Goal: Information Seeking & Learning: Learn about a topic

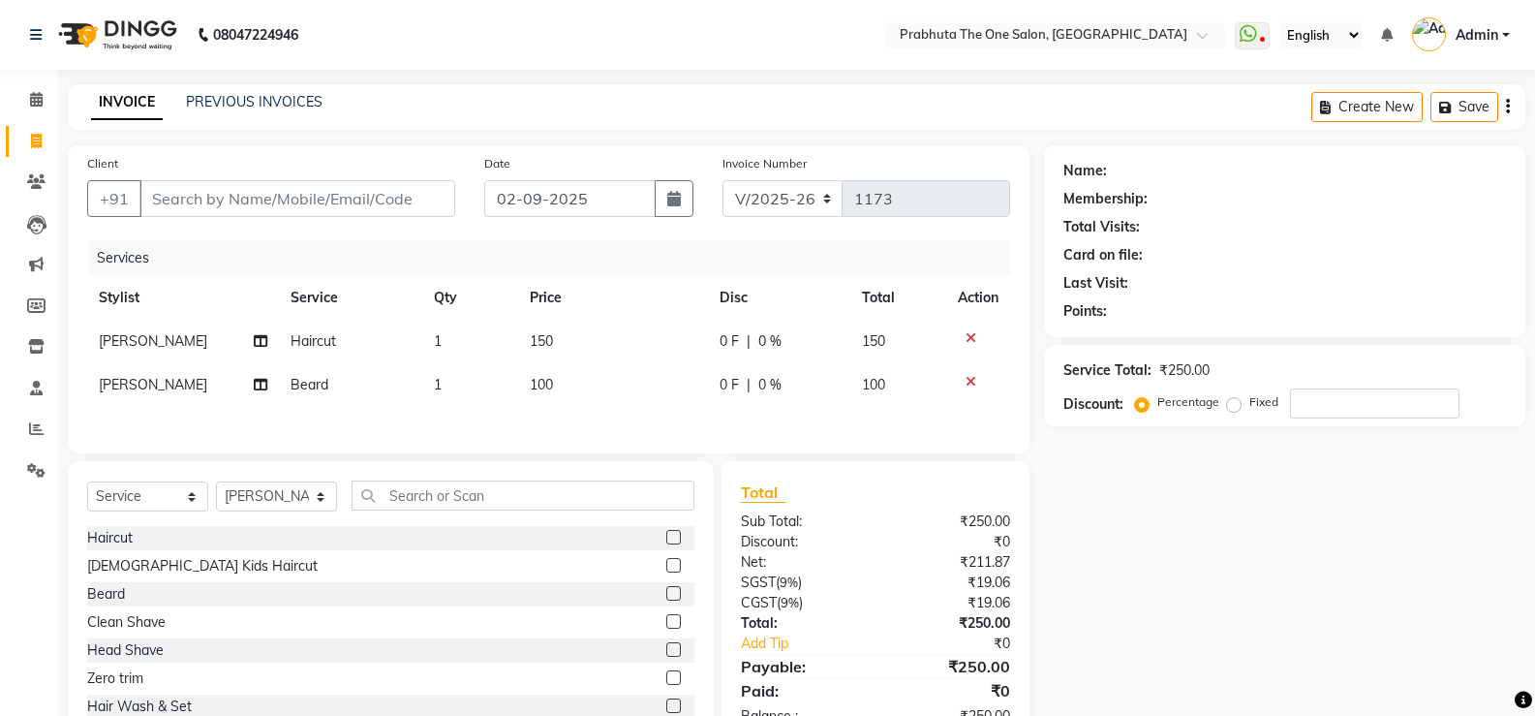
select select "5326"
select select "service"
select select "82692"
click at [536, 506] on input "text" at bounding box center [523, 495] width 343 height 30
click at [207, 190] on input "Client" at bounding box center [297, 198] width 316 height 37
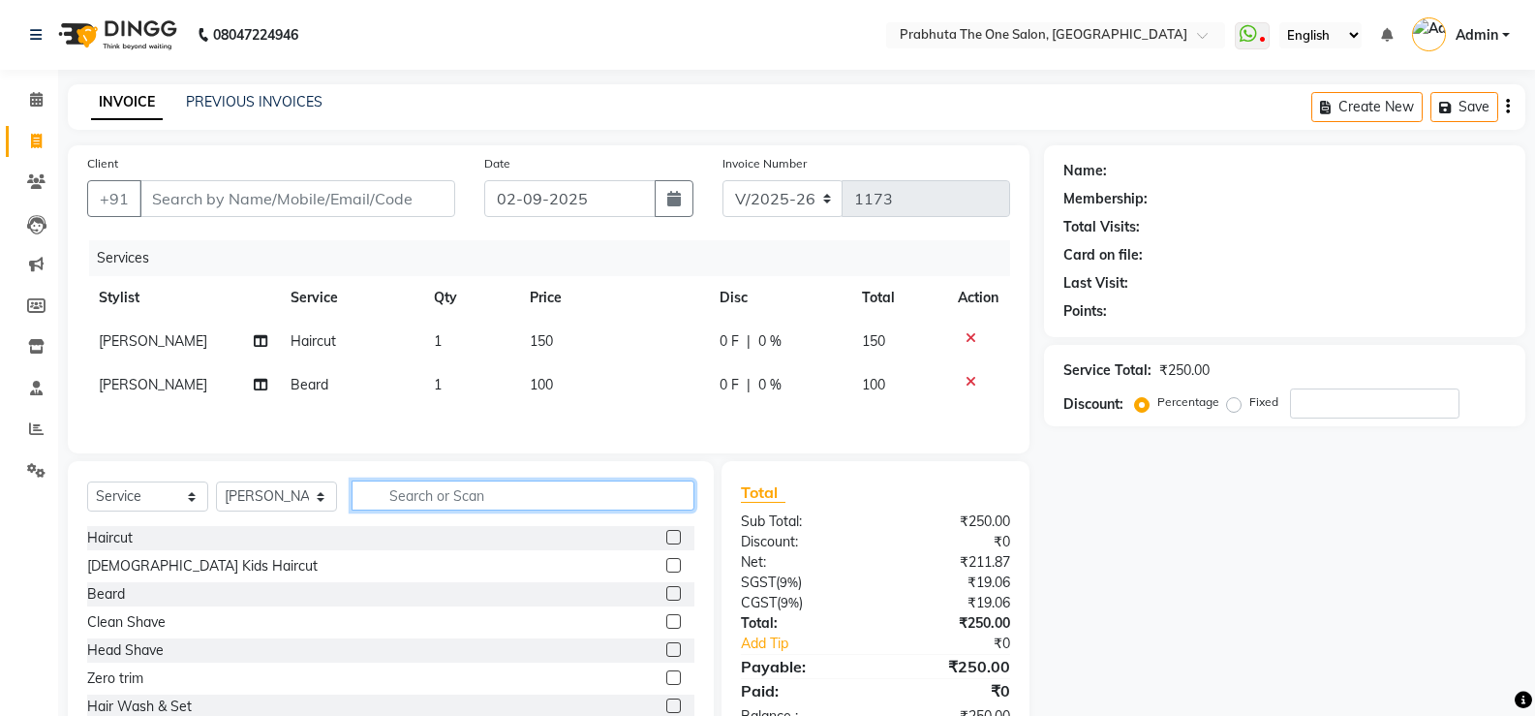
click at [416, 508] on input "text" at bounding box center [523, 495] width 343 height 30
type input "cl"
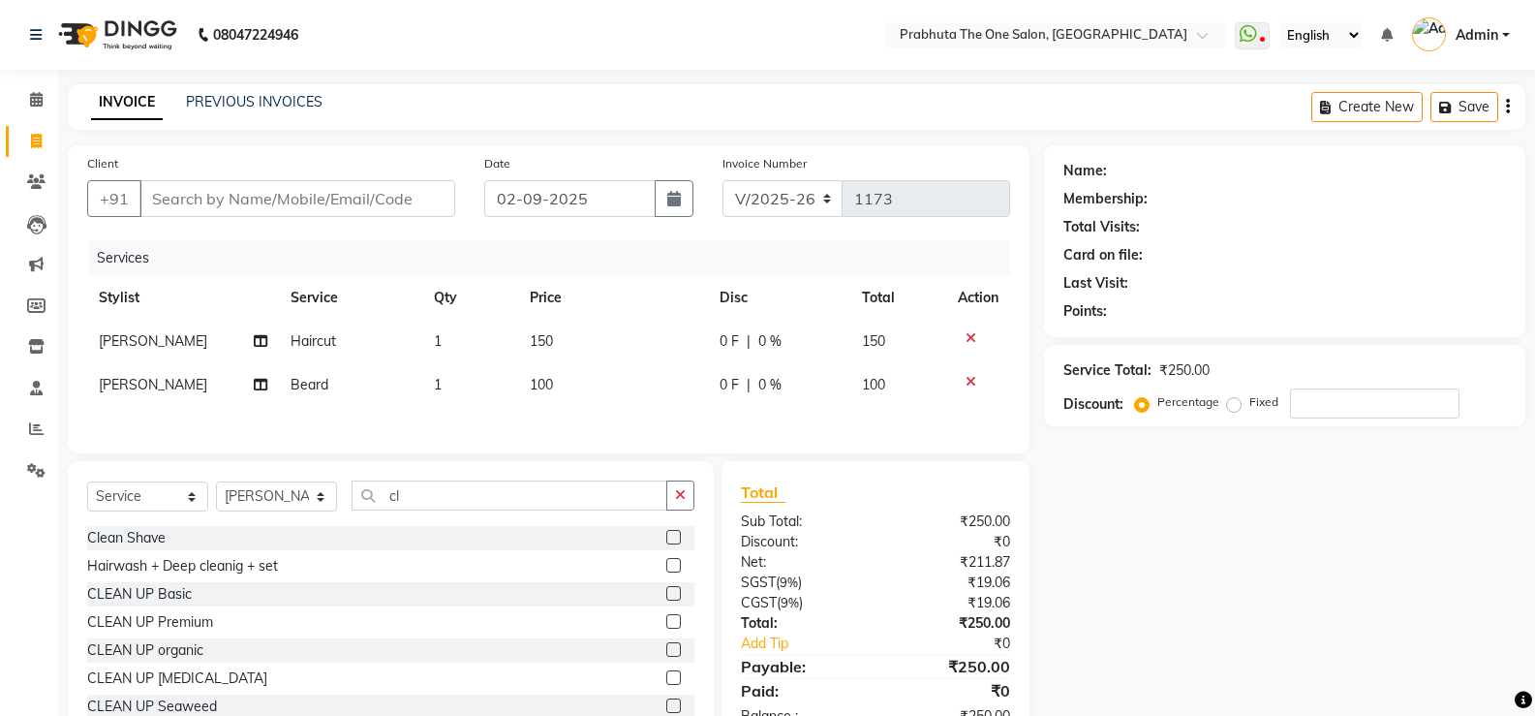
click at [666, 627] on label at bounding box center [673, 621] width 15 height 15
click at [666, 627] on input "checkbox" at bounding box center [672, 622] width 13 height 13
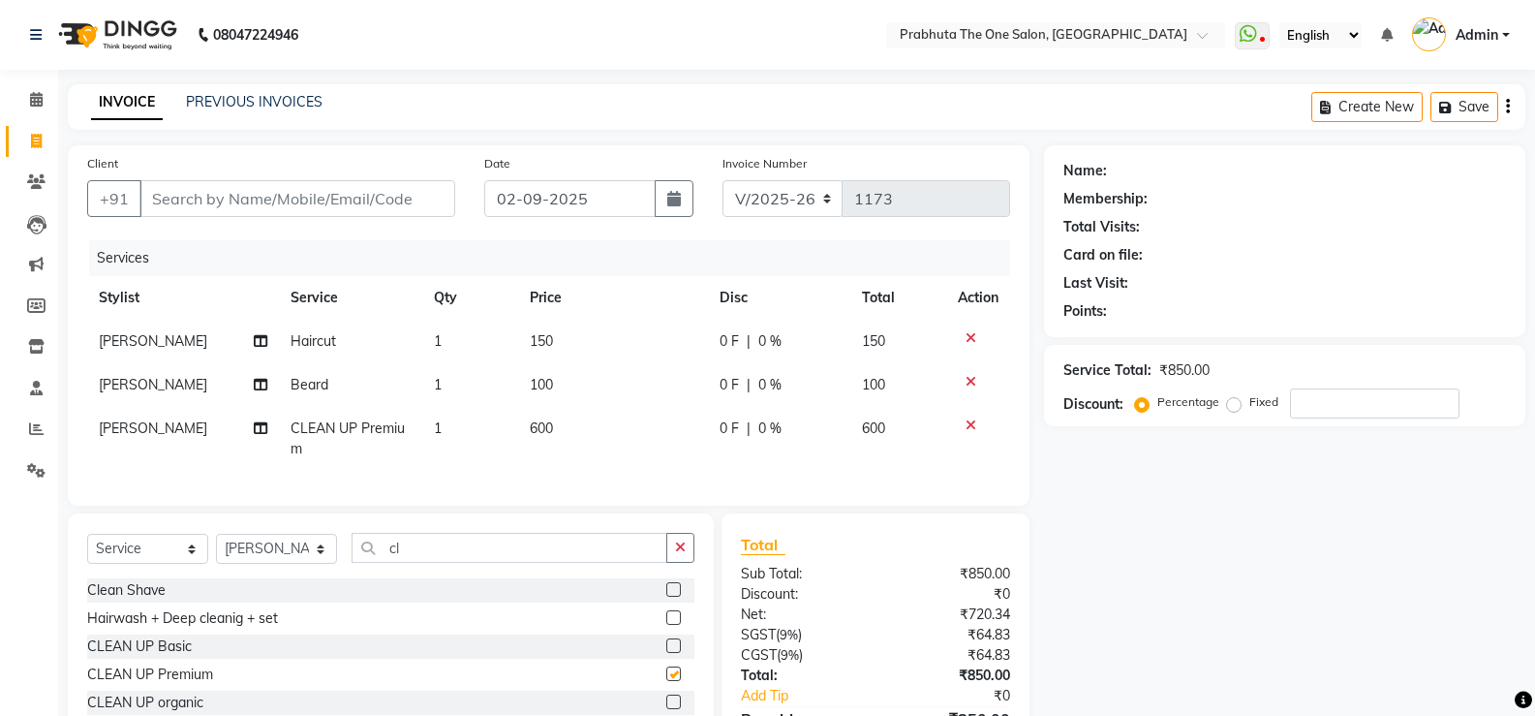
checkbox input "false"
click at [565, 429] on td "600" at bounding box center [613, 439] width 190 height 64
select select "82692"
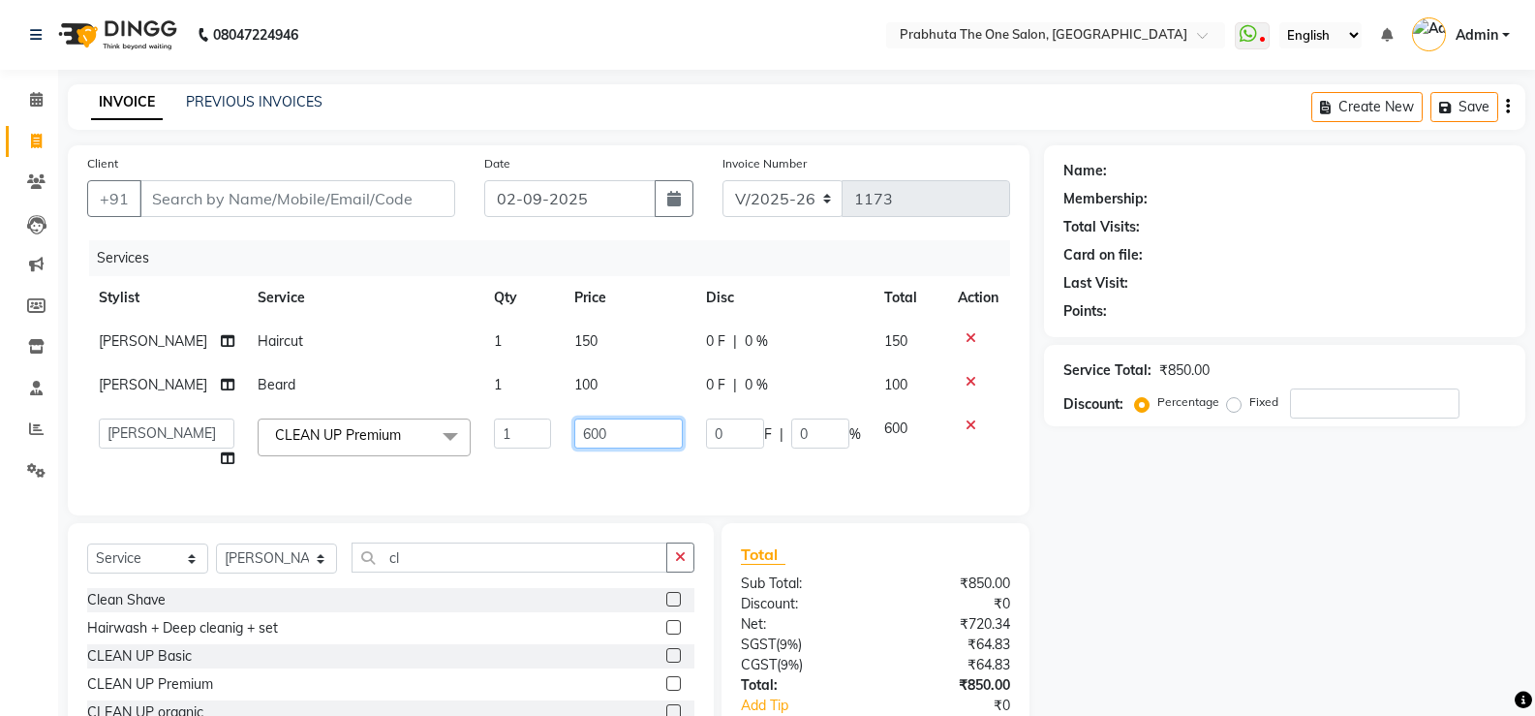
click at [595, 429] on input "600" at bounding box center [628, 433] width 108 height 30
type input "6"
type input "1000"
click at [601, 380] on td "100" at bounding box center [629, 385] width 132 height 44
select select "82692"
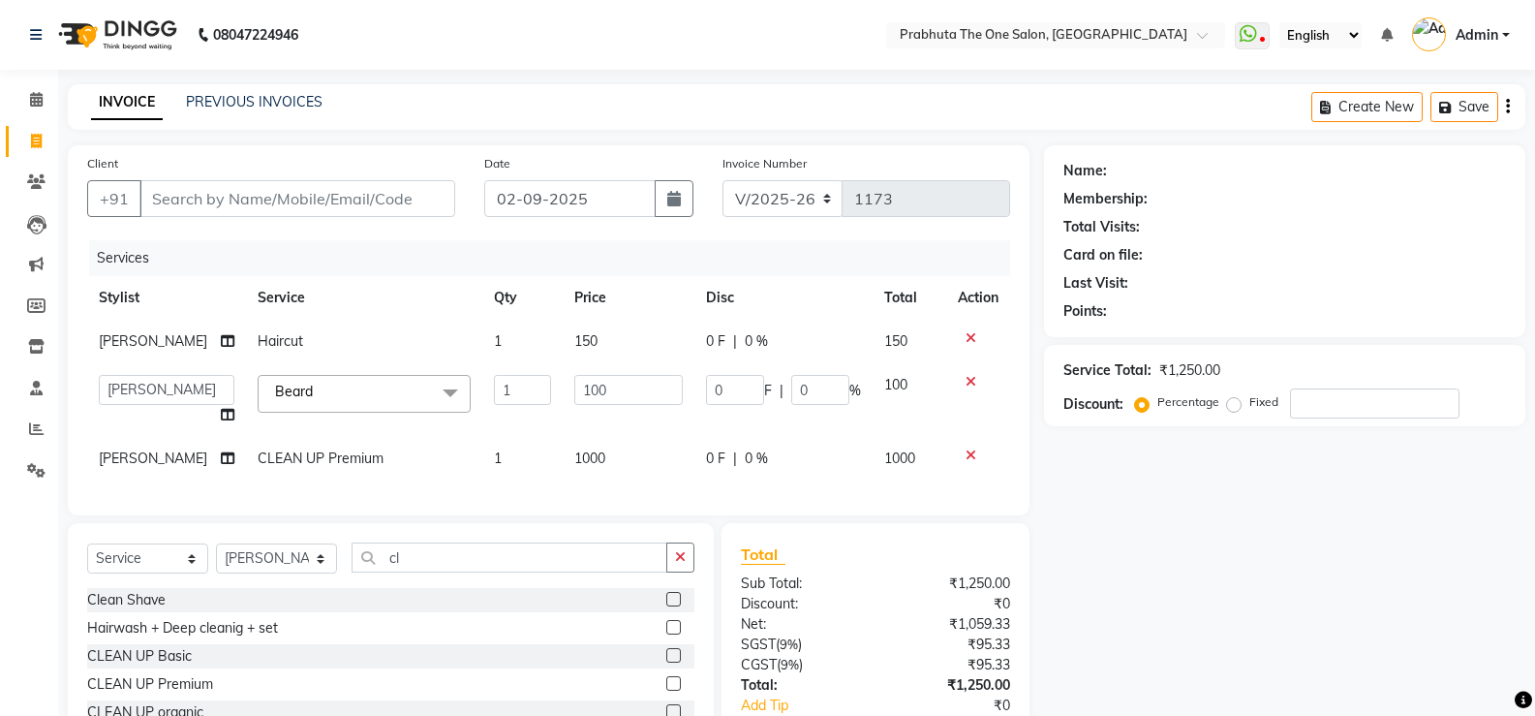
scroll to position [137, 0]
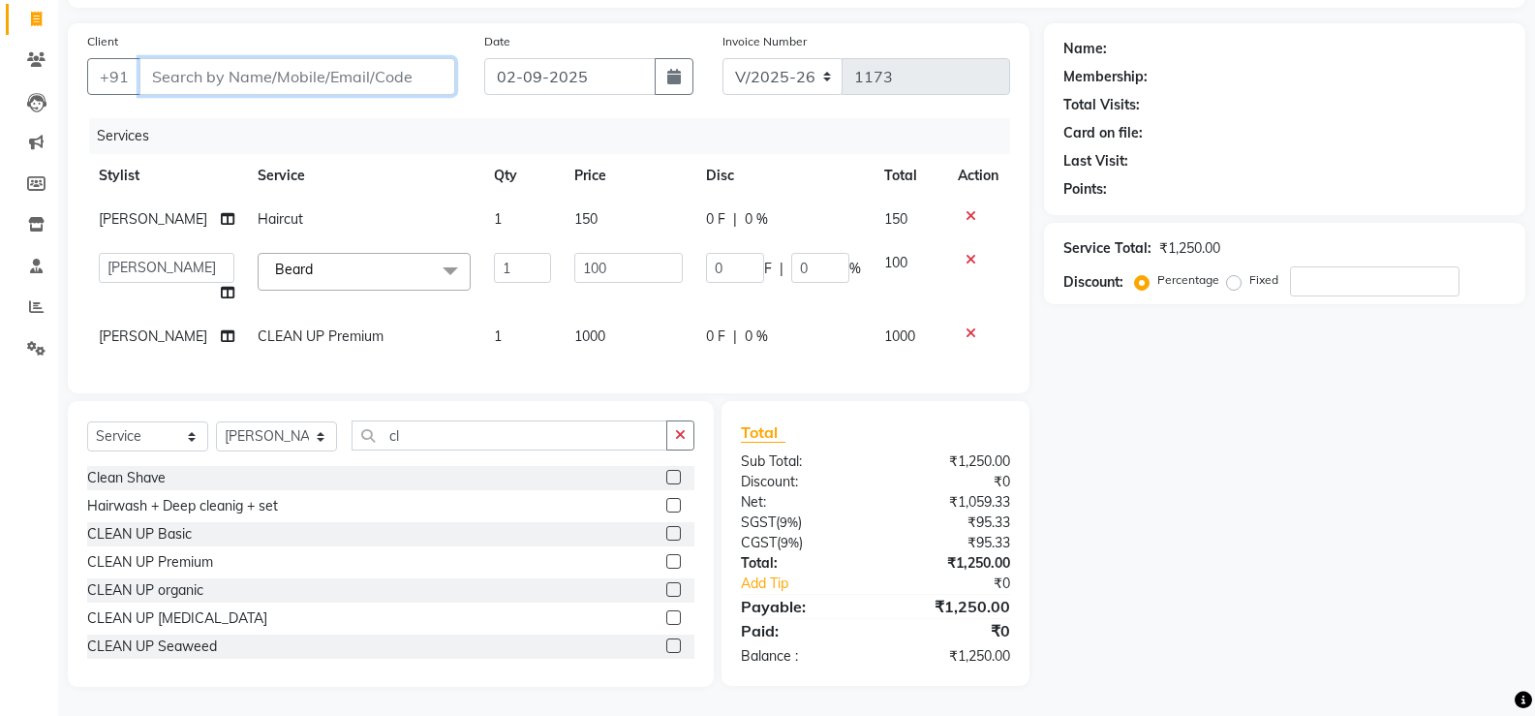
click at [237, 63] on input "Client" at bounding box center [297, 76] width 316 height 37
type input "8"
type input "0"
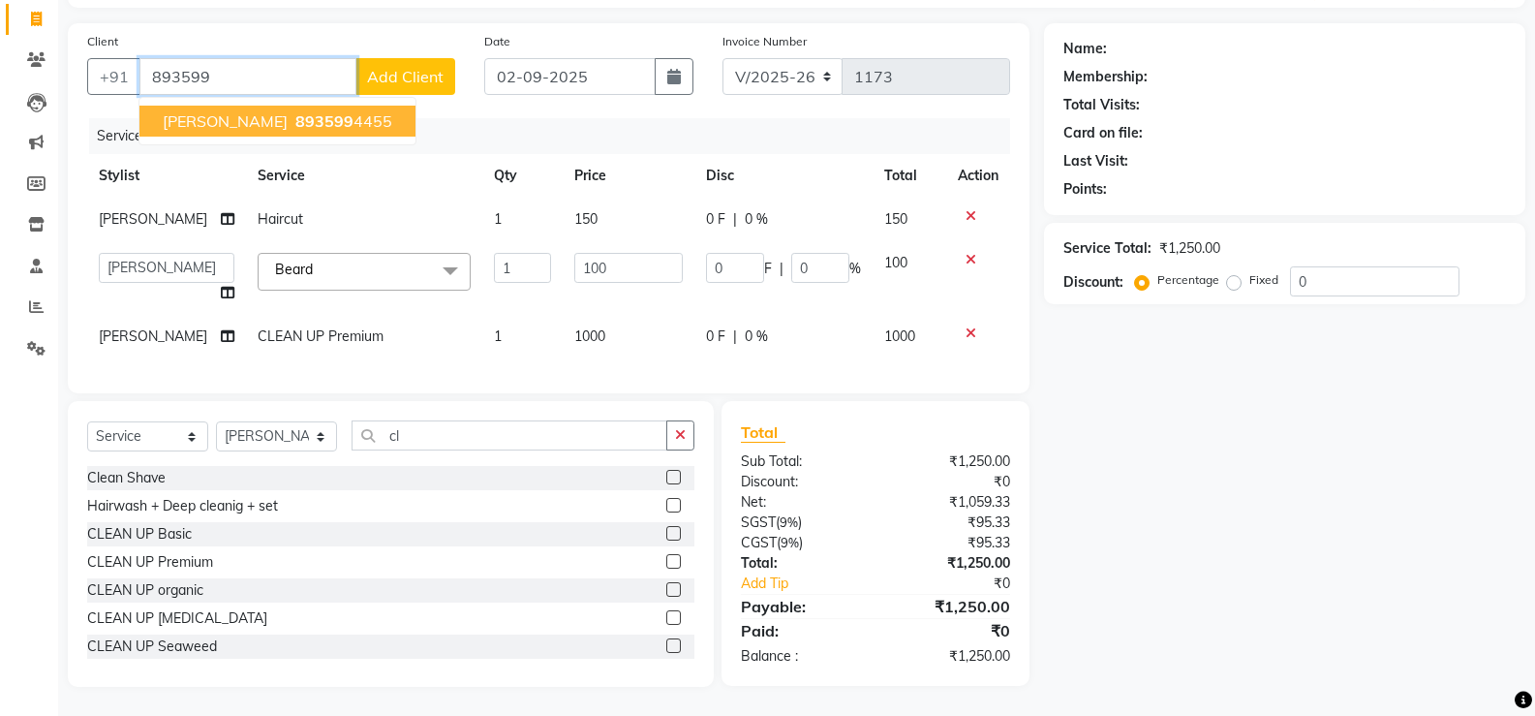
click at [211, 111] on span "[PERSON_NAME]" at bounding box center [225, 120] width 125 height 19
type input "8935994455"
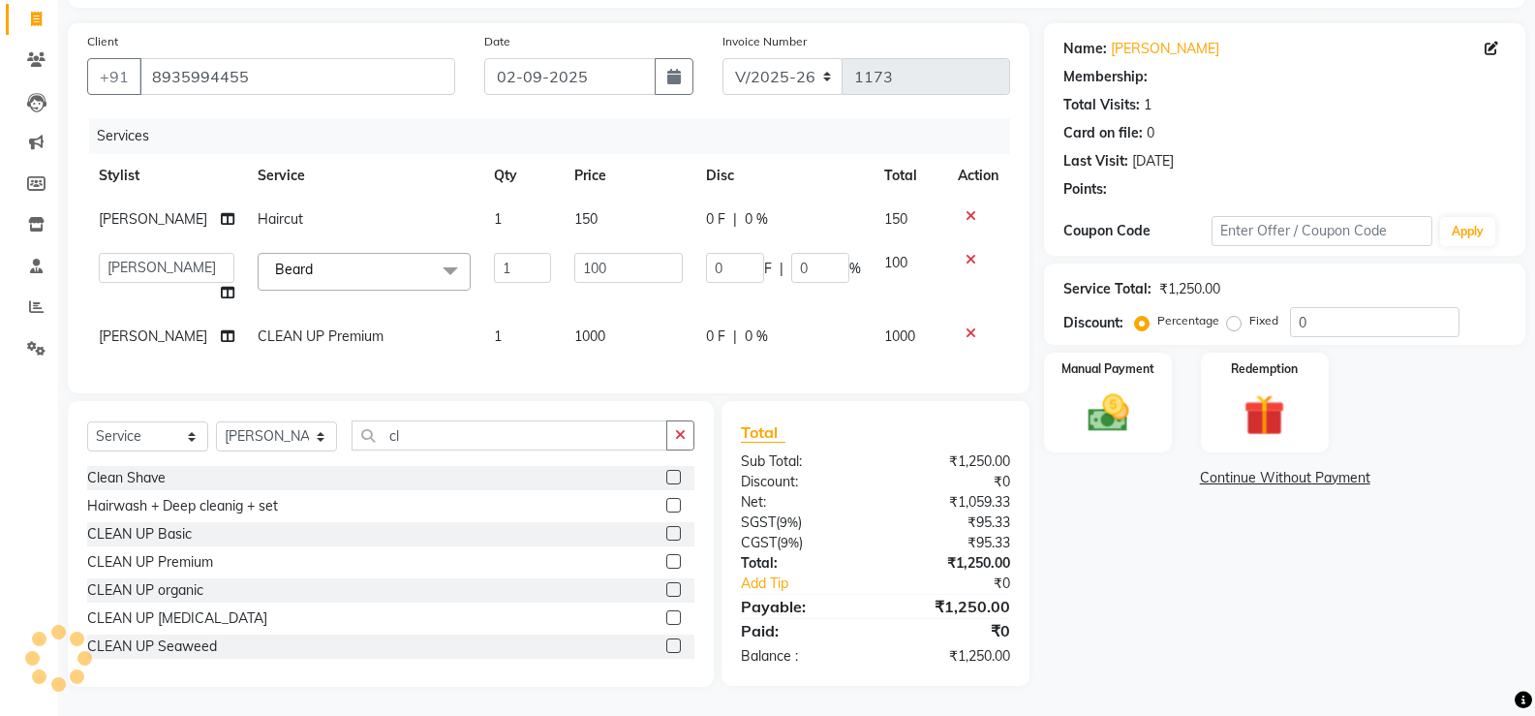
select select "1: Object"
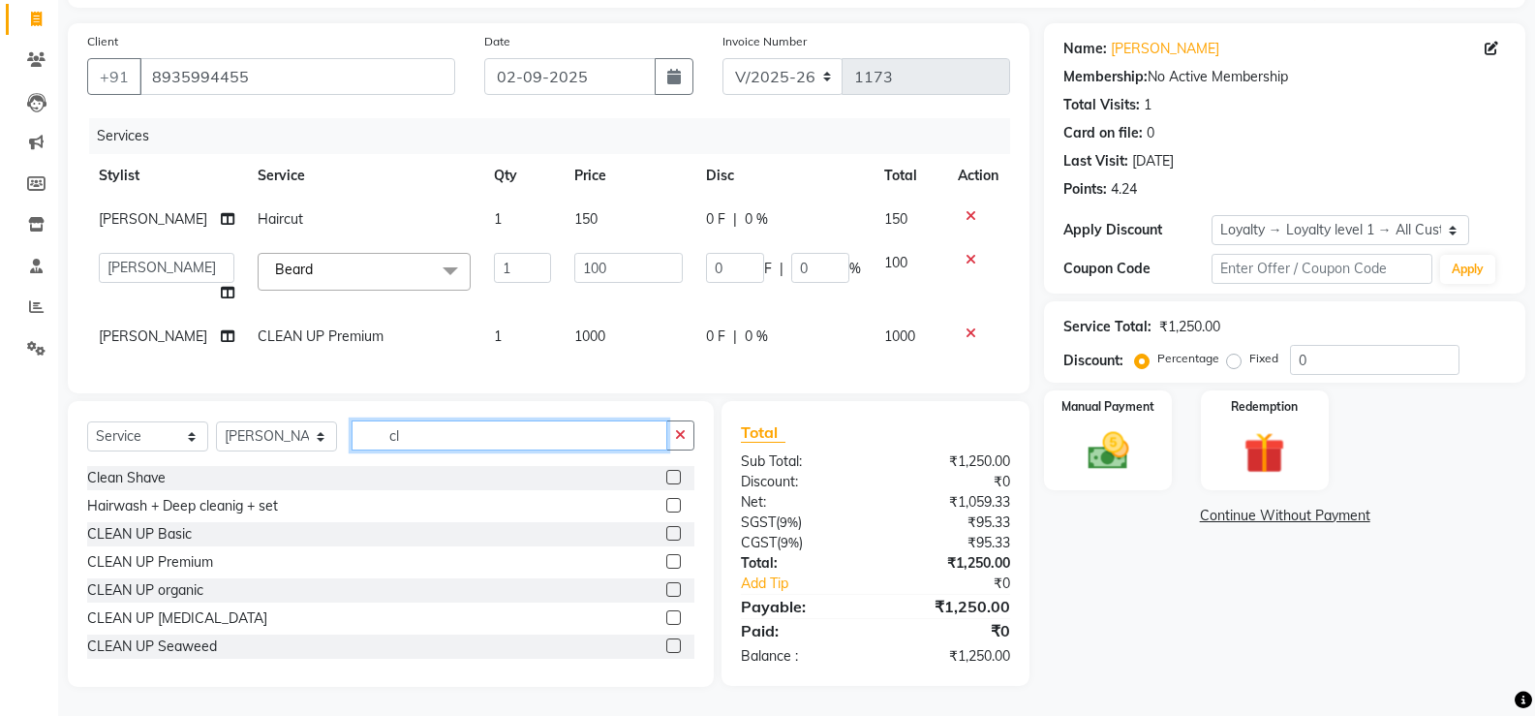
click at [579, 435] on input "cl" at bounding box center [510, 435] width 316 height 30
type input "c"
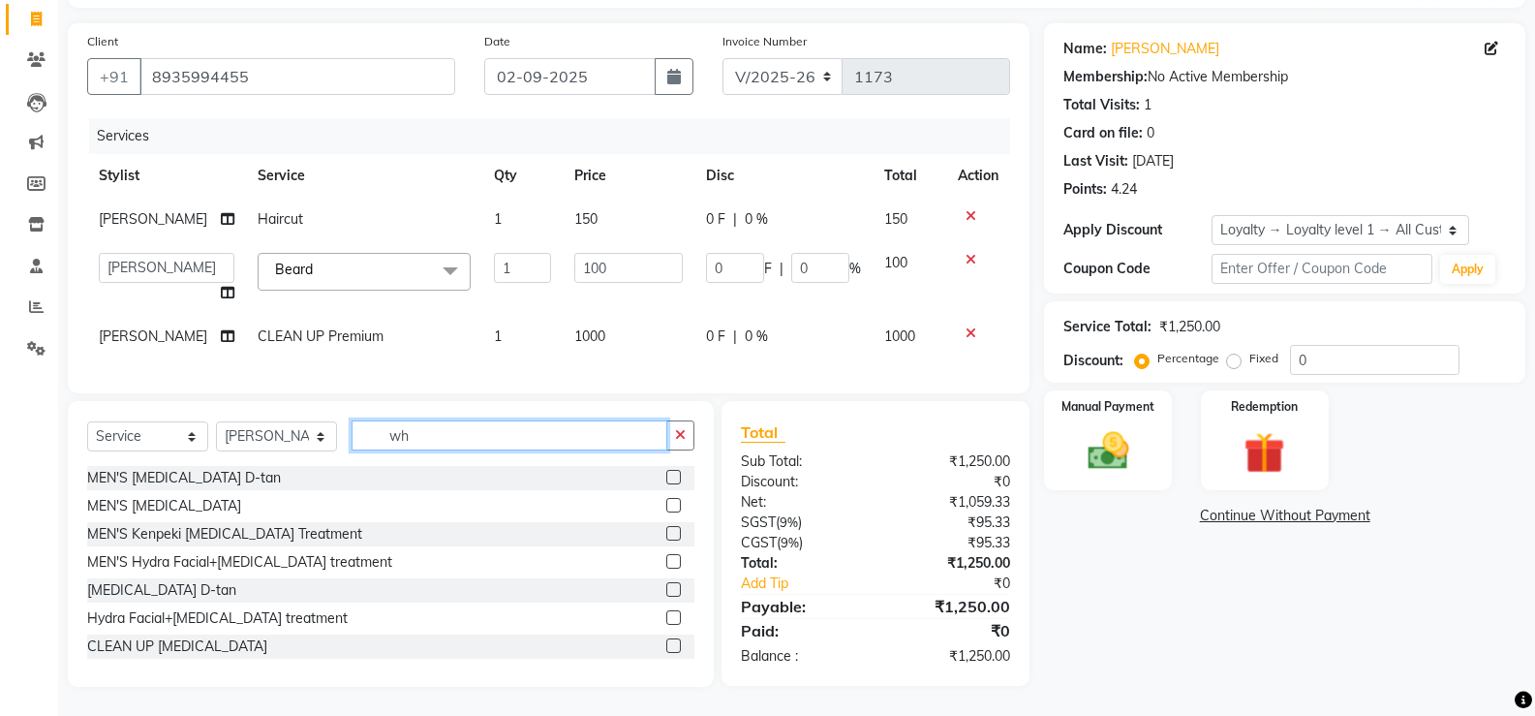
type input "wh"
click at [666, 474] on label at bounding box center [673, 477] width 15 height 15
click at [666, 474] on input "checkbox" at bounding box center [672, 478] width 13 height 13
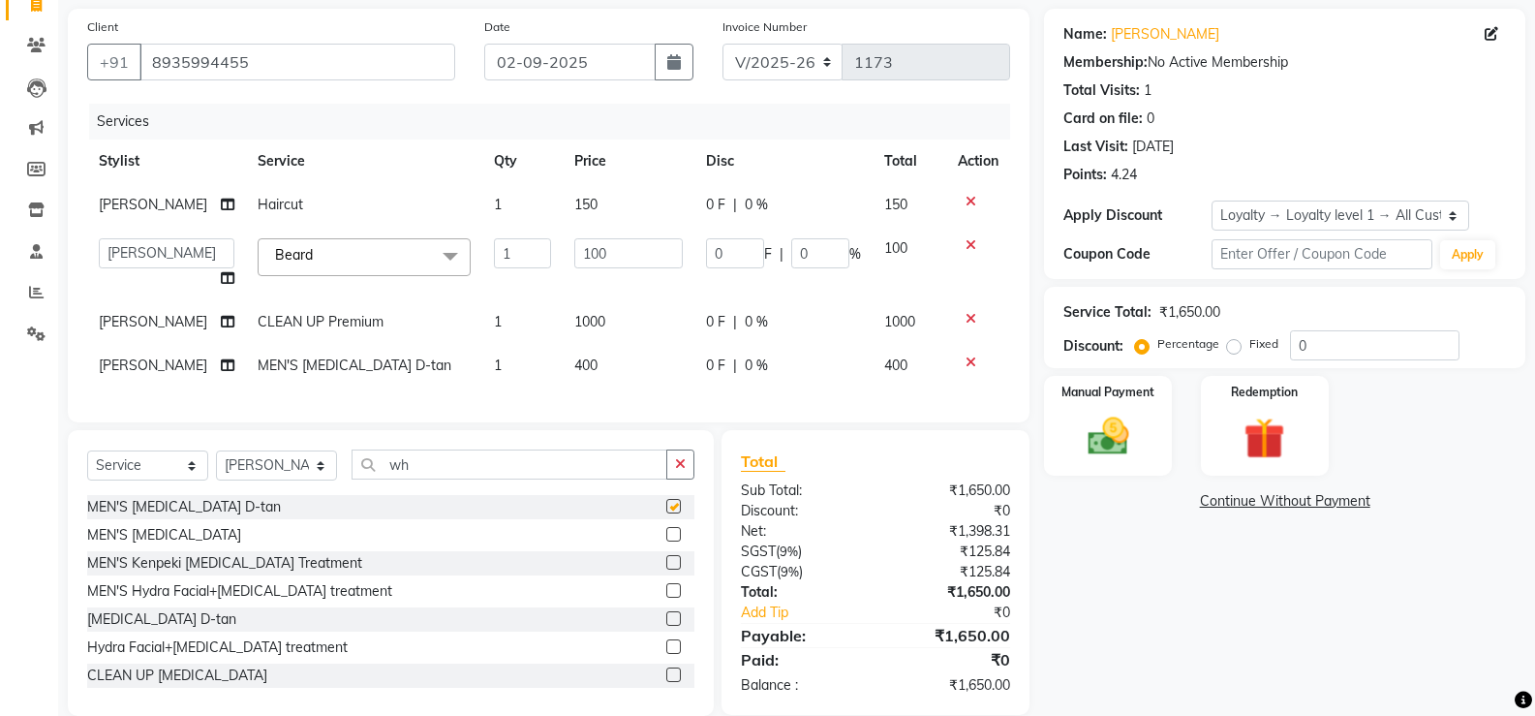
checkbox input "false"
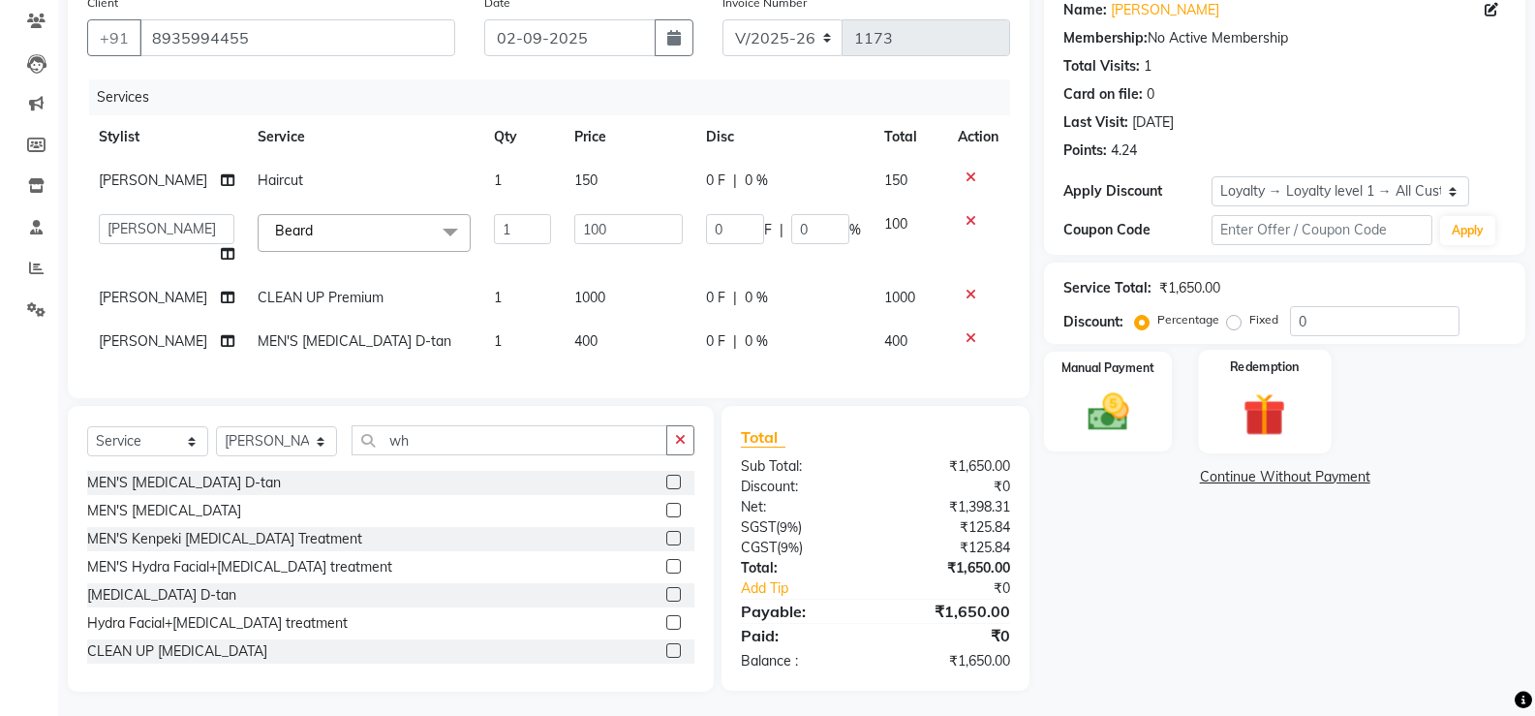
scroll to position [180, 0]
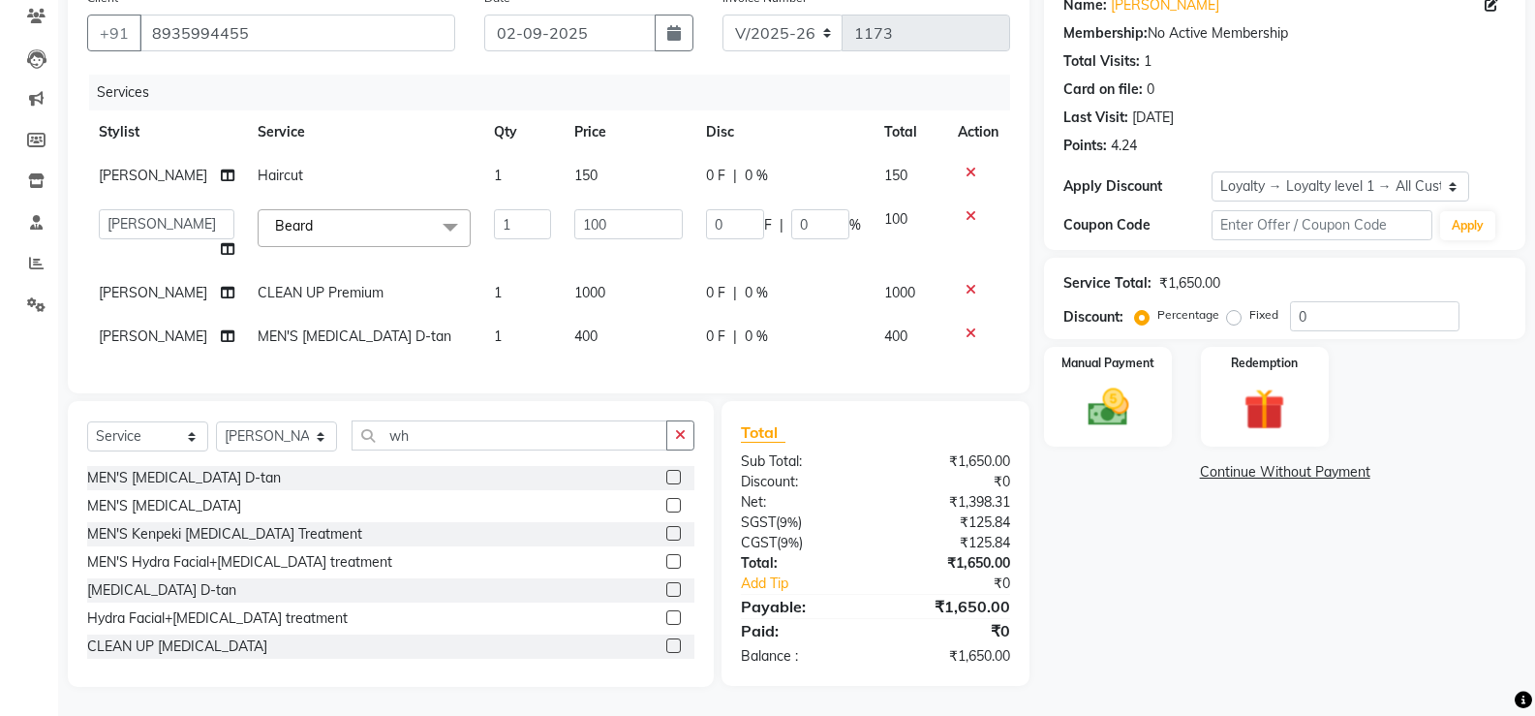
click at [708, 154] on td "0 F | 0 %" at bounding box center [784, 176] width 178 height 44
select select "82692"
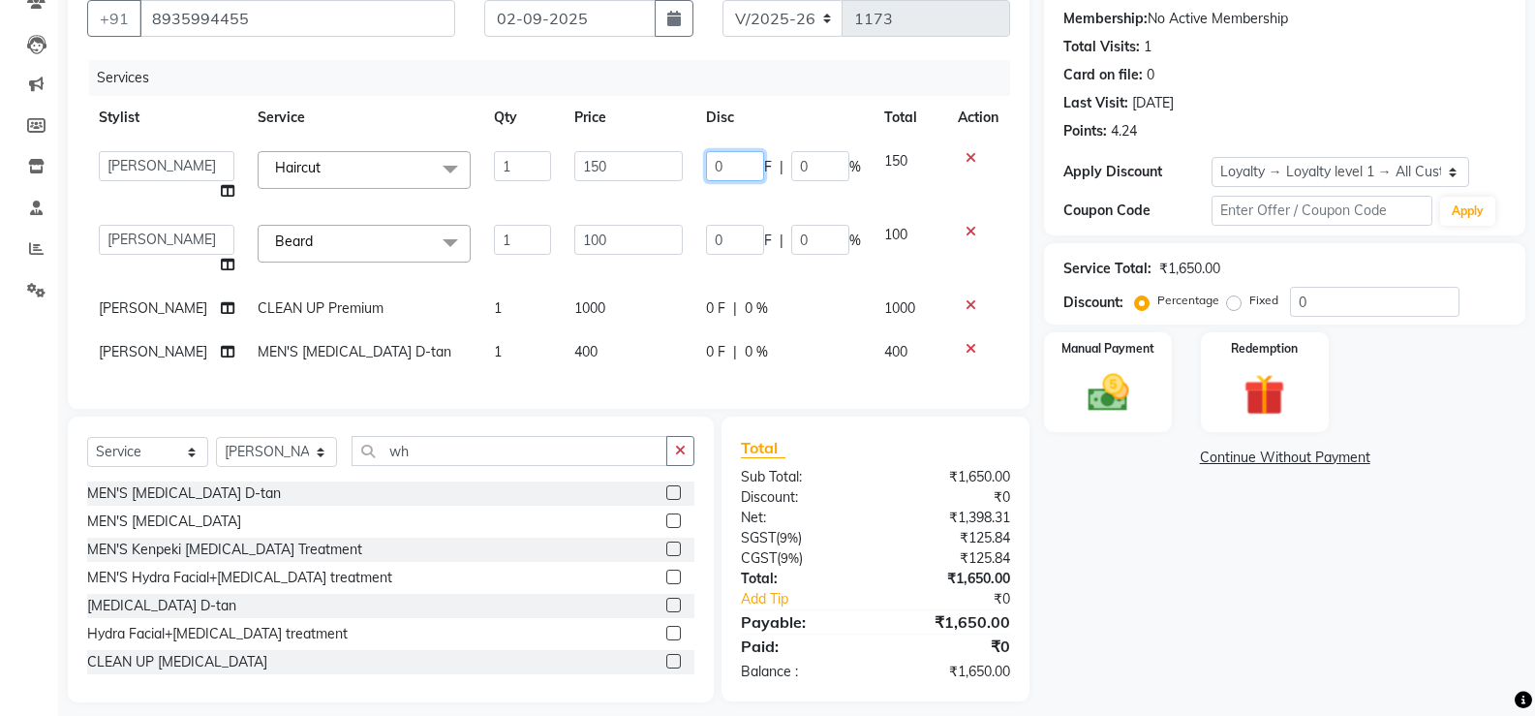
click at [727, 169] on input "0" at bounding box center [735, 166] width 58 height 30
type input "50"
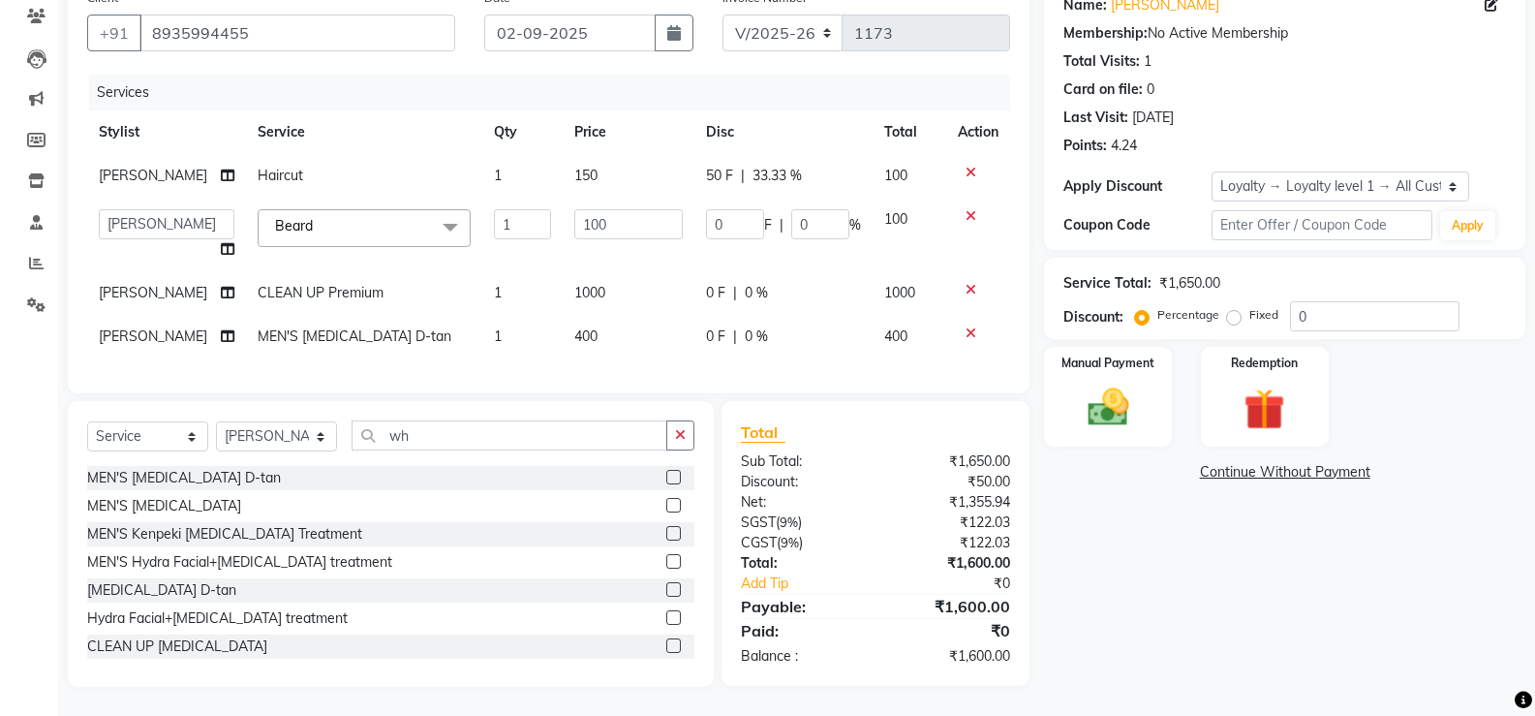
click at [629, 301] on tbody "[PERSON_NAME] Haircut 1 150 50 F | 33.33 % 100 [PERSON_NAME] [PERSON_NAME] ausw…" at bounding box center [548, 256] width 923 height 204
click at [1092, 405] on img at bounding box center [1107, 407] width 69 height 49
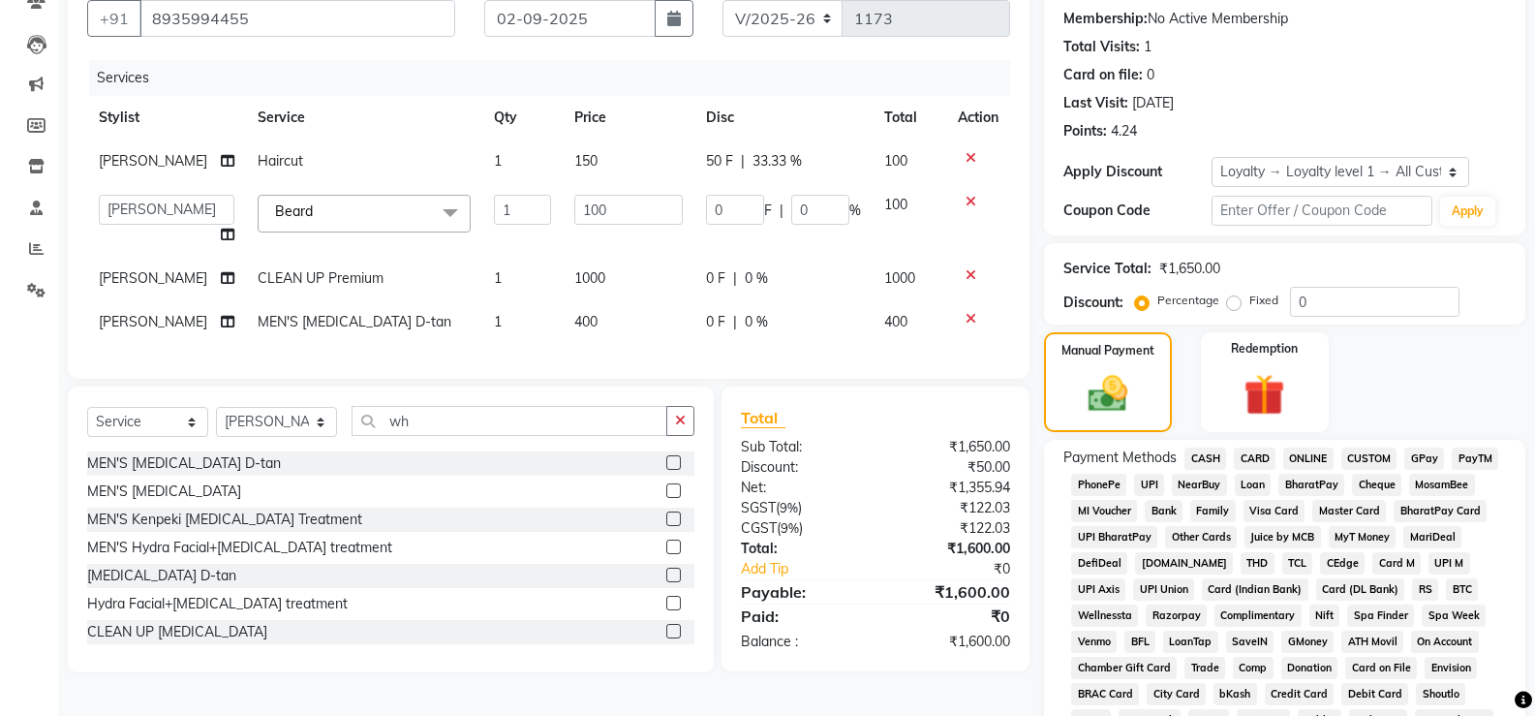
click at [1319, 462] on span "ONLINE" at bounding box center [1309, 459] width 50 height 22
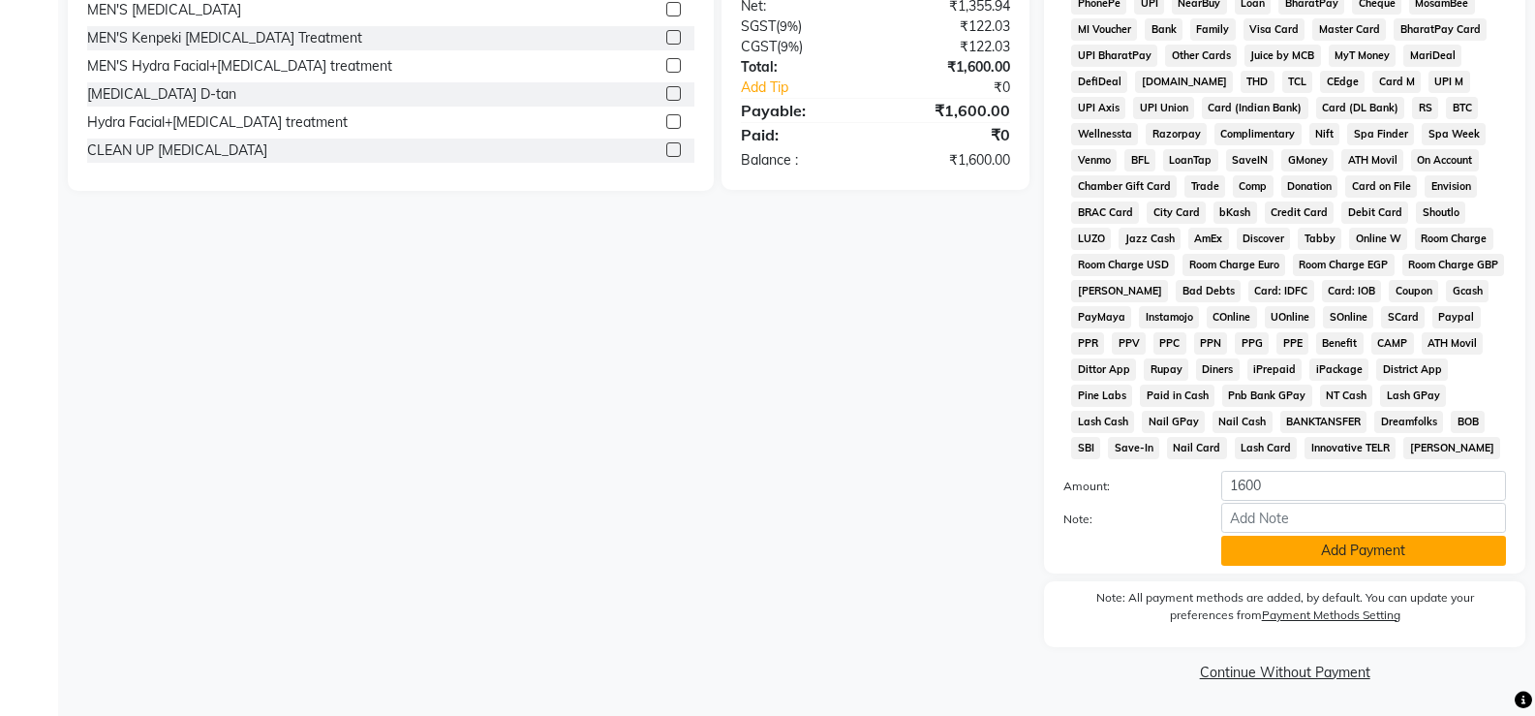
click at [1289, 555] on button "Add Payment" at bounding box center [1364, 551] width 285 height 30
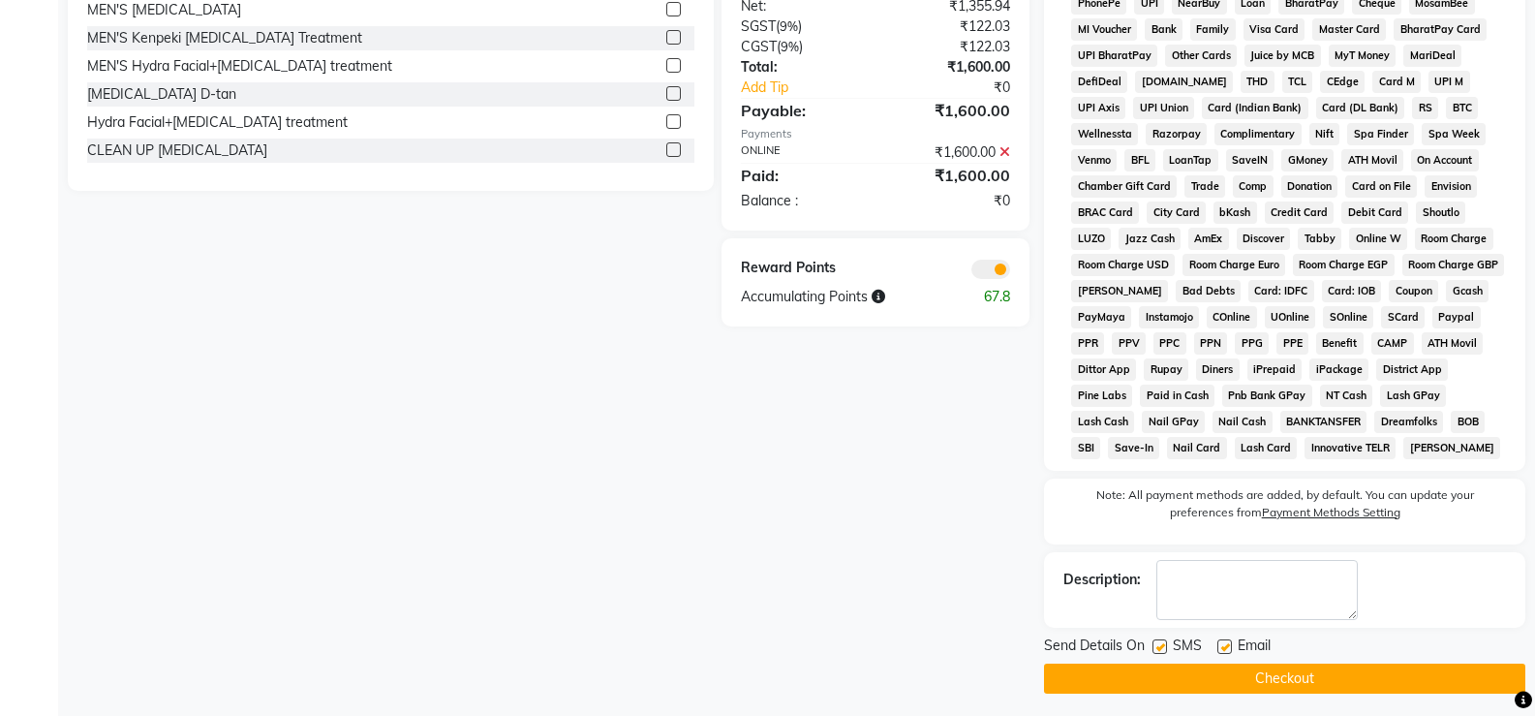
click at [1223, 679] on button "Checkout" at bounding box center [1284, 679] width 481 height 30
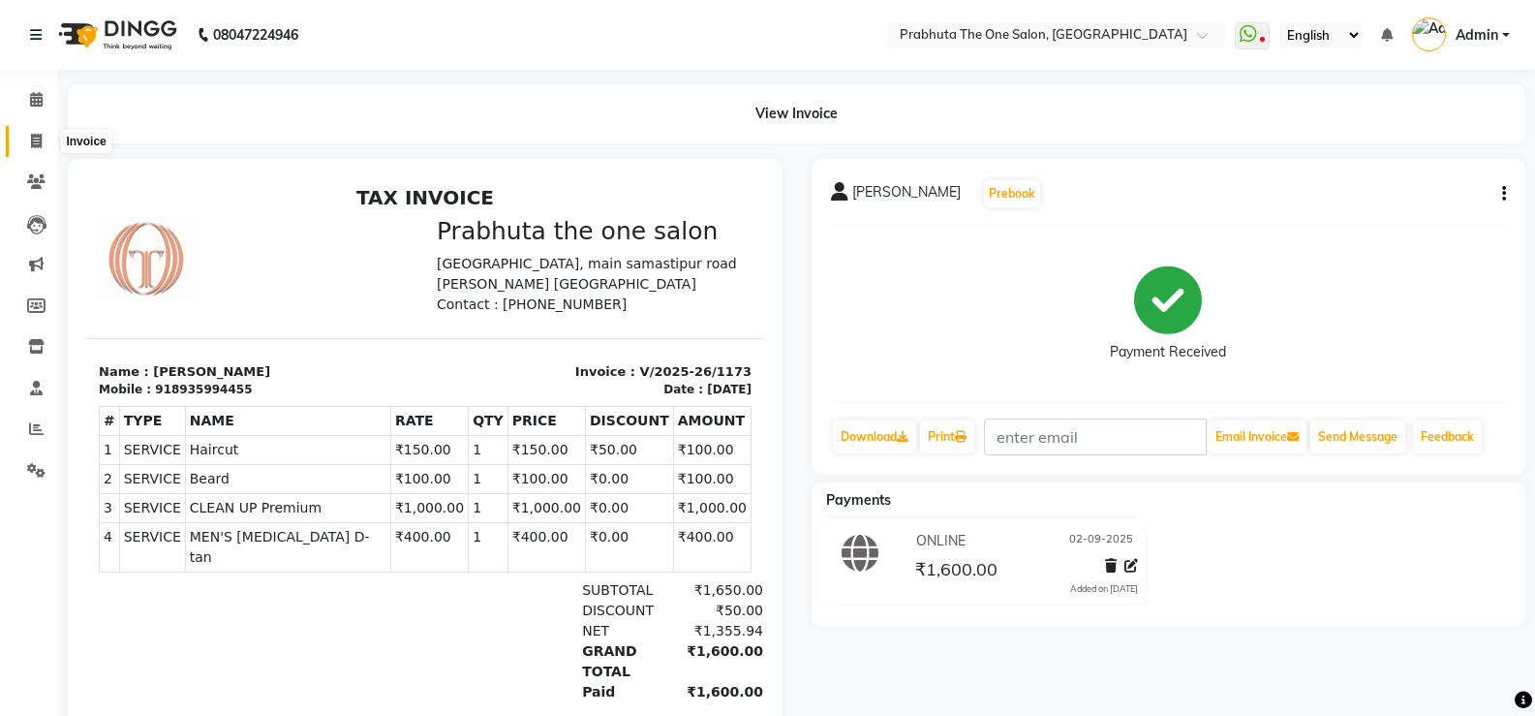
click at [41, 139] on icon at bounding box center [36, 141] width 11 height 15
select select "service"
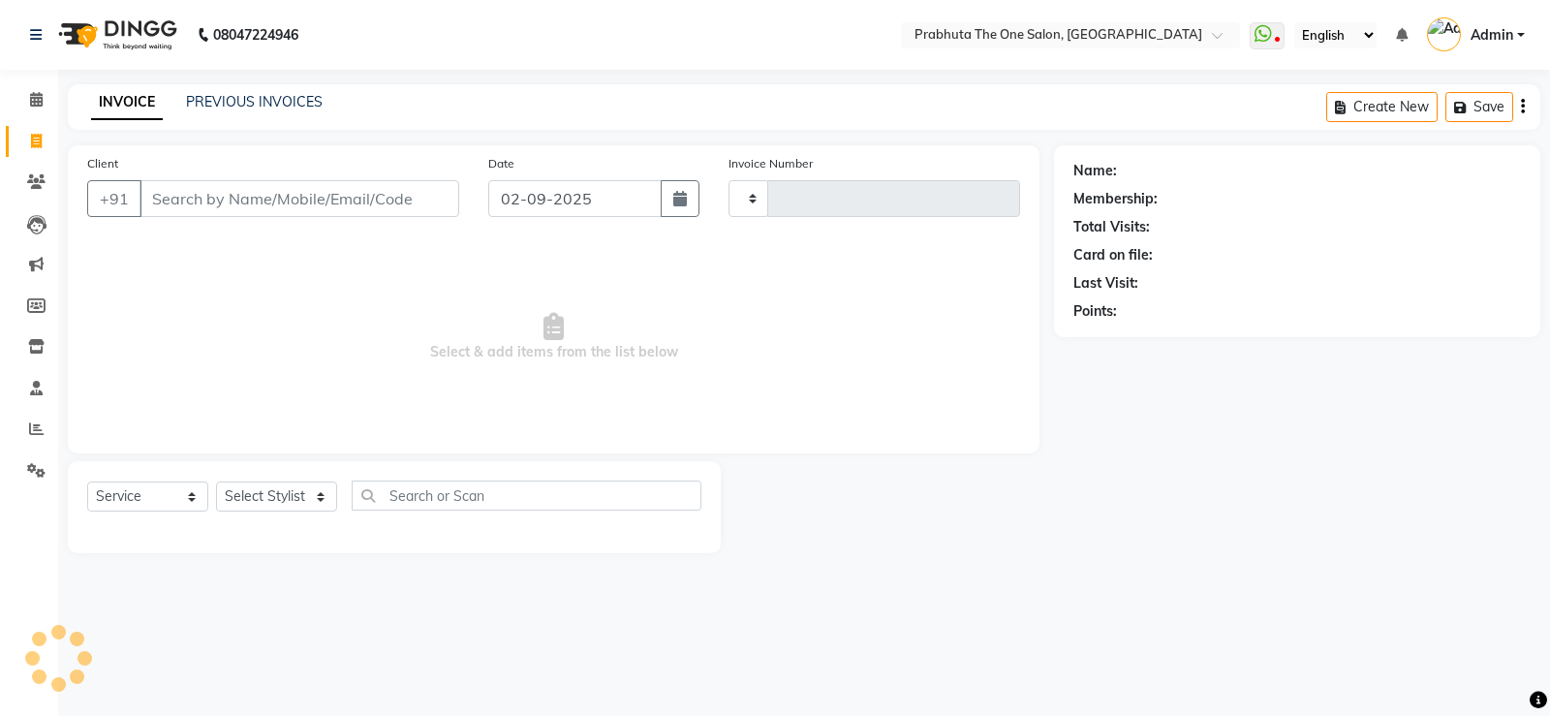
type input "1174"
select select "5326"
click at [231, 190] on input "Client" at bounding box center [299, 198] width 320 height 37
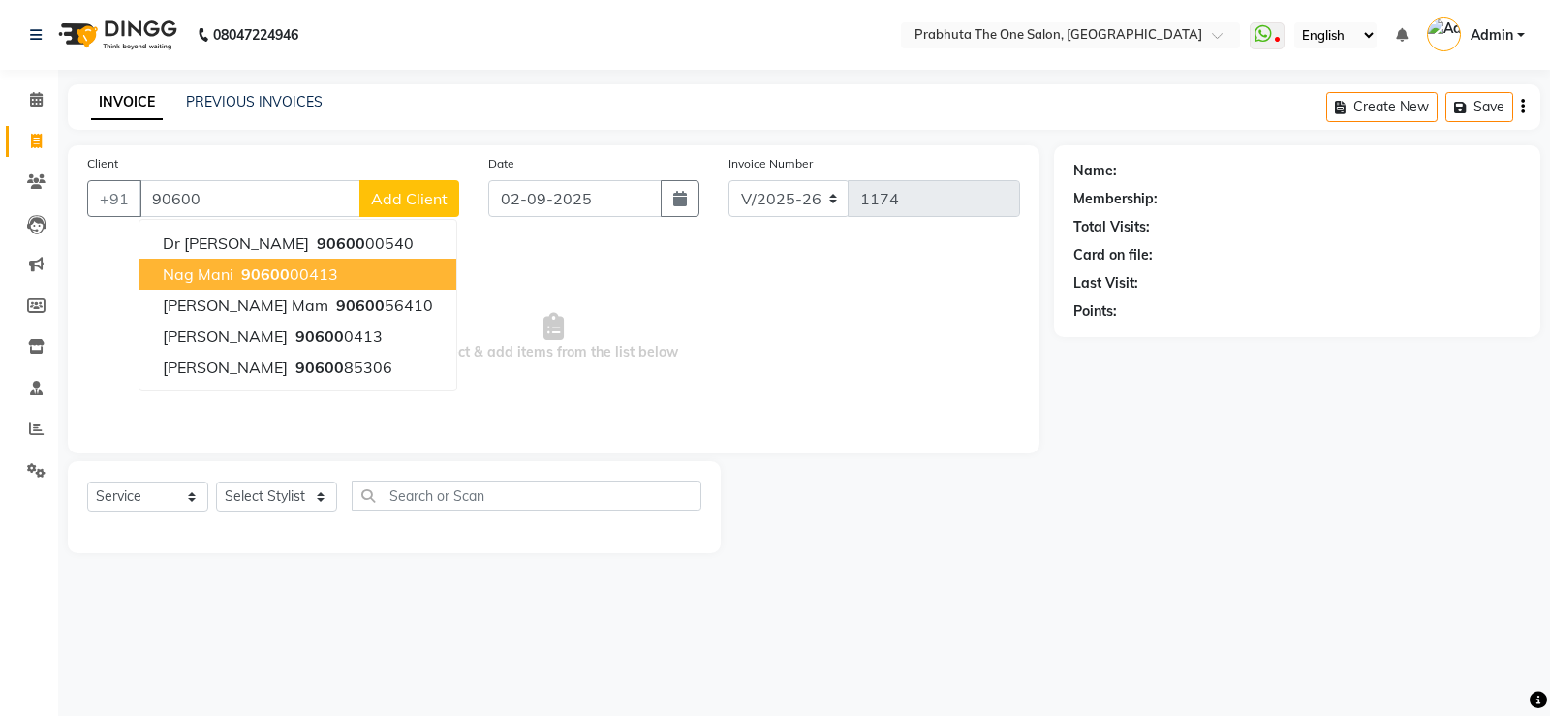
click at [258, 283] on span "90600" at bounding box center [265, 273] width 48 height 19
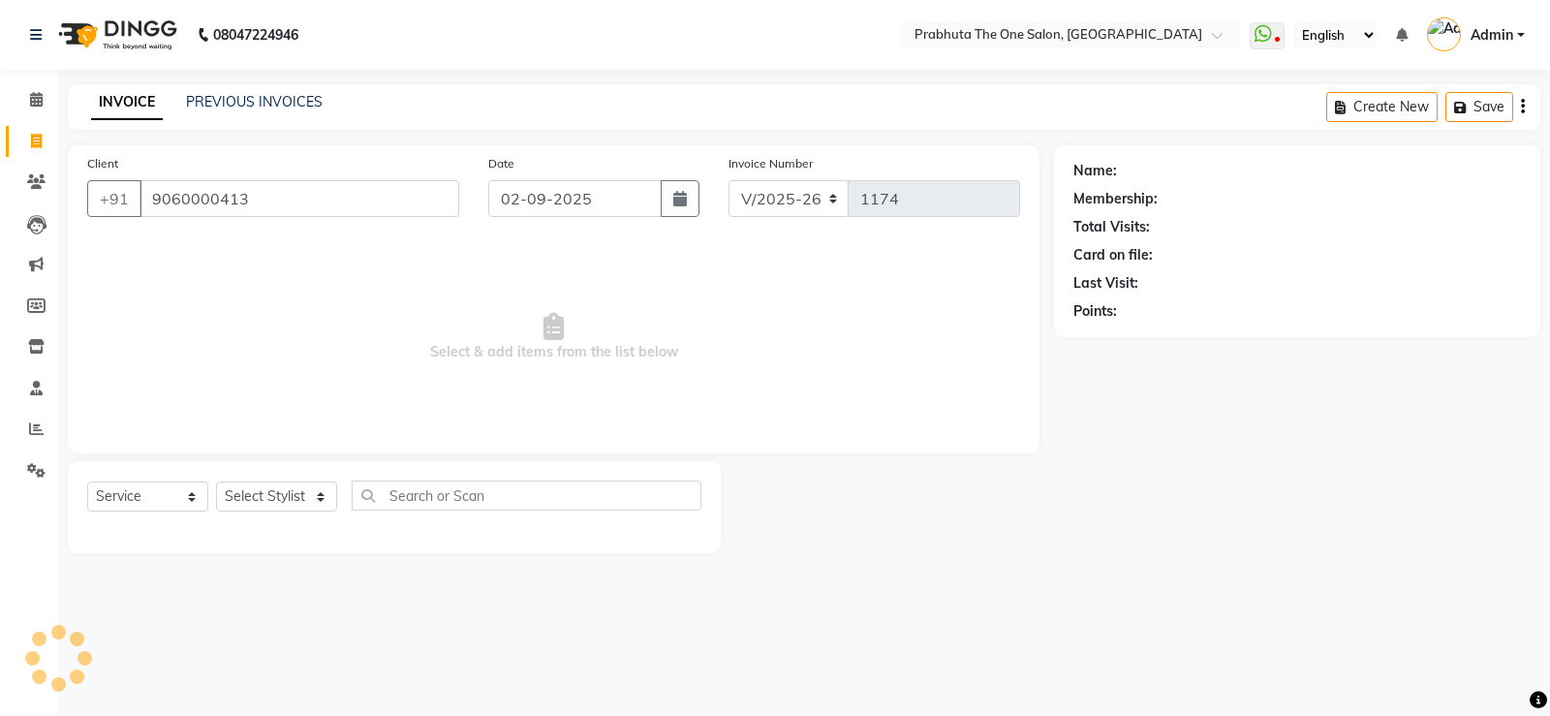
type input "9060000413"
select select "1: Object"
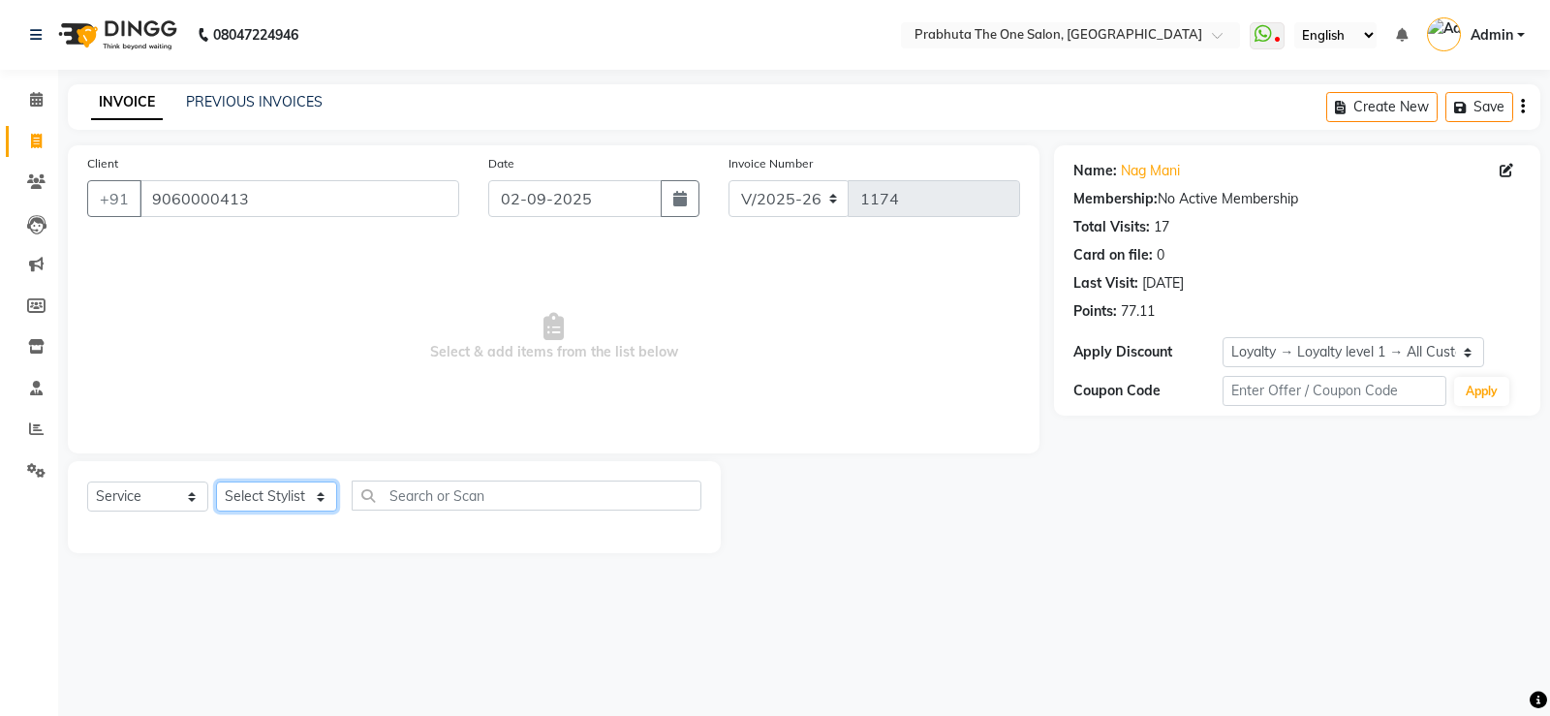
click at [228, 498] on select "Select Stylist [PERSON_NAME] [PERSON_NAME] ausween [PERSON_NAME] [PERSON_NAME] …" at bounding box center [276, 496] width 121 height 30
select select "85764"
click at [216, 481] on select "Select Stylist [PERSON_NAME] [PERSON_NAME] ausween [PERSON_NAME] [PERSON_NAME] …" at bounding box center [276, 496] width 121 height 30
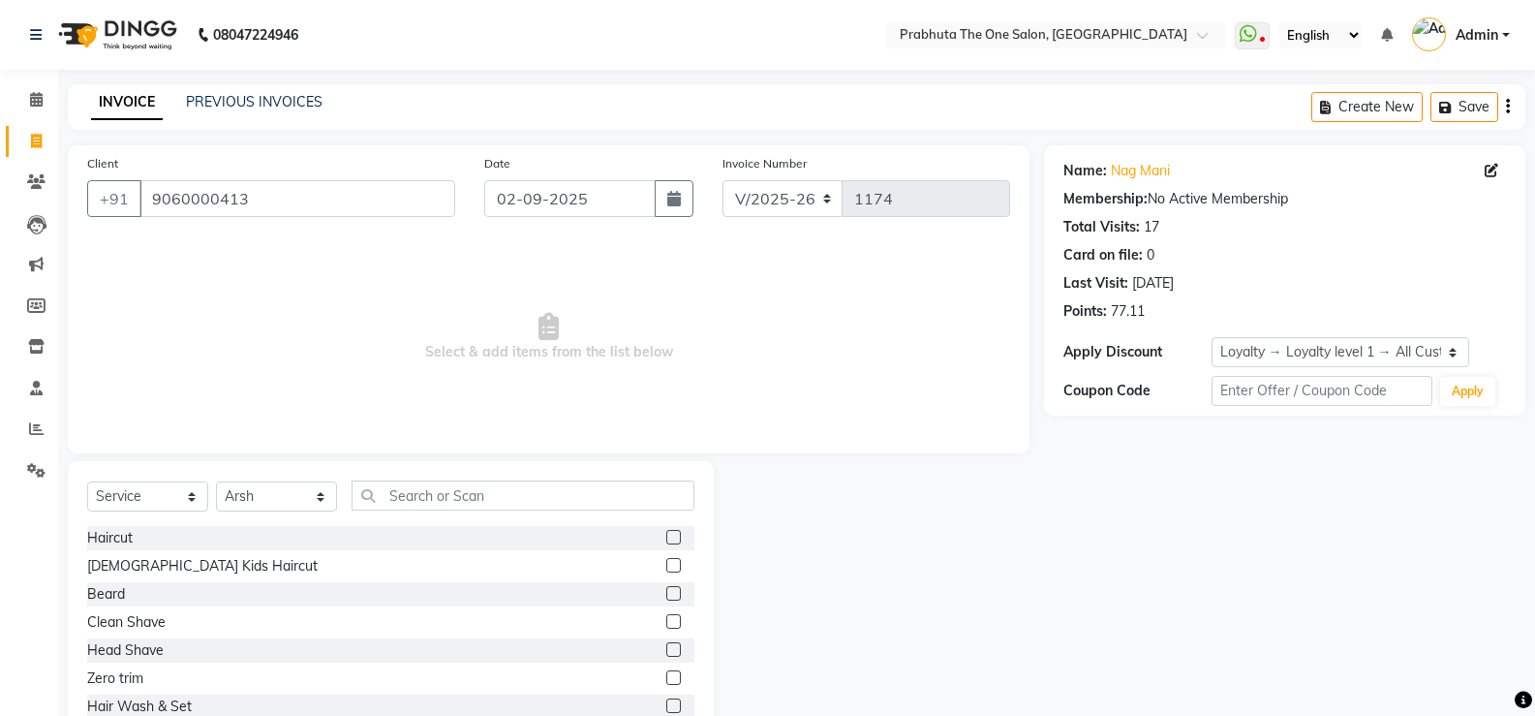
click at [666, 532] on label at bounding box center [673, 537] width 15 height 15
click at [666, 532] on input "checkbox" at bounding box center [672, 538] width 13 height 13
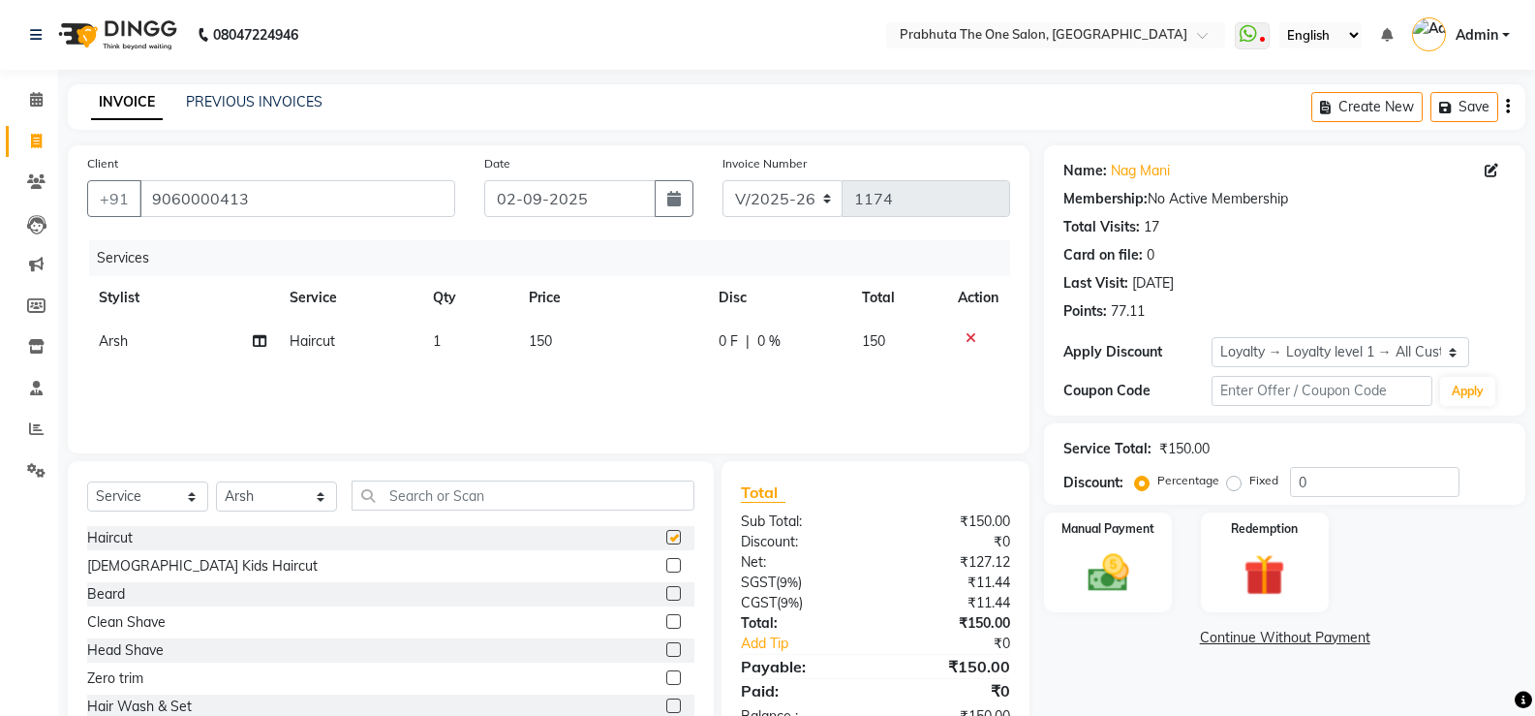
checkbox input "false"
click at [666, 593] on label at bounding box center [673, 593] width 15 height 15
click at [666, 593] on input "checkbox" at bounding box center [672, 594] width 13 height 13
checkbox input "false"
click at [1107, 564] on img at bounding box center [1107, 572] width 69 height 49
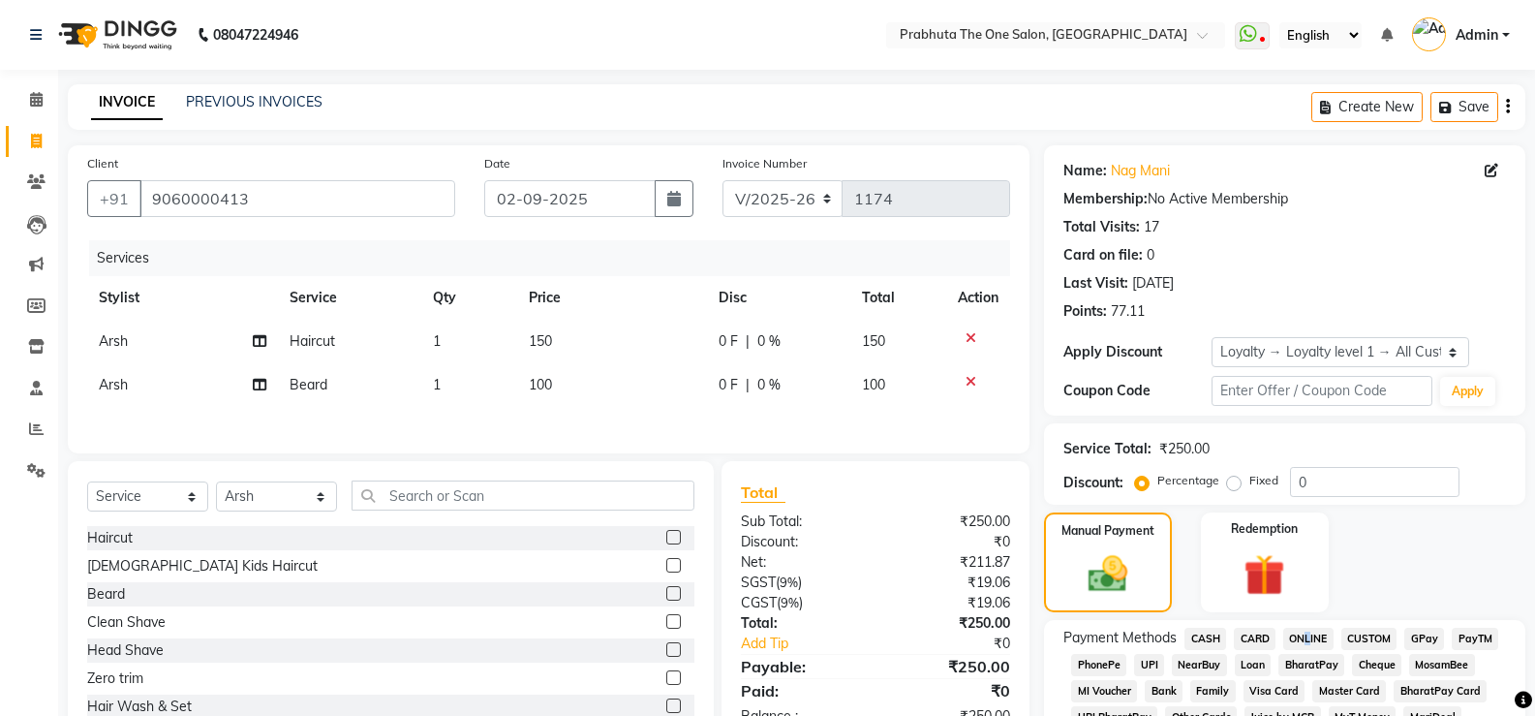
click at [1303, 634] on span "ONLINE" at bounding box center [1309, 639] width 50 height 22
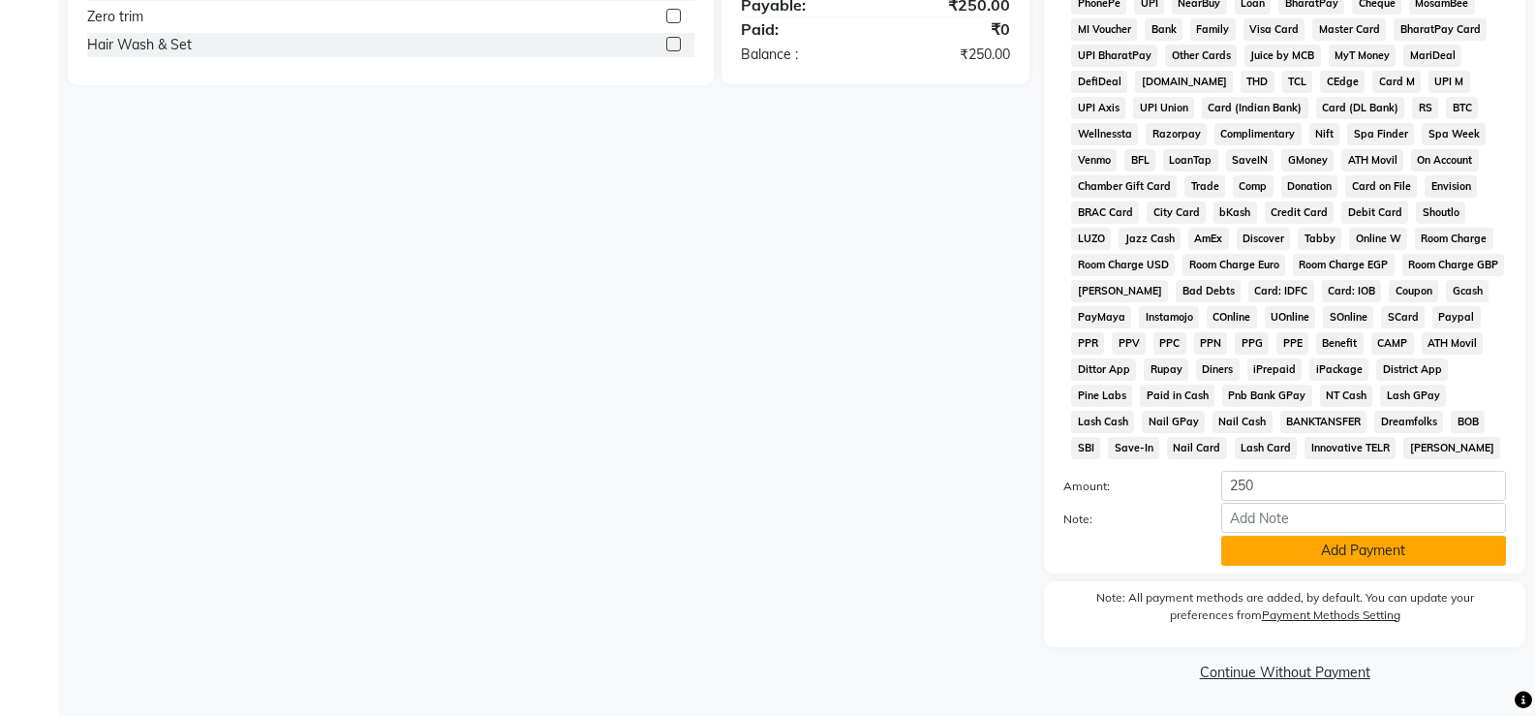
click at [1239, 541] on button "Add Payment" at bounding box center [1364, 551] width 285 height 30
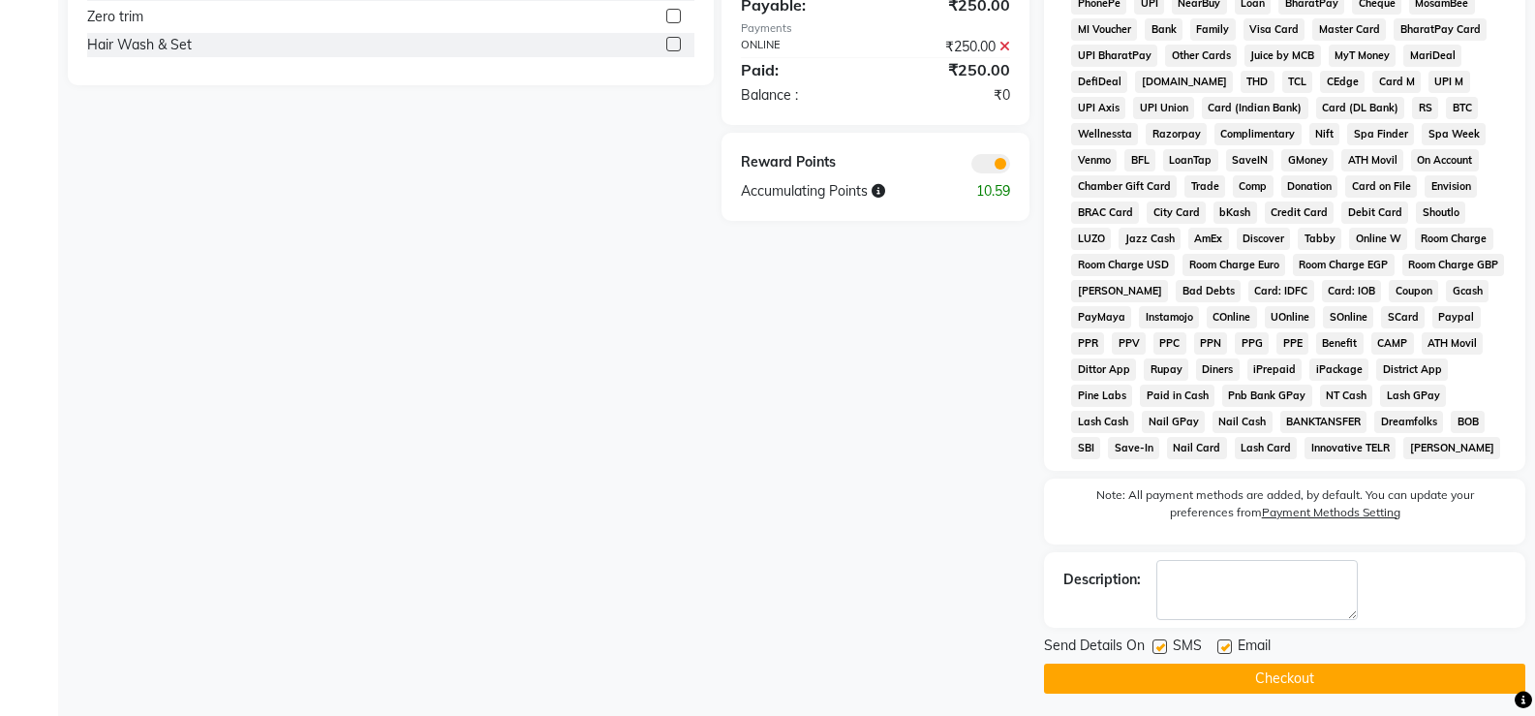
click at [1264, 676] on button "Checkout" at bounding box center [1284, 679] width 481 height 30
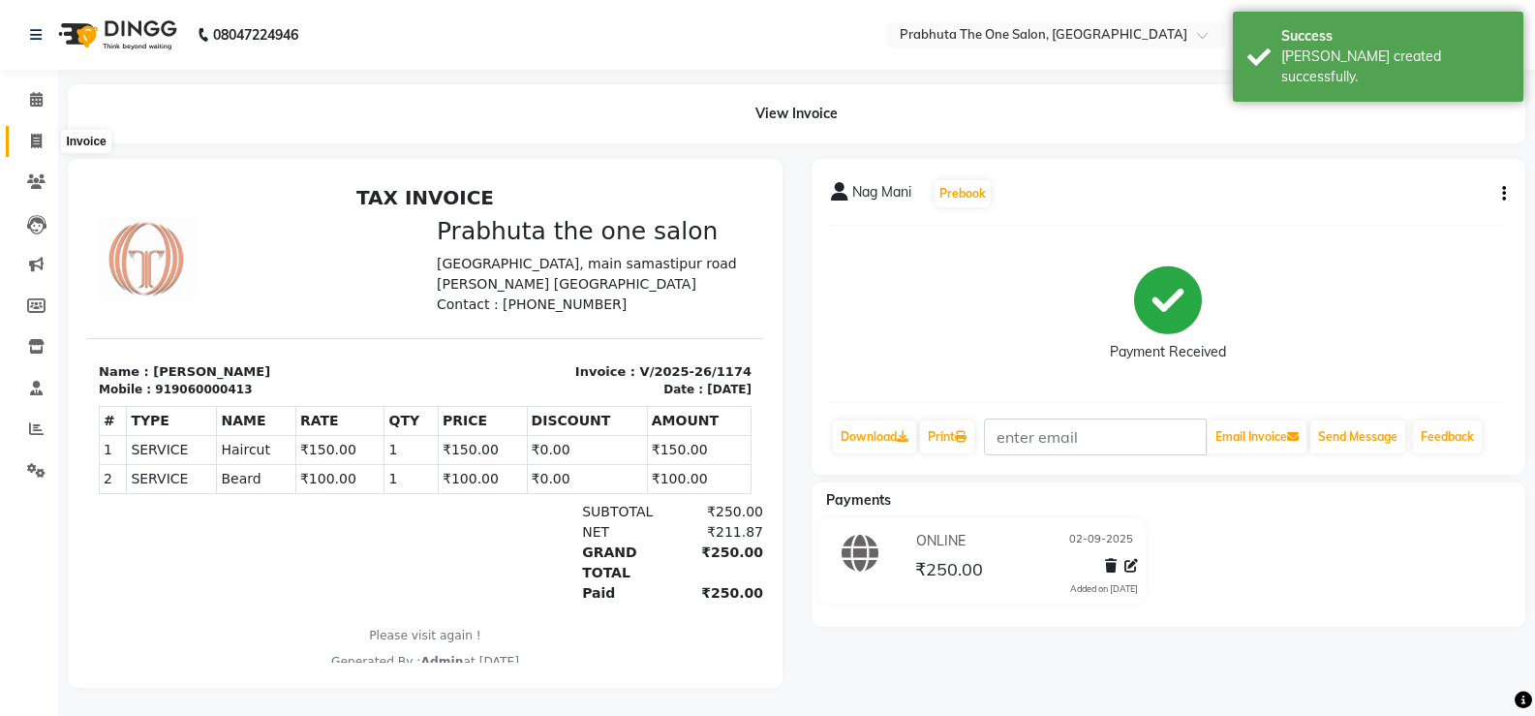
click at [34, 148] on span at bounding box center [36, 142] width 34 height 22
select select "5326"
select select "service"
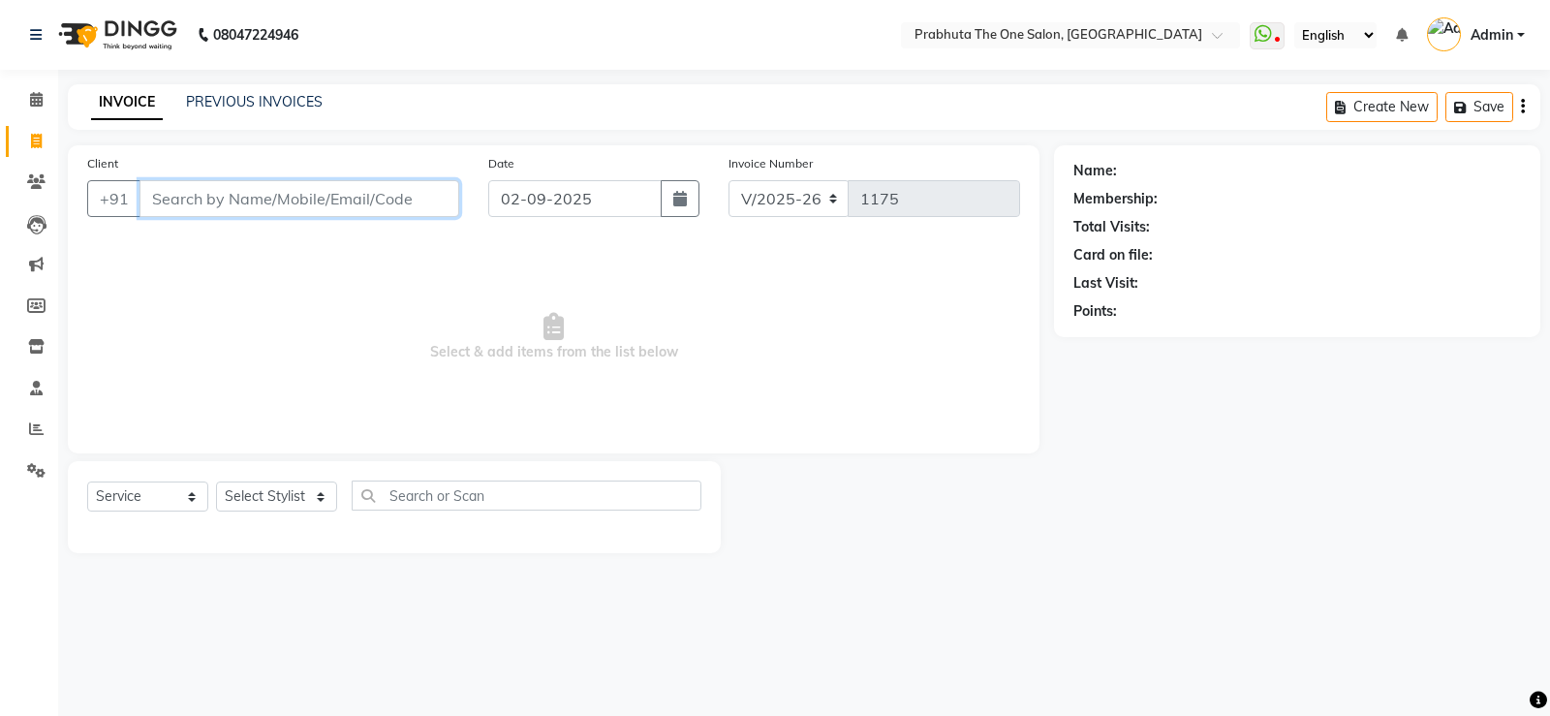
click at [228, 199] on input "Client" at bounding box center [299, 198] width 320 height 37
click at [186, 201] on input "Client" at bounding box center [299, 198] width 320 height 37
click at [204, 203] on input "Client" at bounding box center [299, 198] width 320 height 37
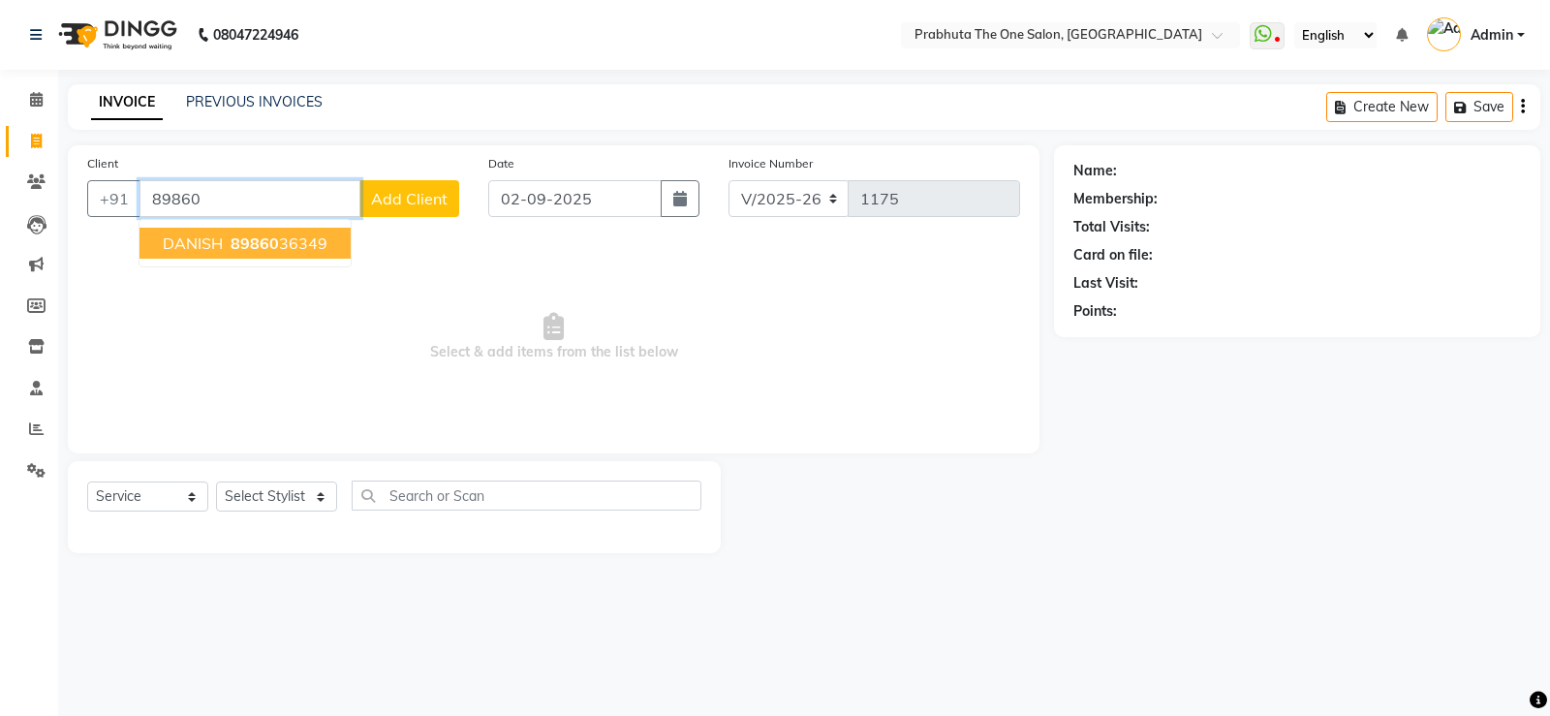
click at [171, 248] on span "DANISH" at bounding box center [193, 242] width 60 height 19
type input "8986036349"
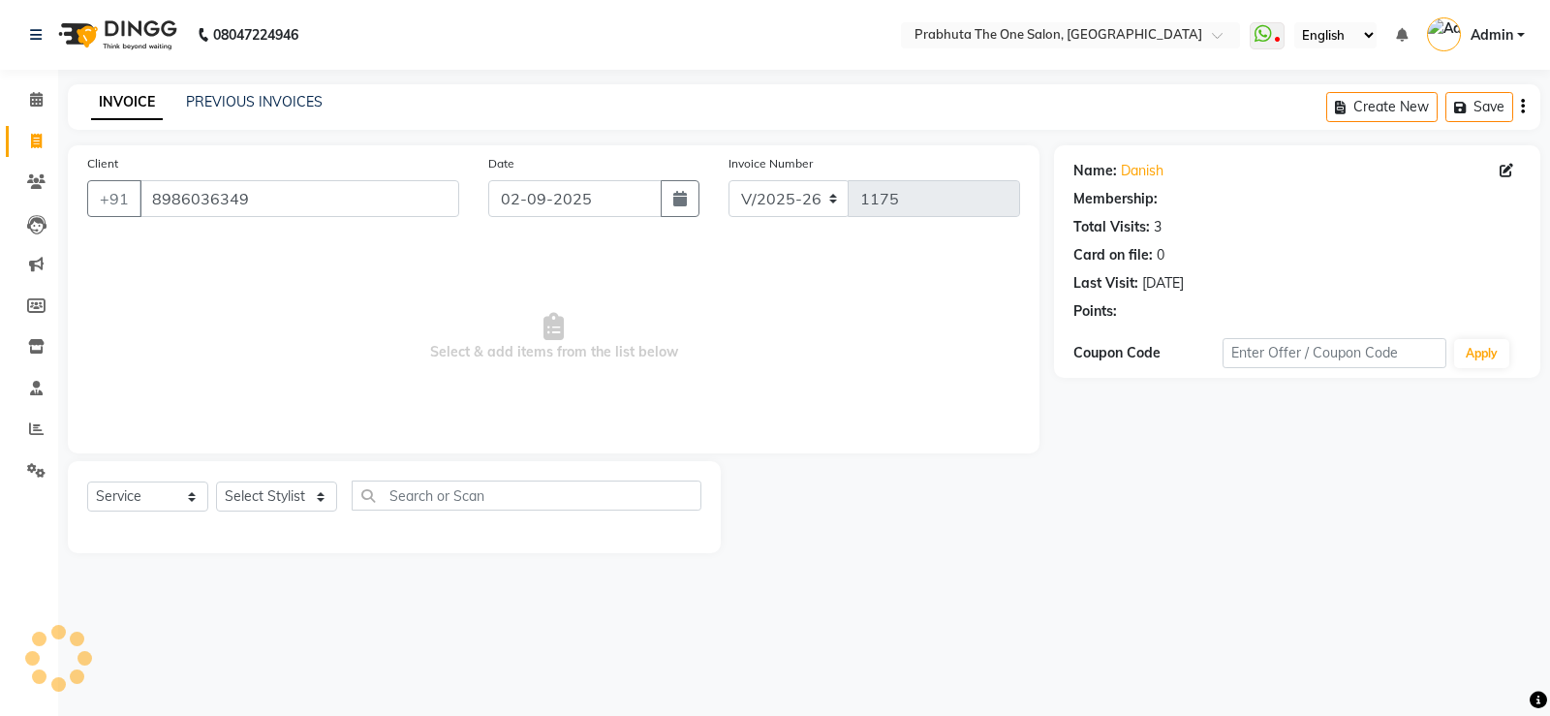
select select "1: Object"
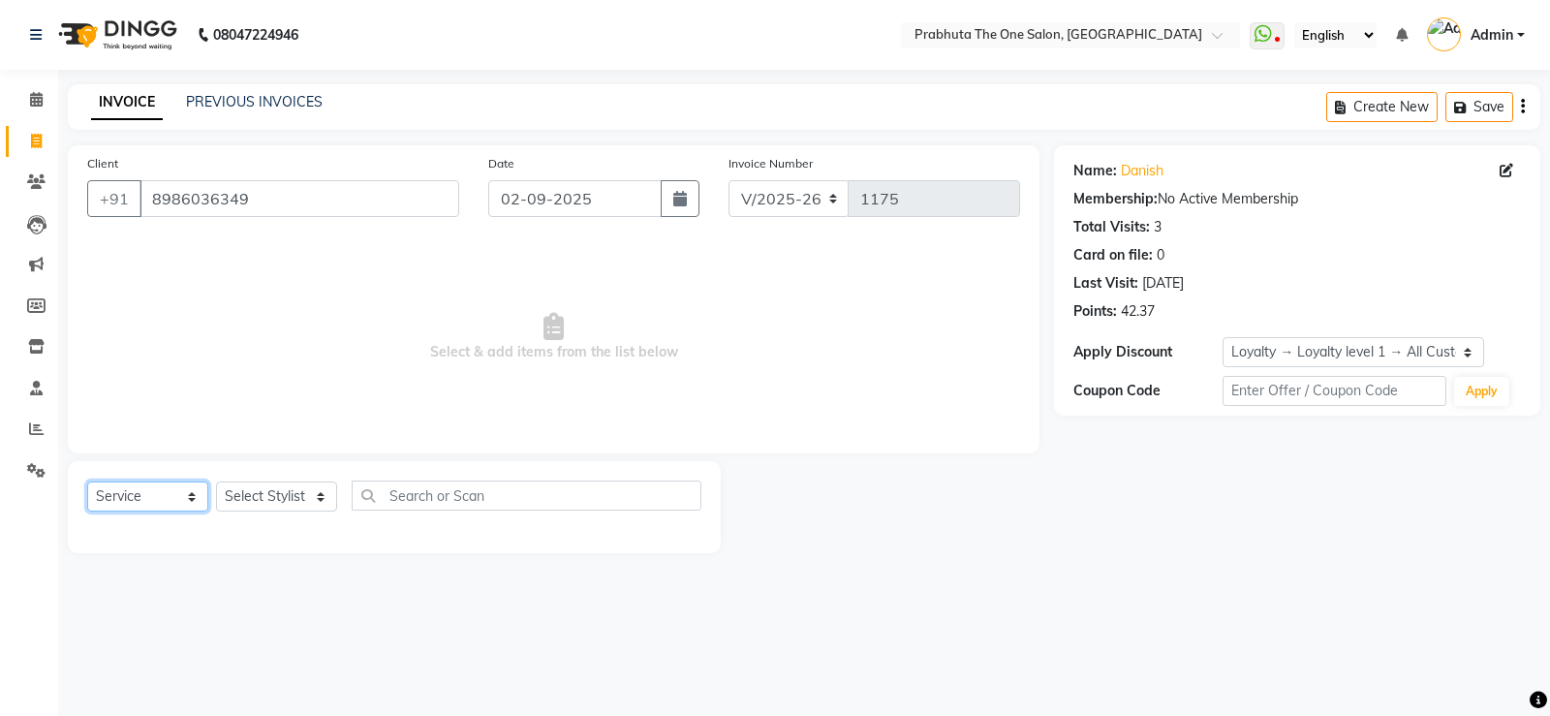
click at [191, 494] on select "Select Service Product Membership Package Voucher Prepaid Gift Card" at bounding box center [147, 496] width 121 height 30
click at [156, 497] on select "Select Service Product Membership Package Voucher Prepaid Gift Card" at bounding box center [147, 496] width 121 height 30
click at [87, 481] on select "Select Service Product Membership Package Voucher Prepaid Gift Card" at bounding box center [147, 496] width 121 height 30
click at [142, 491] on select "Select Service Product Membership Package Voucher Prepaid Gift Card" at bounding box center [147, 496] width 121 height 30
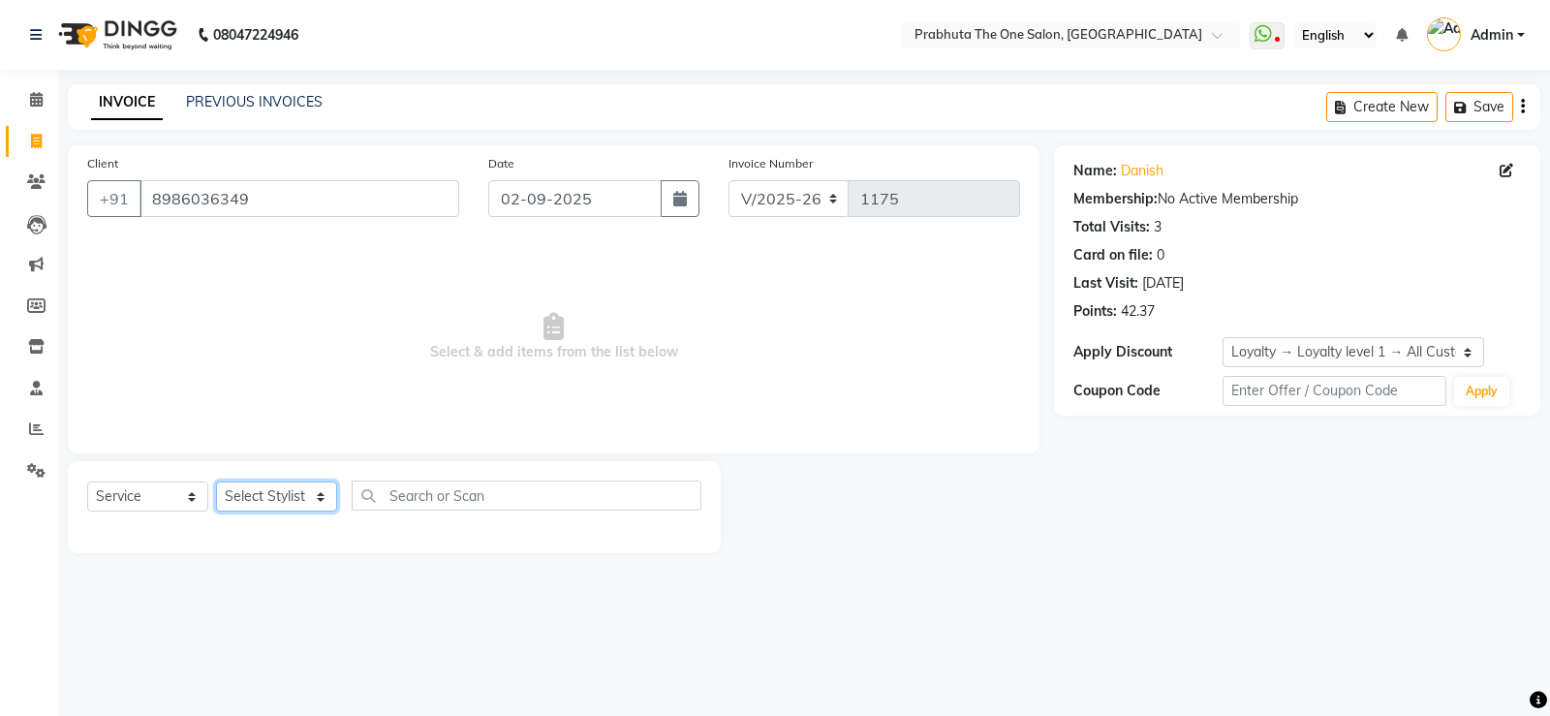
click at [321, 492] on select "Select Stylist [PERSON_NAME] [PERSON_NAME] ausween [PERSON_NAME] [PERSON_NAME] …" at bounding box center [276, 496] width 121 height 30
select select "82692"
click at [216, 481] on select "Select Stylist [PERSON_NAME] [PERSON_NAME] ausween [PERSON_NAME] [PERSON_NAME] …" at bounding box center [276, 496] width 121 height 30
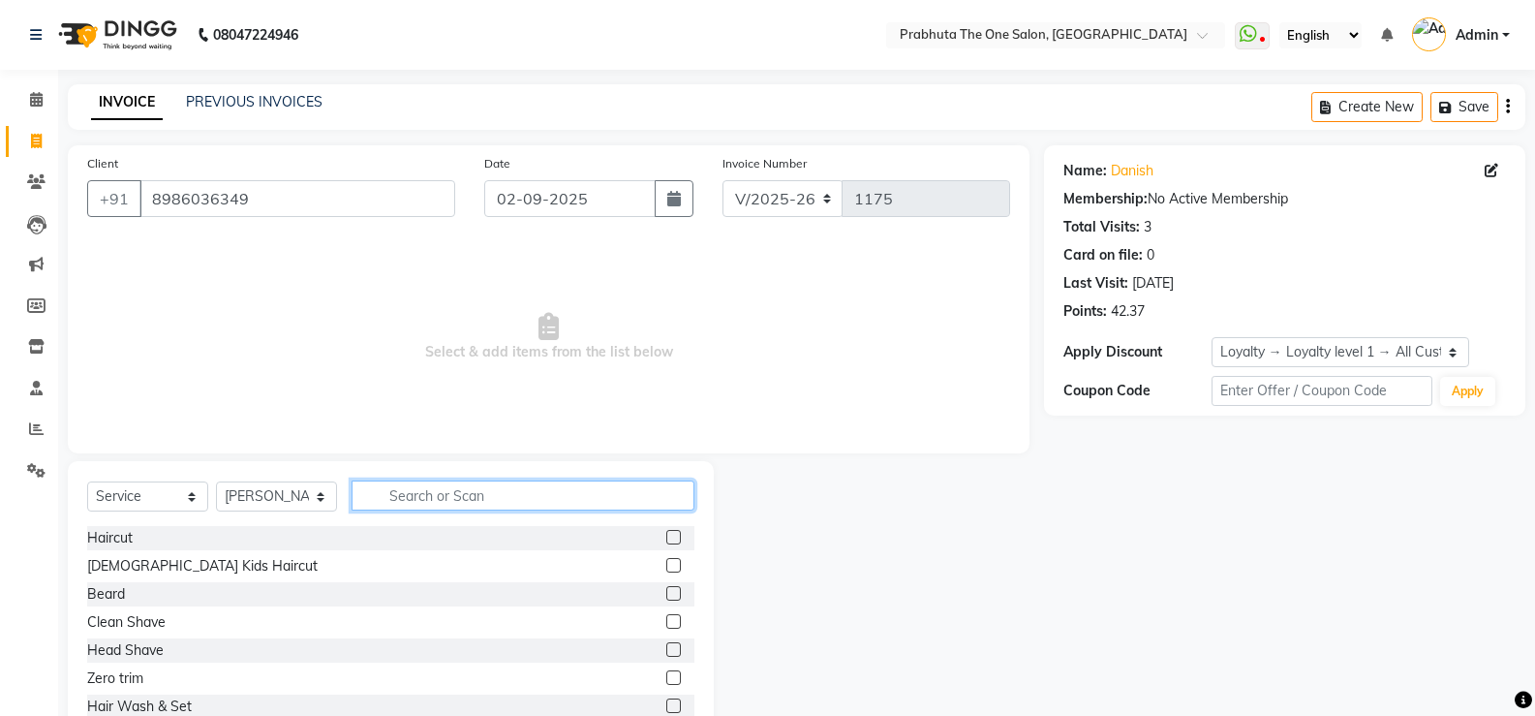
click at [508, 498] on input "text" at bounding box center [523, 495] width 343 height 30
click at [666, 533] on label at bounding box center [673, 537] width 15 height 15
click at [666, 533] on input "checkbox" at bounding box center [672, 538] width 13 height 13
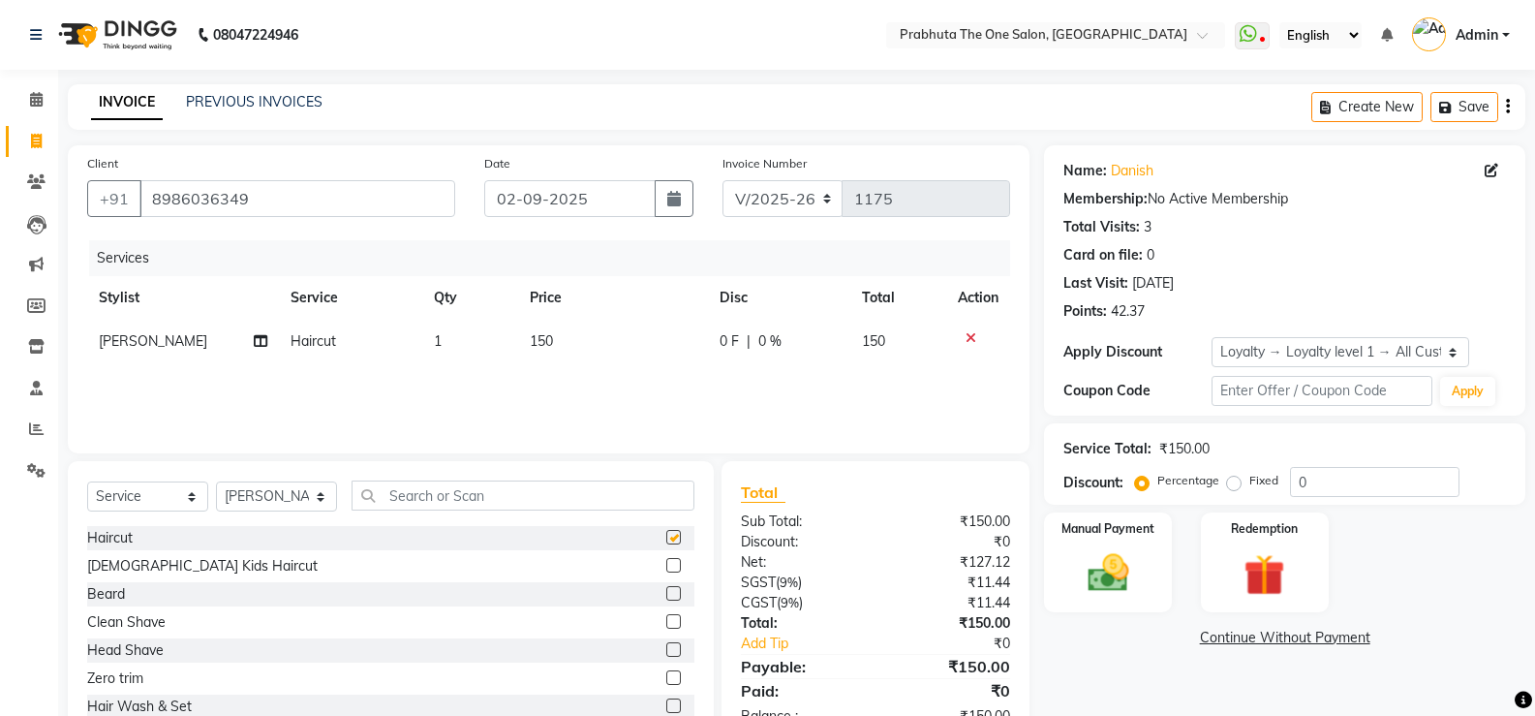
checkbox input "false"
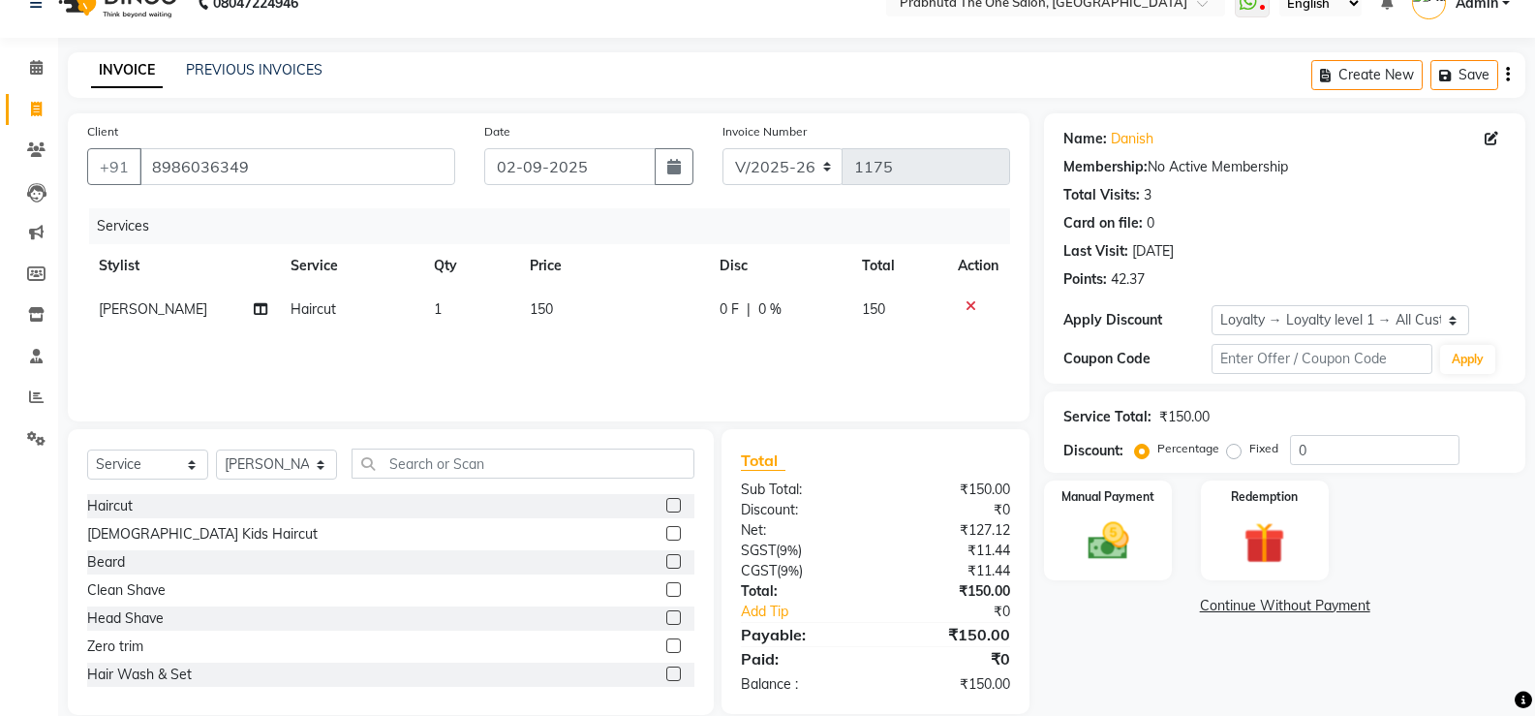
scroll to position [60, 0]
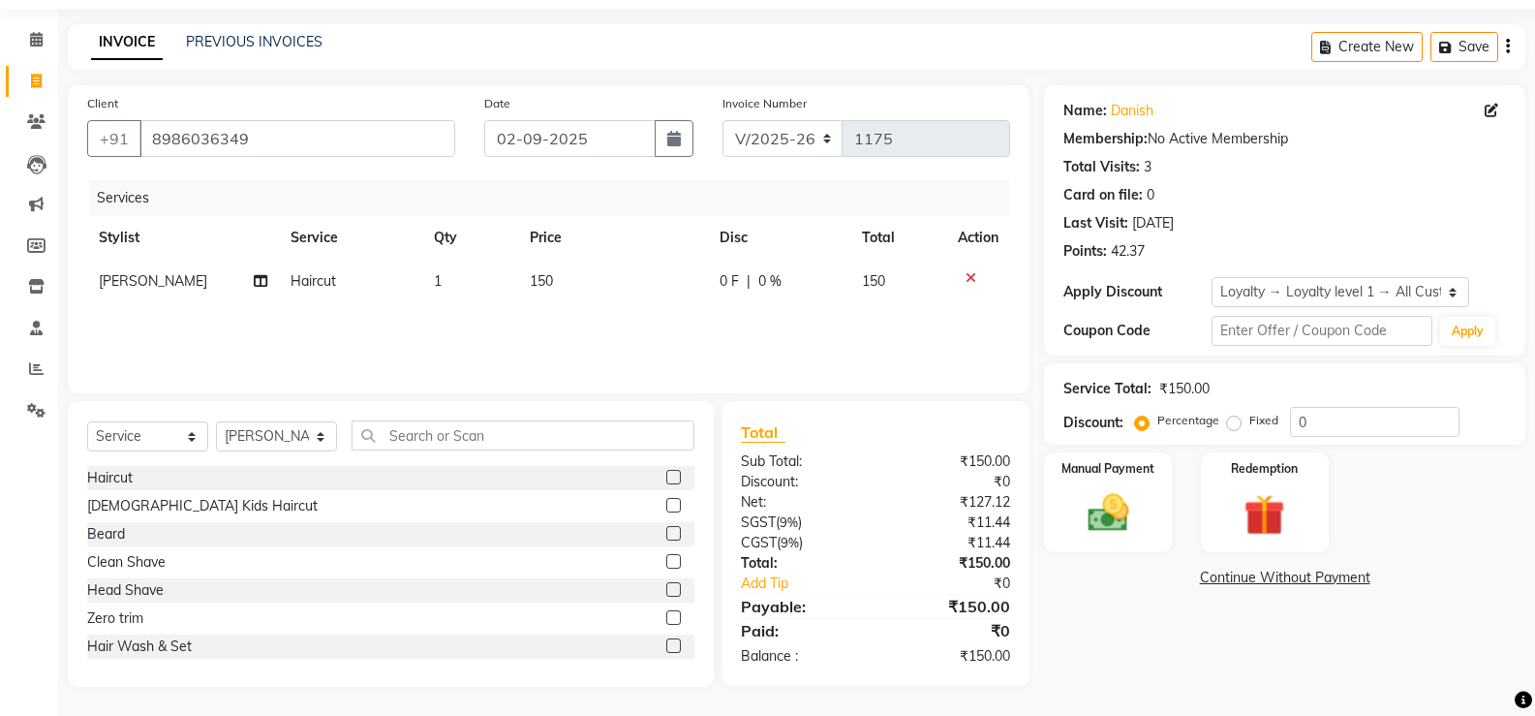
click at [1250, 422] on label "Fixed" at bounding box center [1264, 420] width 29 height 17
click at [1231, 422] on input "Fixed" at bounding box center [1238, 421] width 14 height 14
radio input "true"
click at [666, 480] on label at bounding box center [673, 477] width 15 height 15
click at [666, 480] on input "checkbox" at bounding box center [672, 478] width 13 height 13
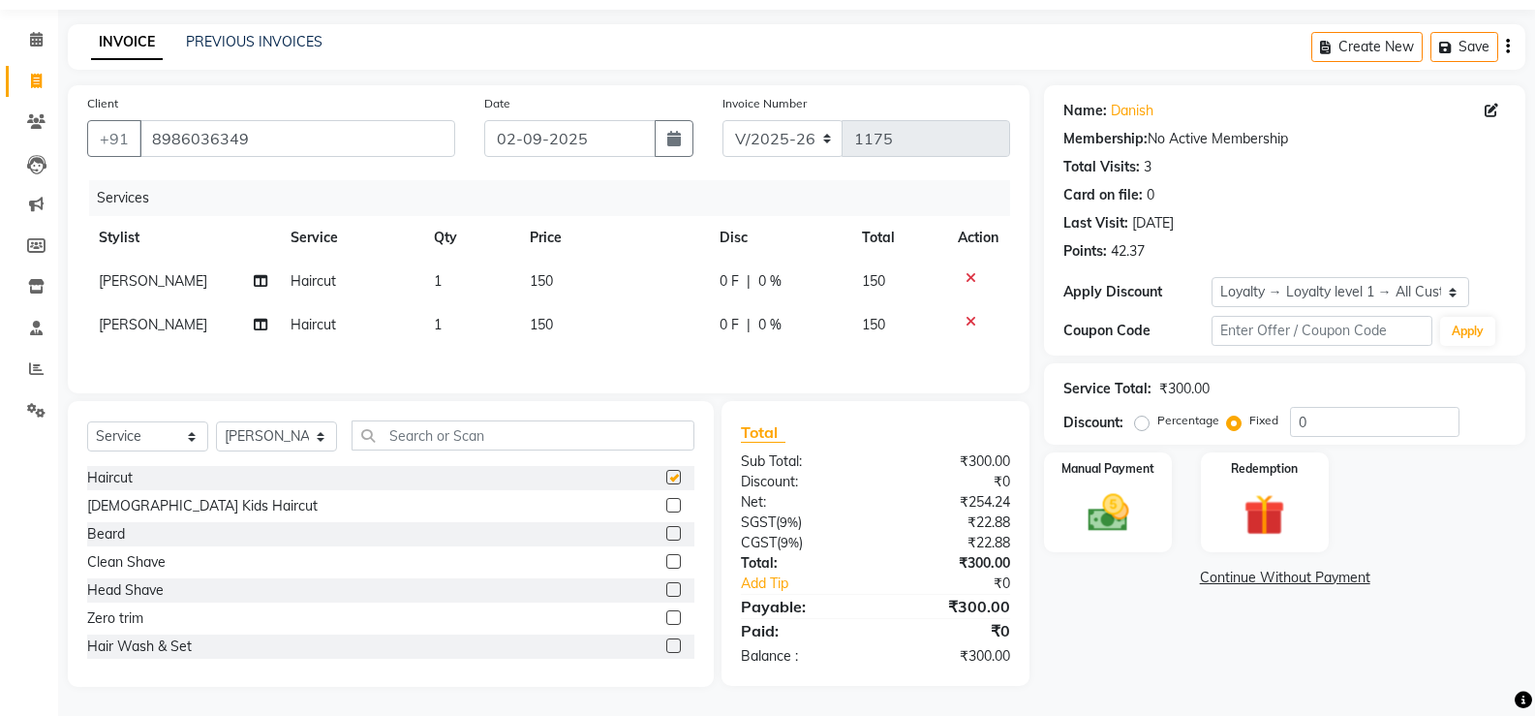
checkbox input "false"
click at [966, 317] on icon at bounding box center [971, 322] width 11 height 14
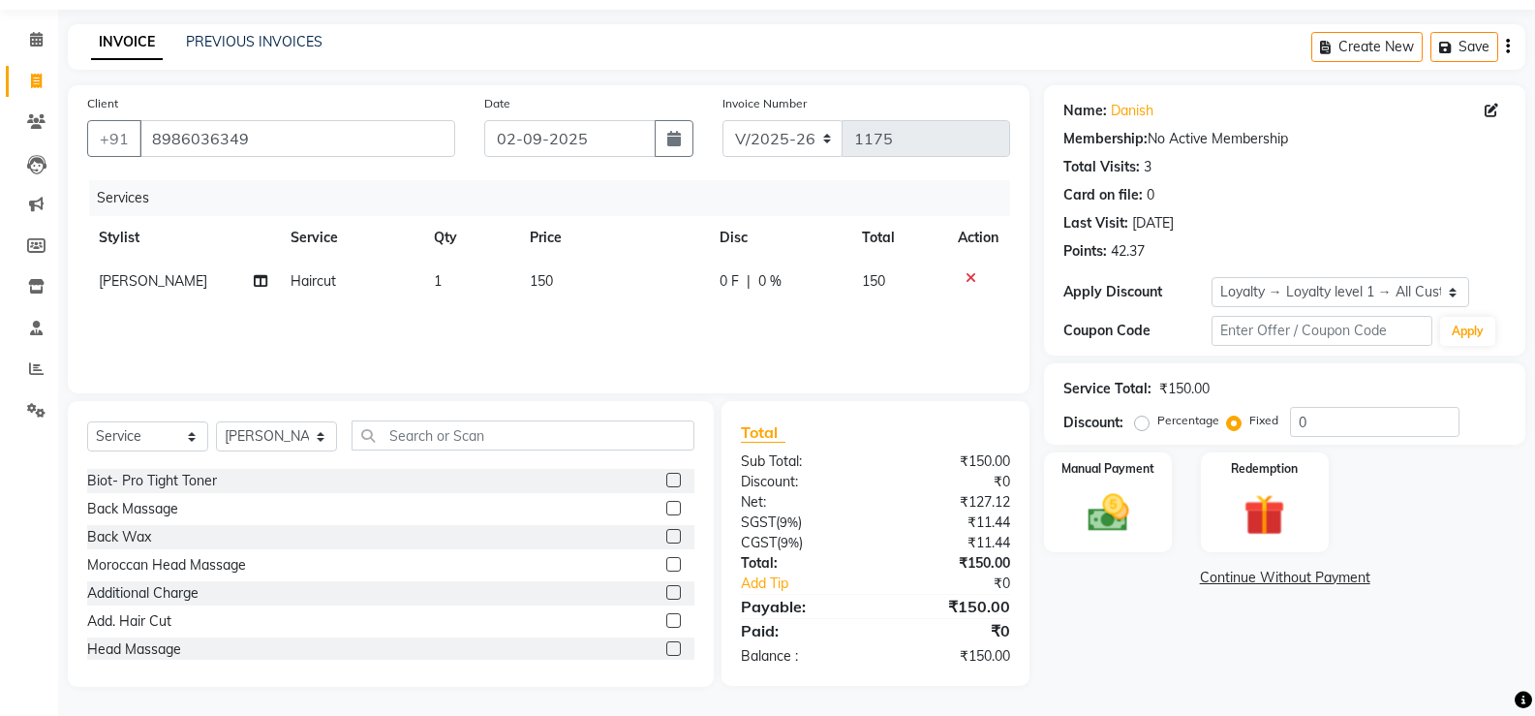
scroll to position [509, 0]
click at [267, 50] on div "PREVIOUS INVOICES" at bounding box center [254, 42] width 137 height 20
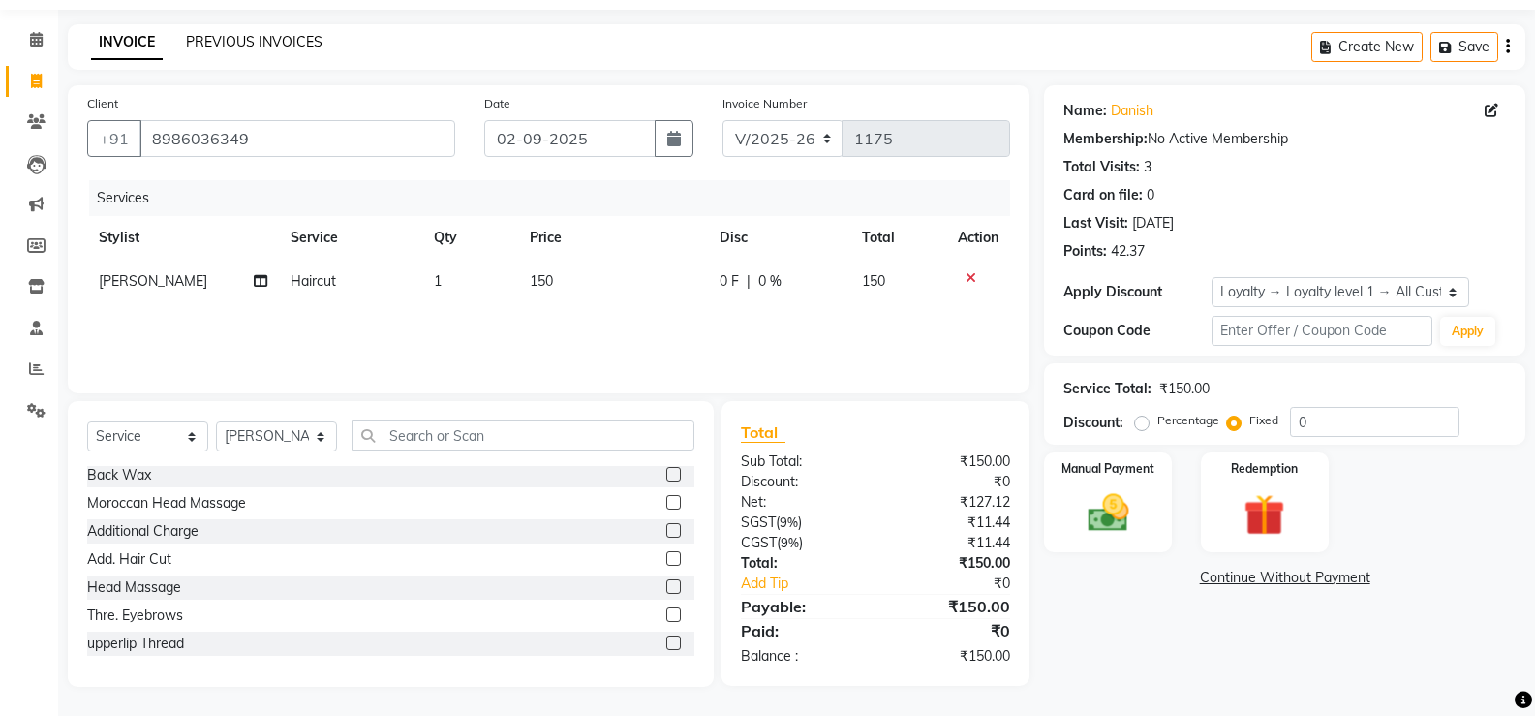
click at [264, 40] on link "PREVIOUS INVOICES" at bounding box center [254, 41] width 137 height 17
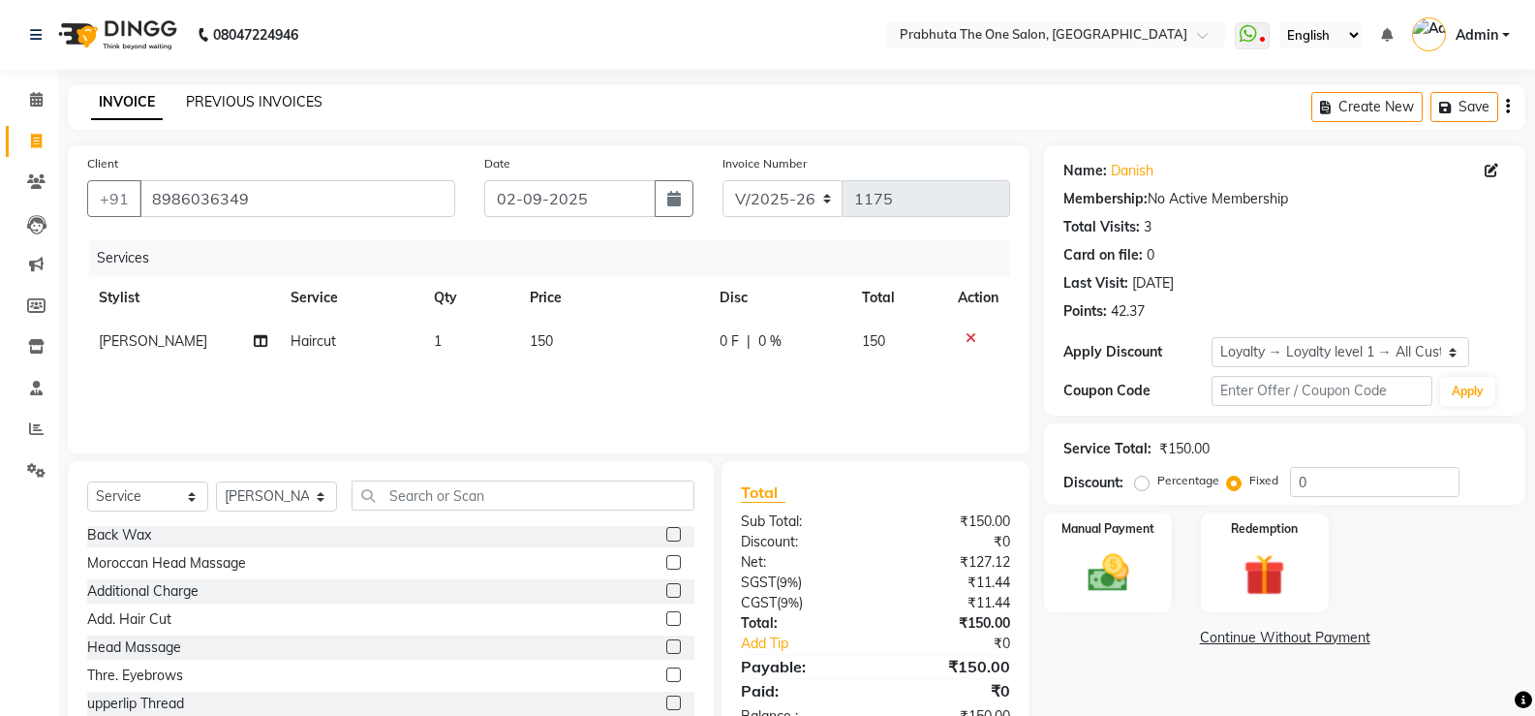
scroll to position [60, 0]
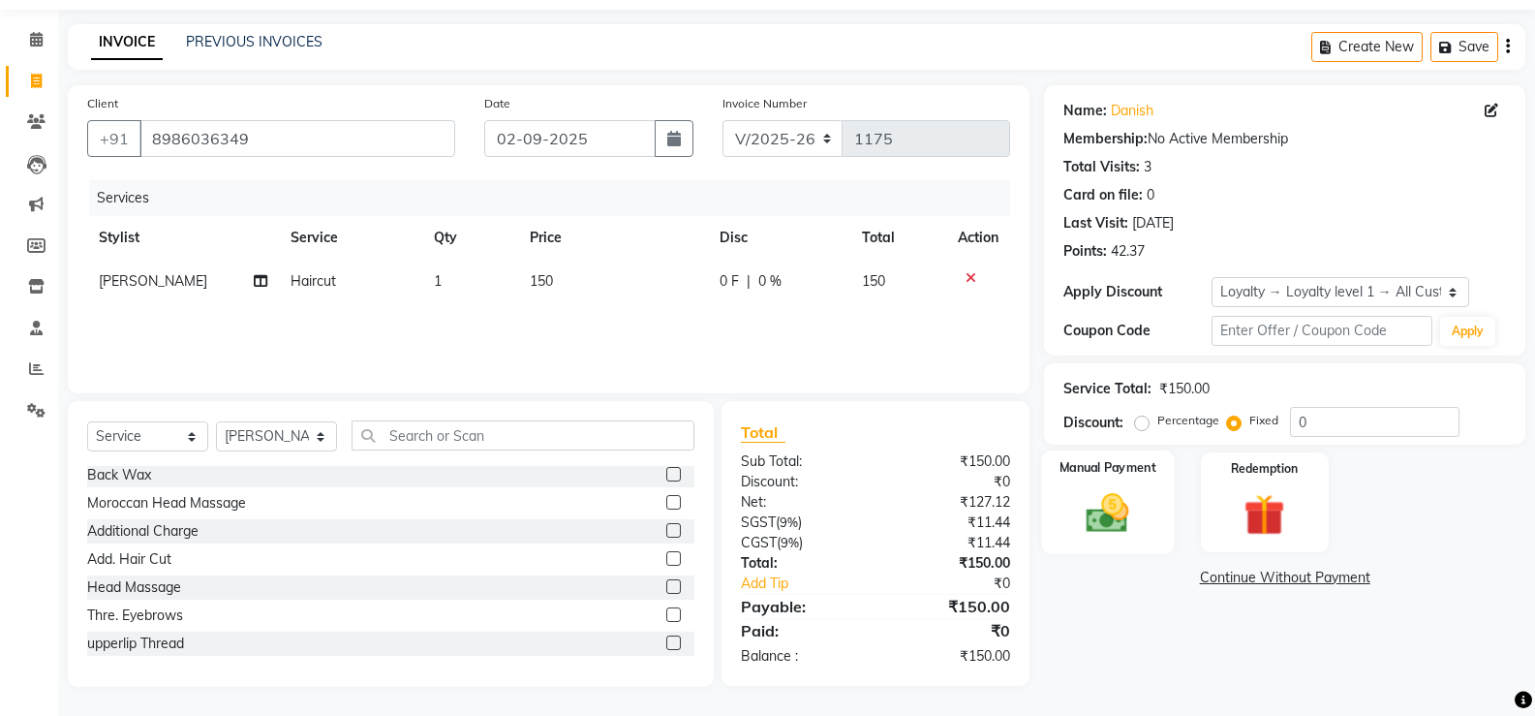
click at [1091, 504] on img at bounding box center [1107, 512] width 69 height 49
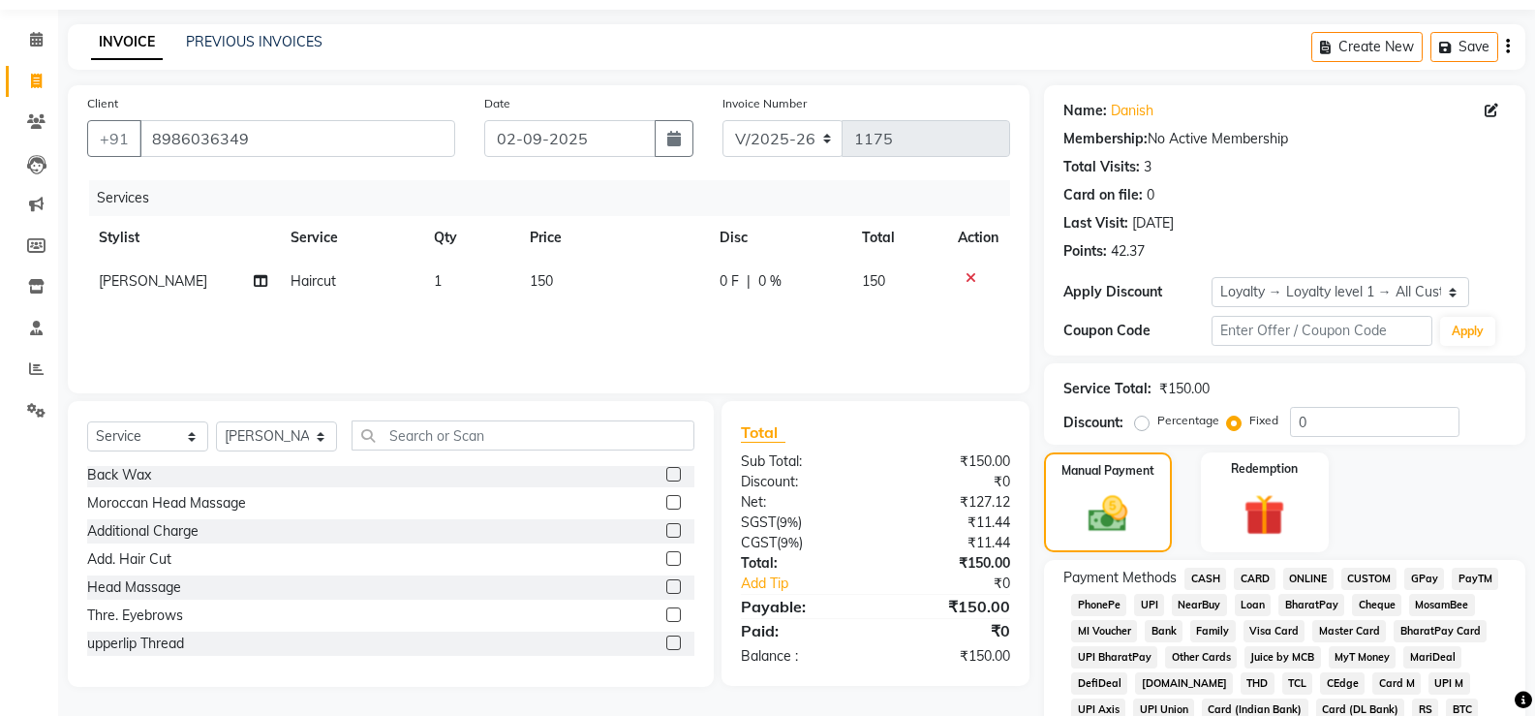
click at [1298, 574] on span "ONLINE" at bounding box center [1309, 579] width 50 height 22
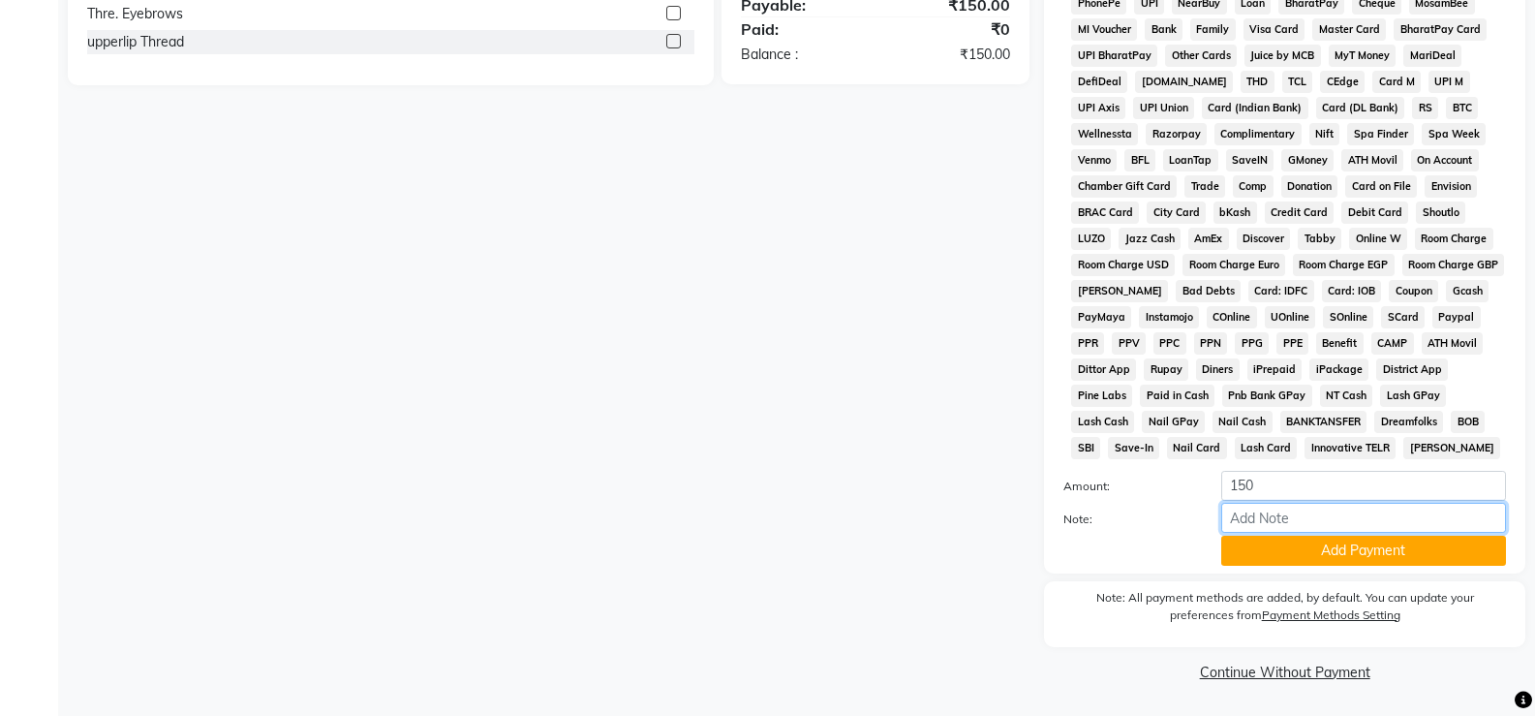
click at [1376, 512] on input "Note:" at bounding box center [1364, 518] width 285 height 30
click at [1282, 559] on button "Add Payment" at bounding box center [1364, 551] width 285 height 30
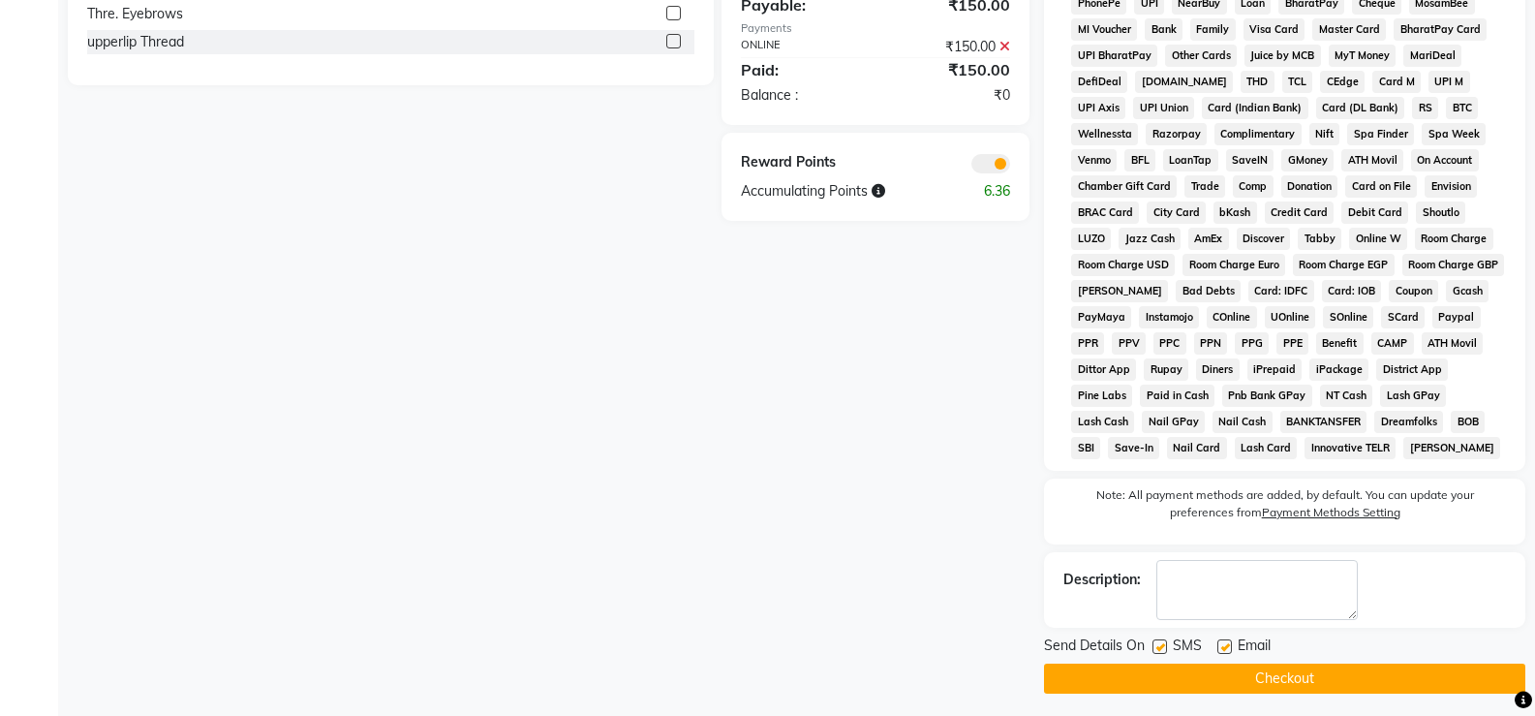
click at [1340, 672] on button "Checkout" at bounding box center [1284, 679] width 481 height 30
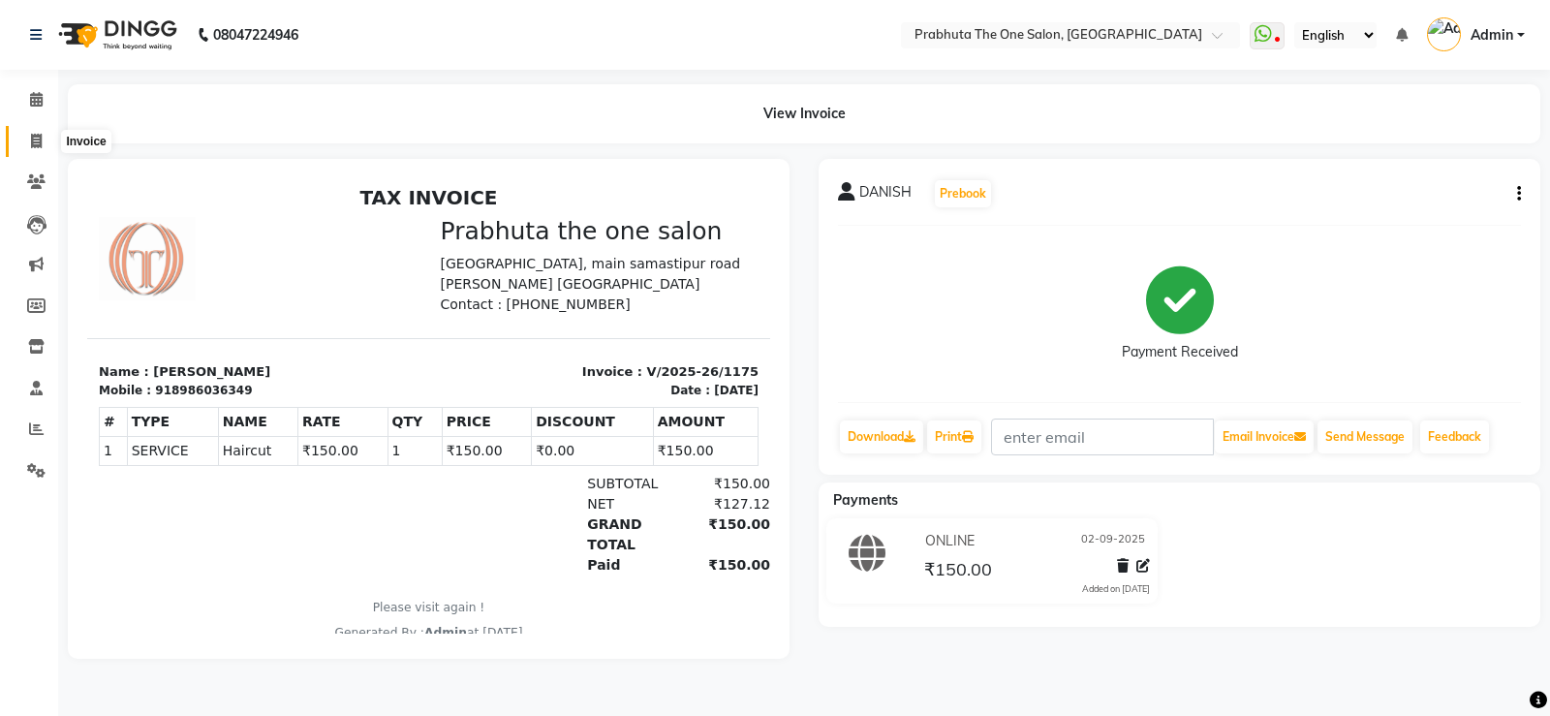
click at [42, 143] on icon at bounding box center [36, 141] width 11 height 15
select select "service"
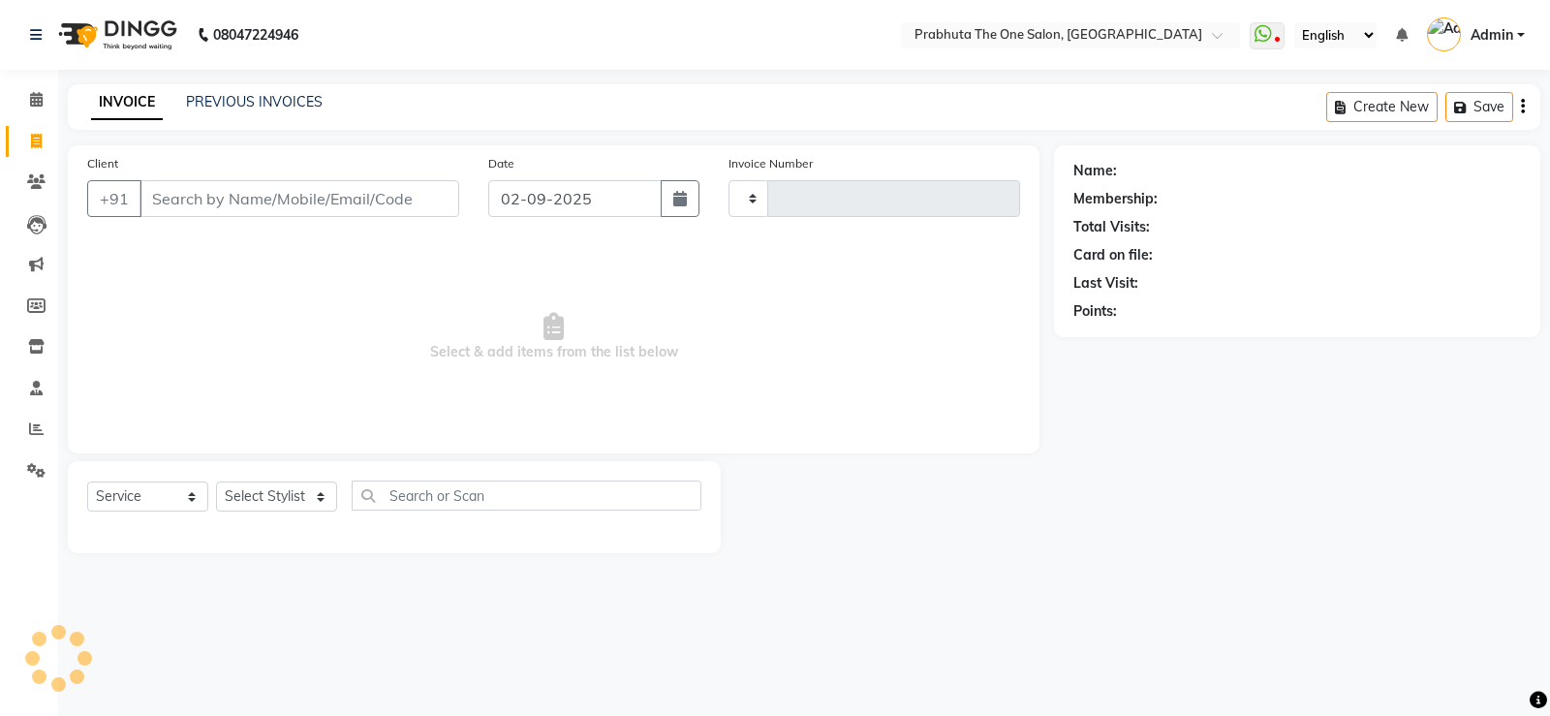
type input "1176"
select select "5326"
click at [30, 91] on span at bounding box center [36, 100] width 34 height 22
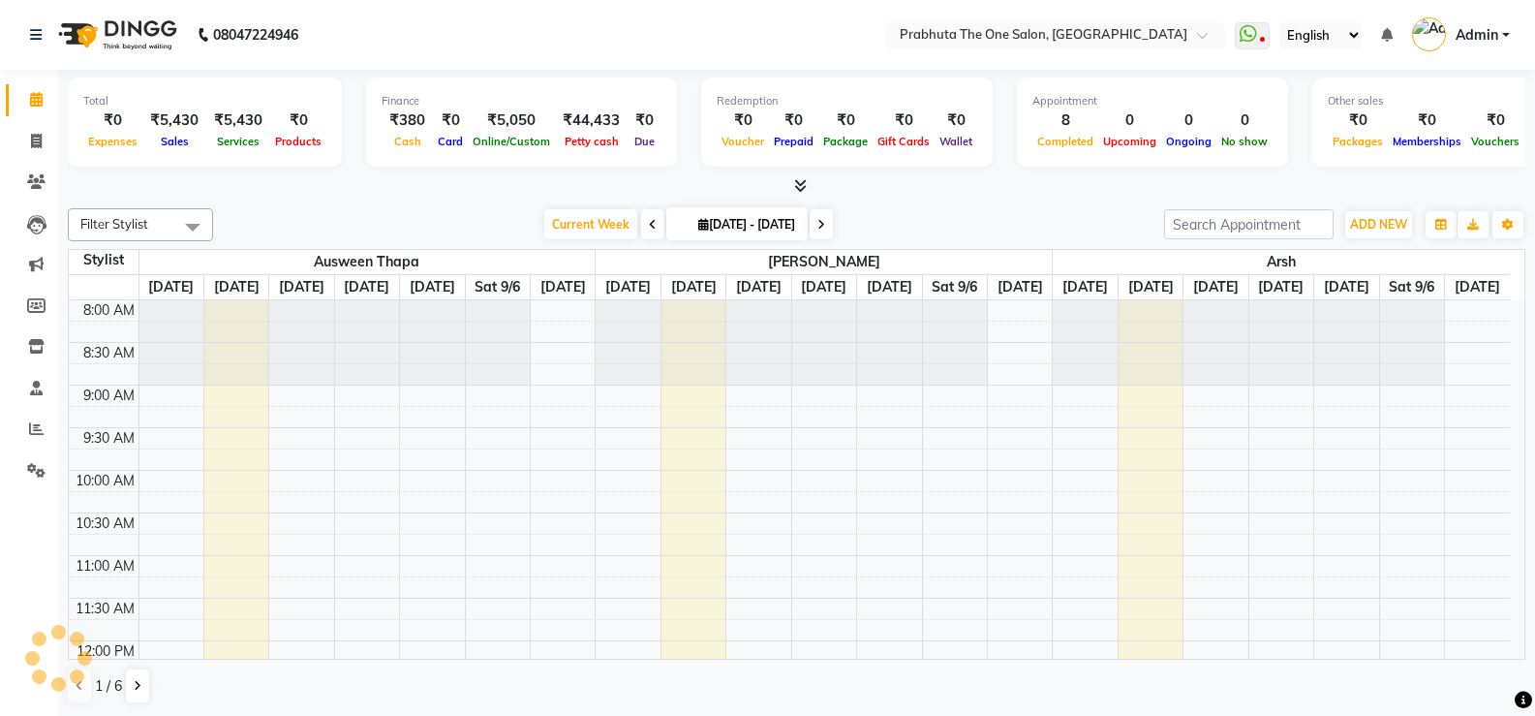
scroll to position [797, 0]
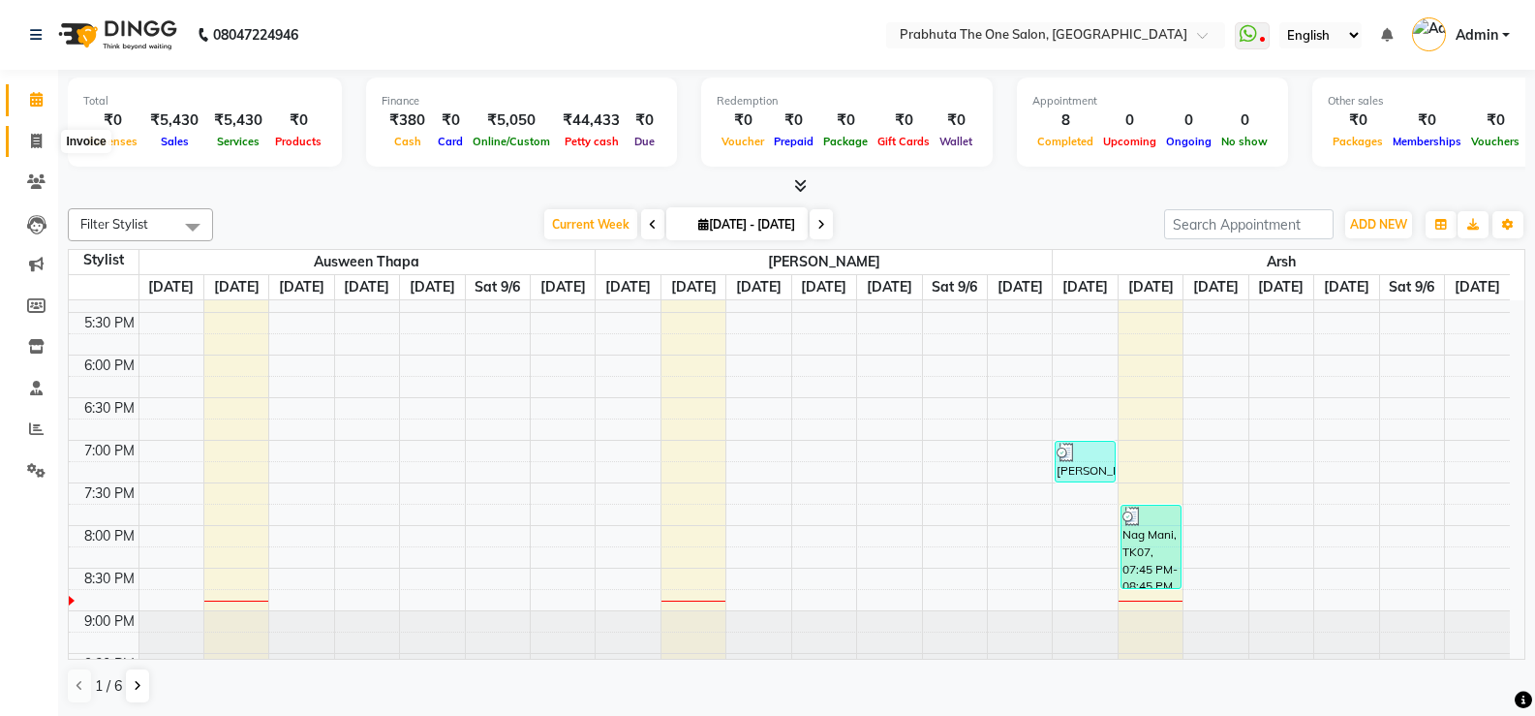
click at [45, 139] on span at bounding box center [36, 142] width 34 height 22
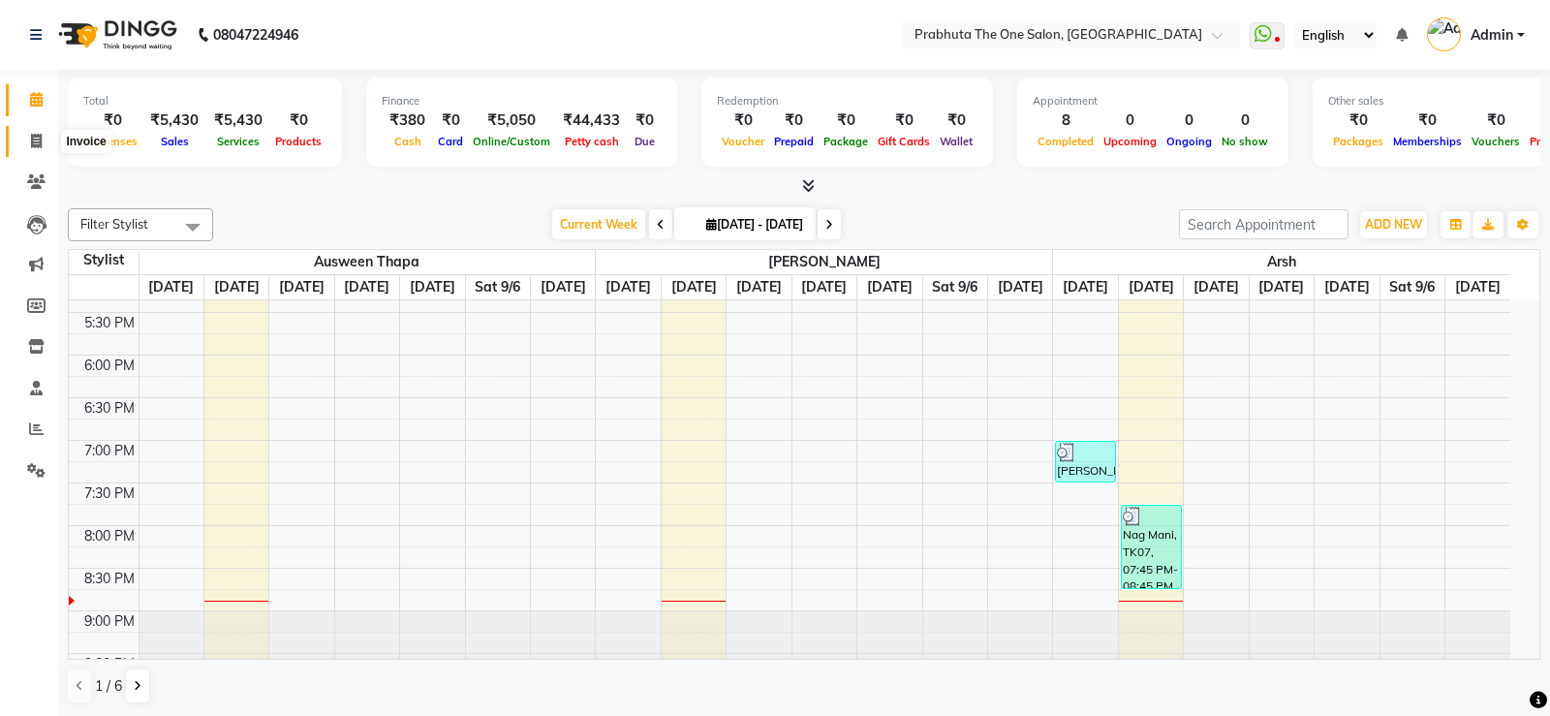
select select "5326"
select select "service"
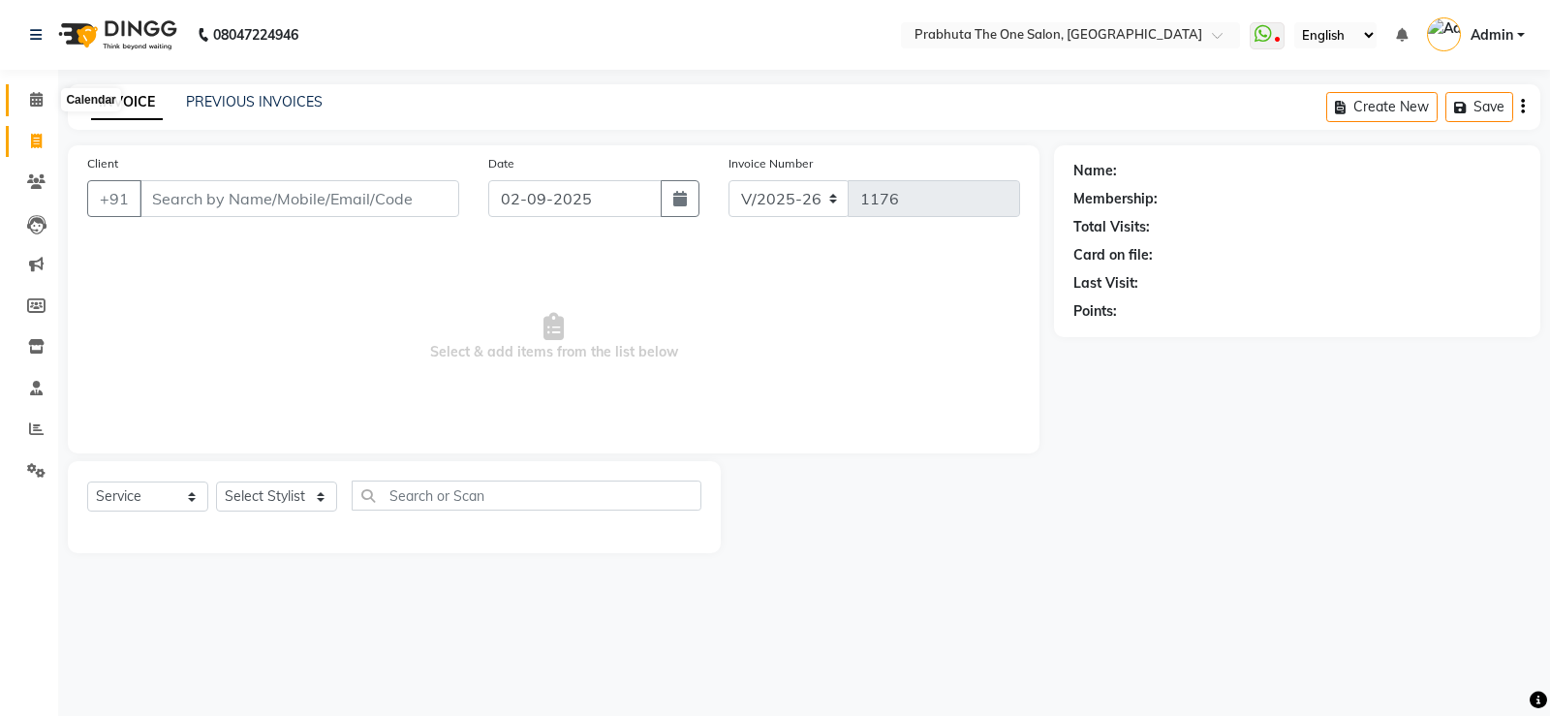
click at [31, 95] on icon at bounding box center [36, 99] width 13 height 15
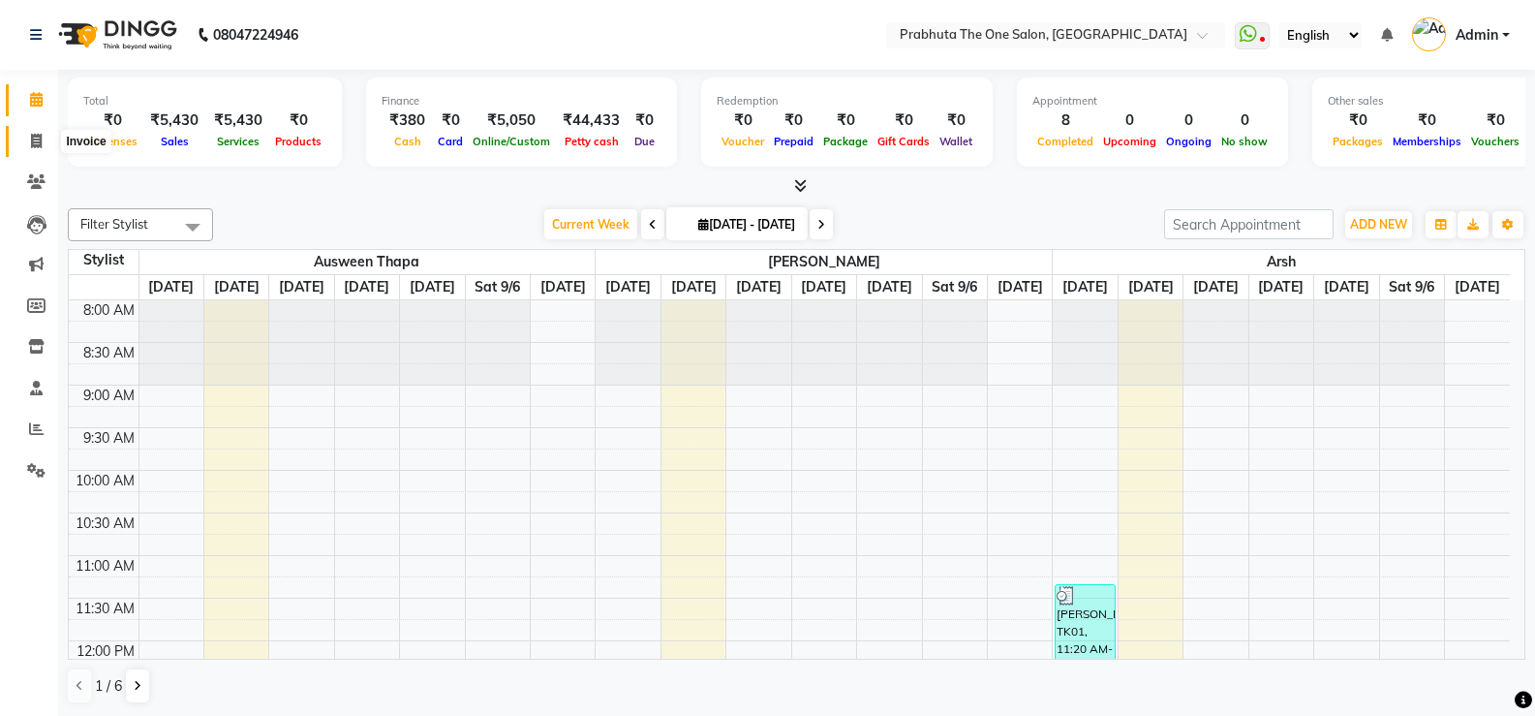
click at [41, 144] on icon at bounding box center [36, 141] width 11 height 15
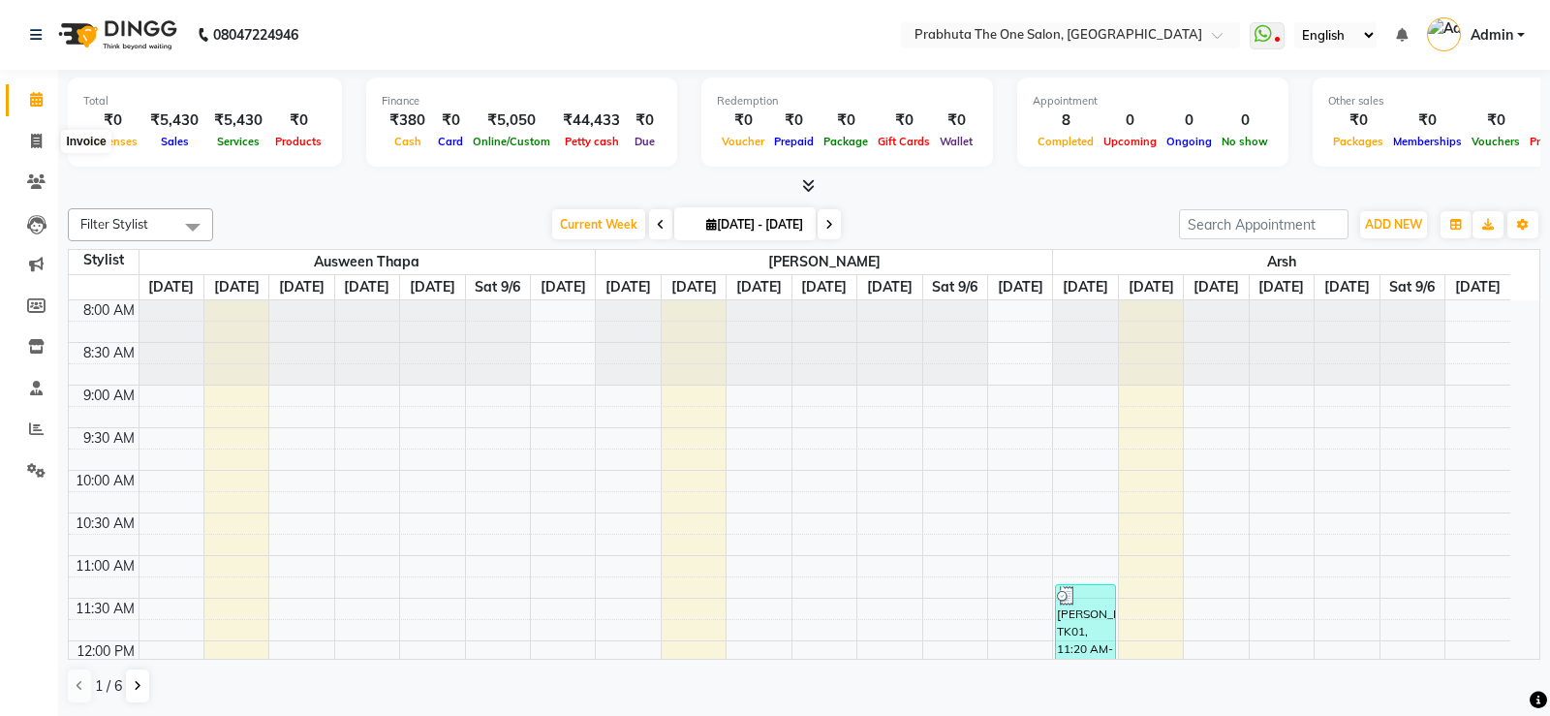
select select "5326"
select select "service"
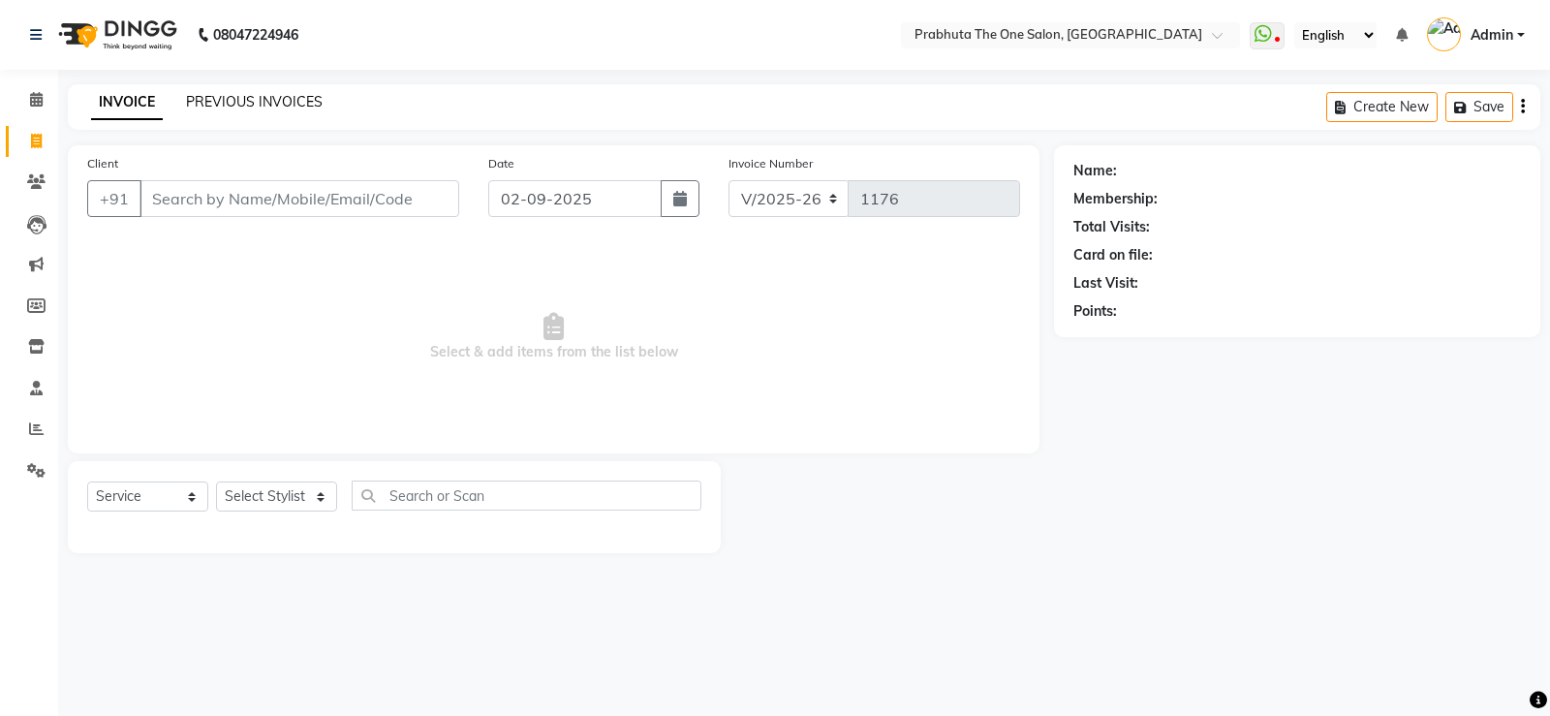
click at [252, 96] on link "PREVIOUS INVOICES" at bounding box center [254, 101] width 137 height 17
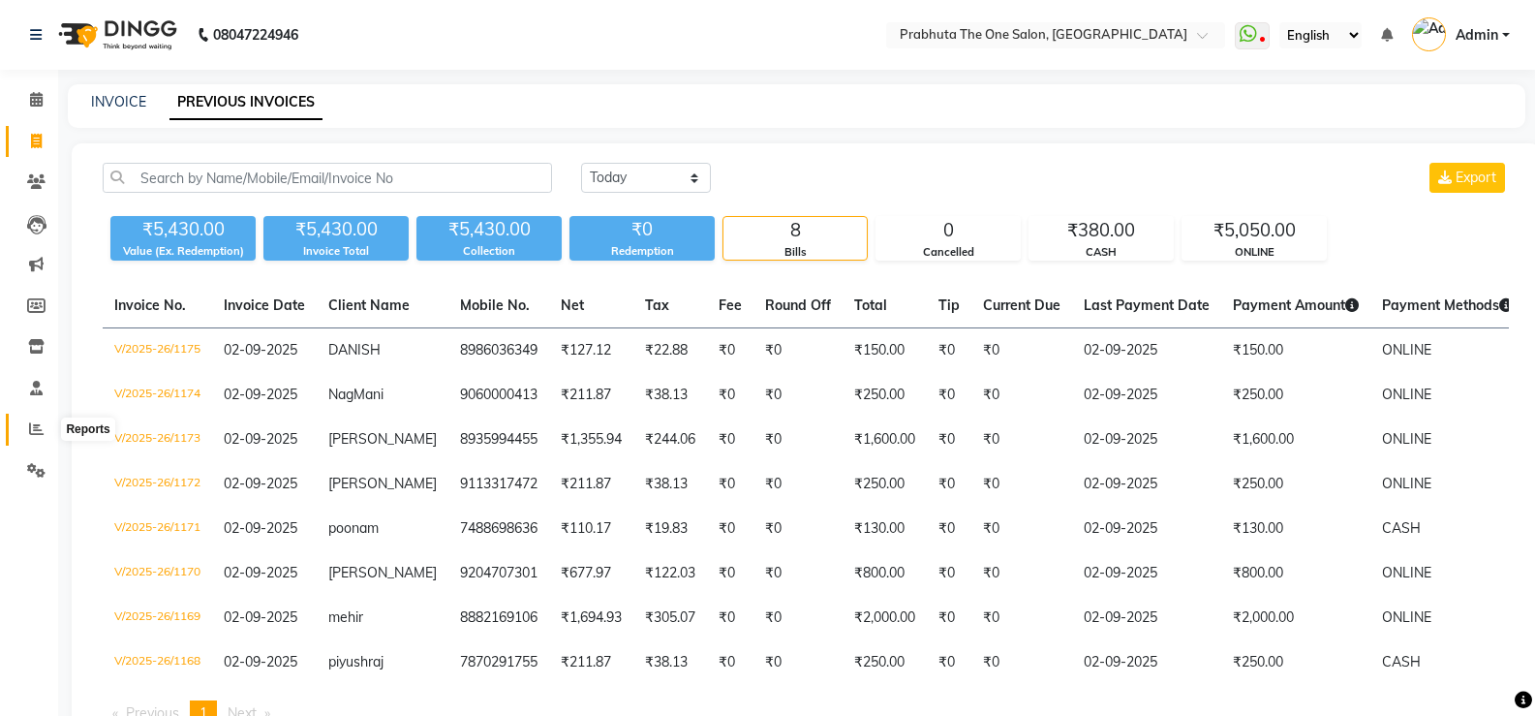
click at [51, 434] on span at bounding box center [36, 429] width 34 height 22
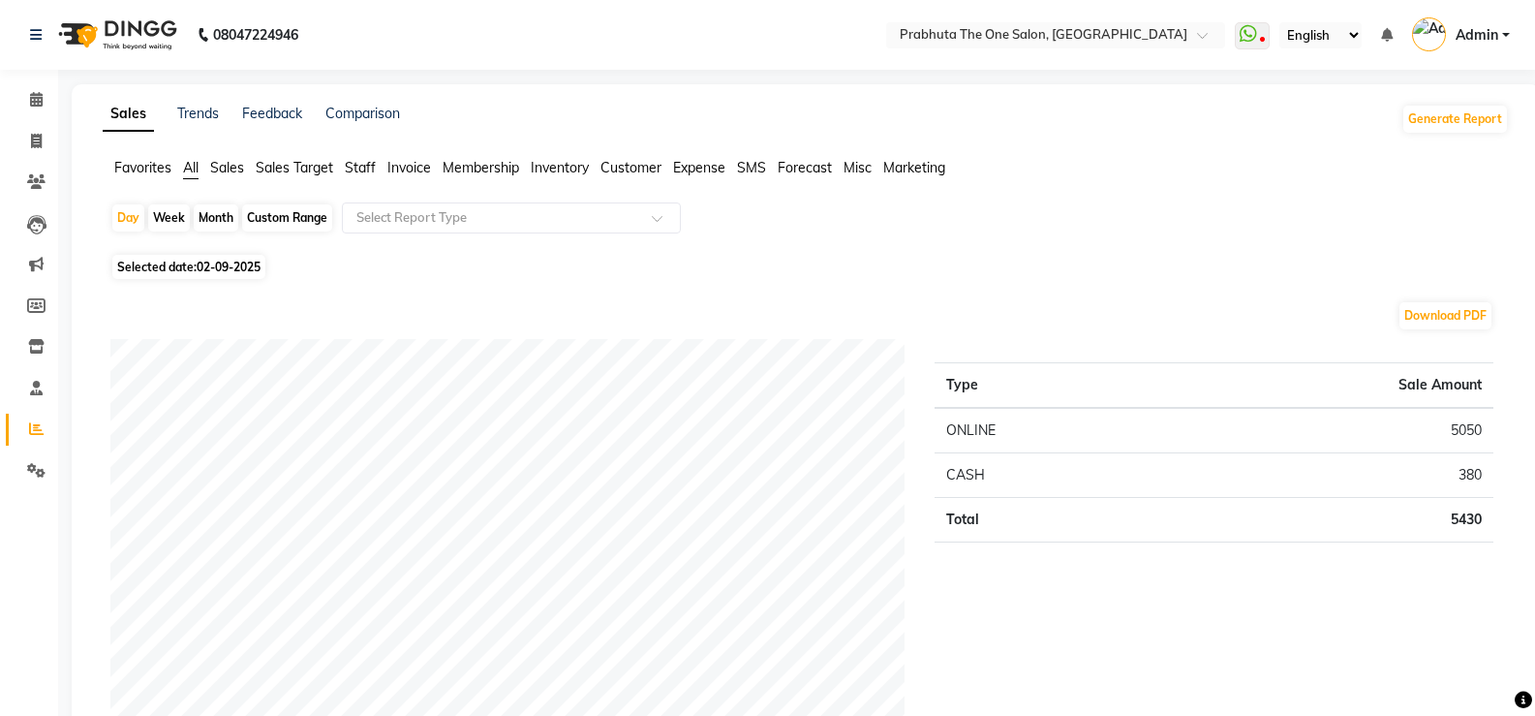
click at [360, 165] on span "Staff" at bounding box center [360, 167] width 31 height 17
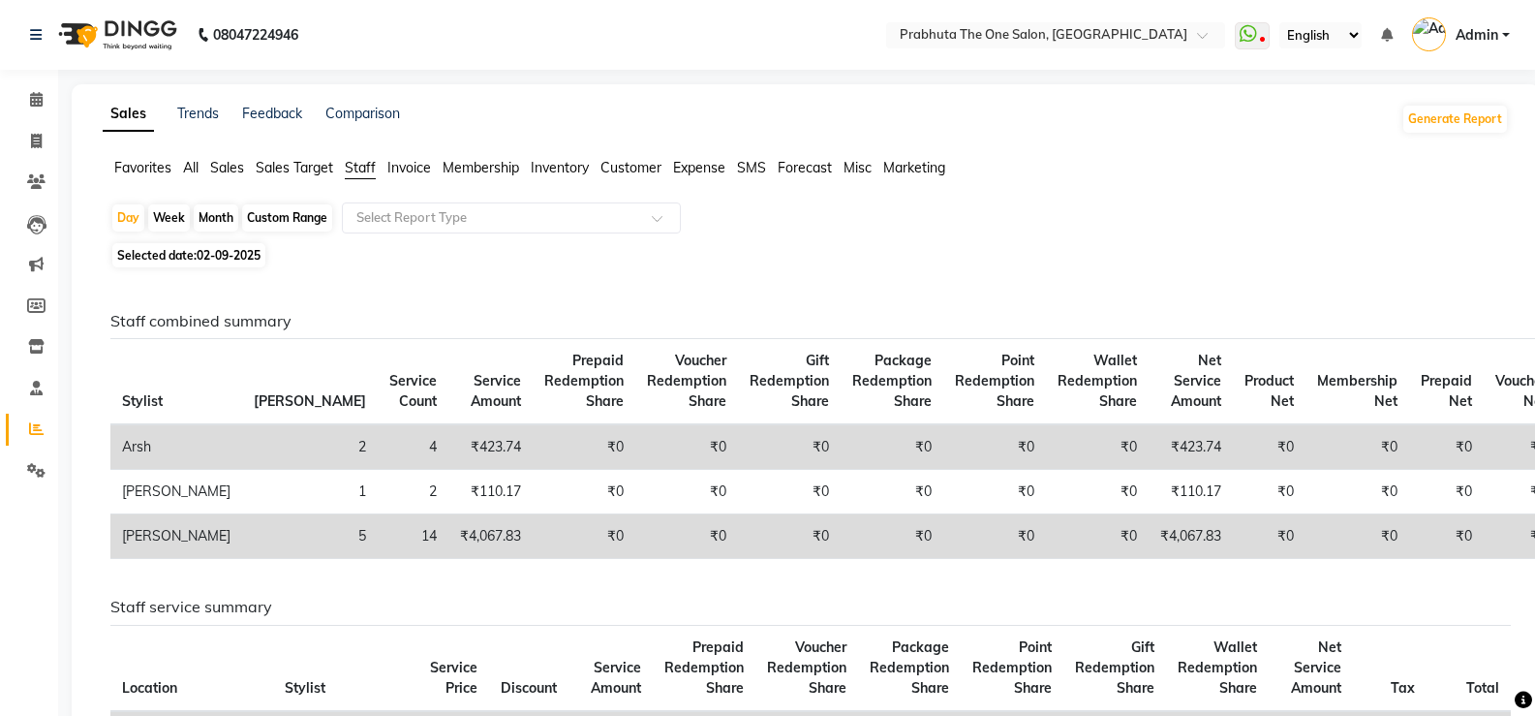
click at [231, 212] on div "Month" at bounding box center [216, 217] width 45 height 27
select select "9"
select select "2025"
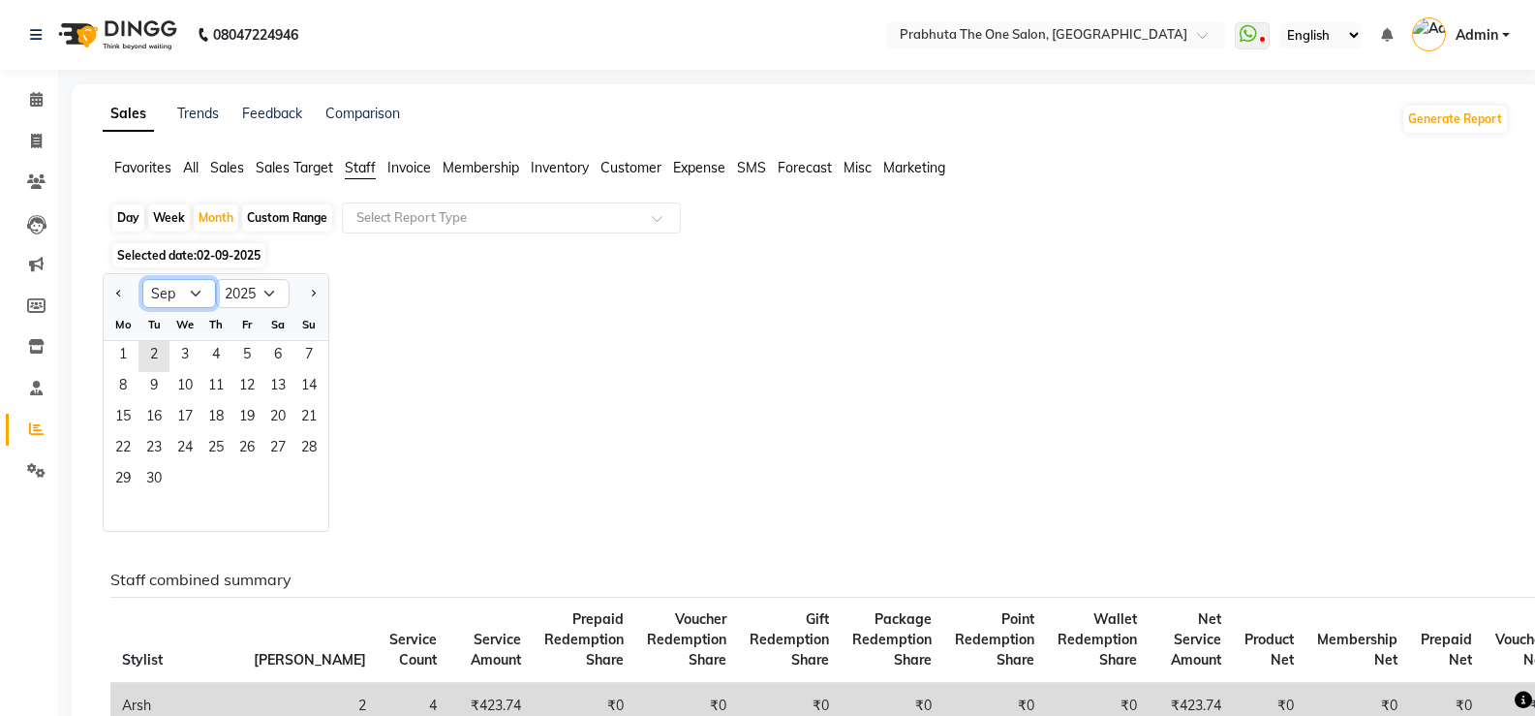
click at [195, 296] on select "Jan Feb Mar Apr May Jun [DATE] Aug Sep Oct Nov Dec" at bounding box center [179, 293] width 74 height 29
select select "8"
click at [142, 279] on select "Jan Feb Mar Apr May Jun [DATE] Aug Sep Oct Nov Dec" at bounding box center [179, 293] width 74 height 29
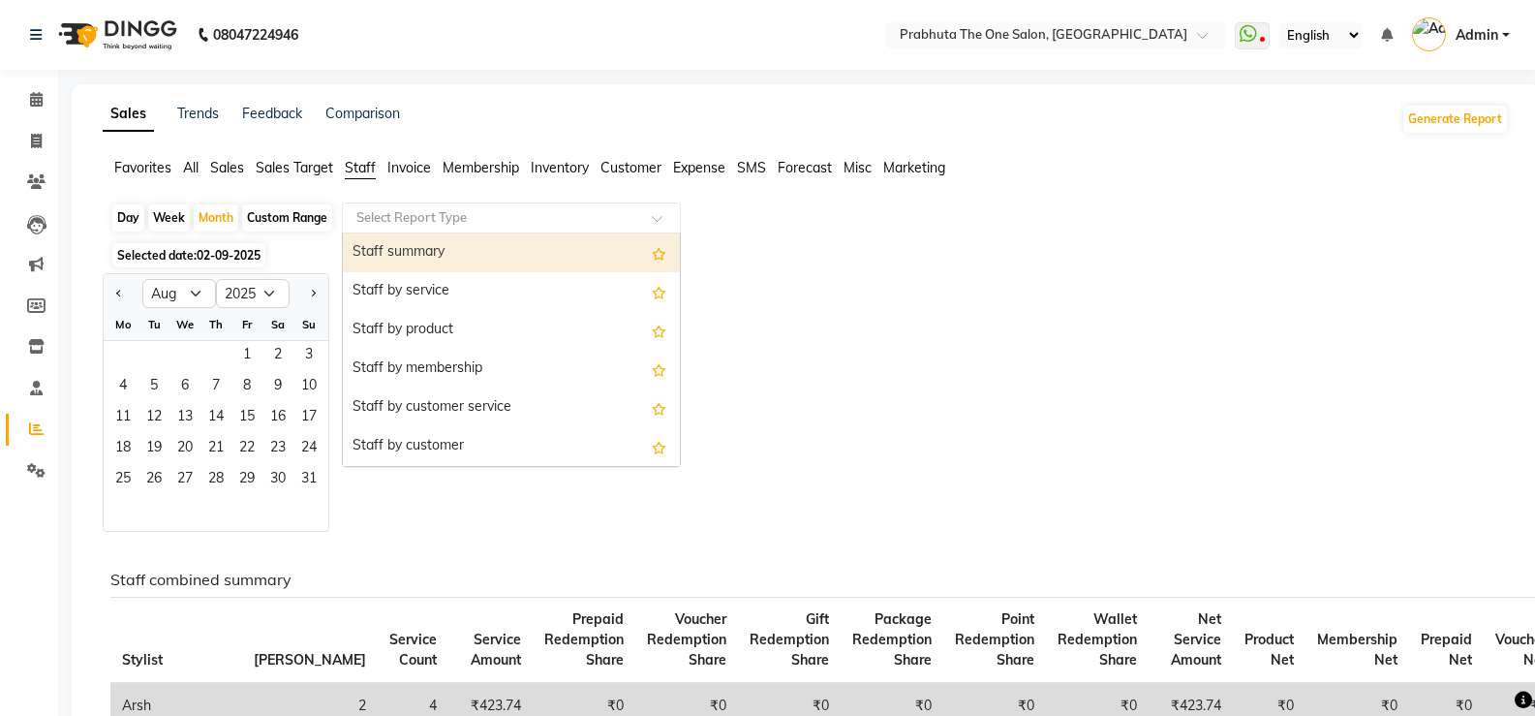
click at [389, 214] on input "text" at bounding box center [492, 217] width 279 height 19
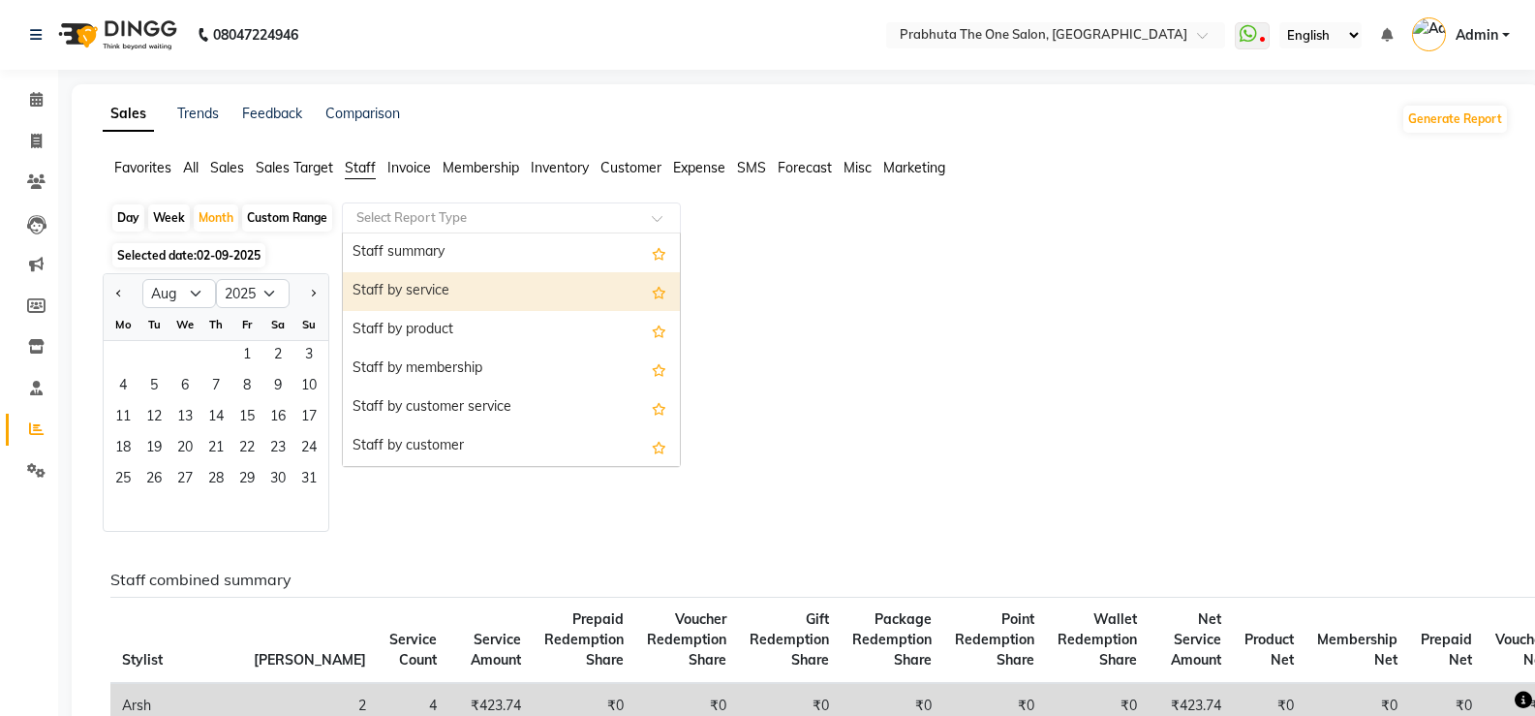
click at [411, 293] on div "Staff by service" at bounding box center [511, 291] width 337 height 39
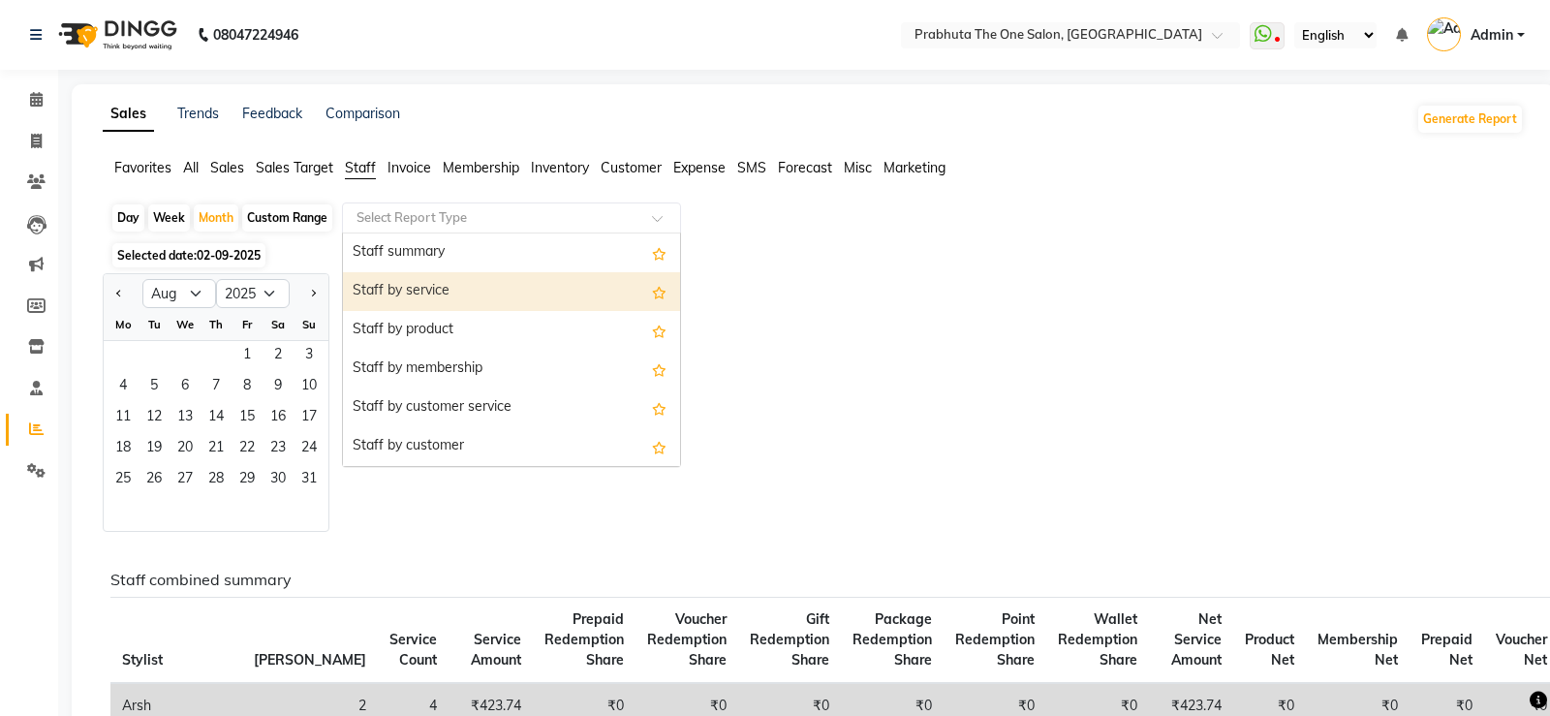
select select "full_report"
select select "csv"
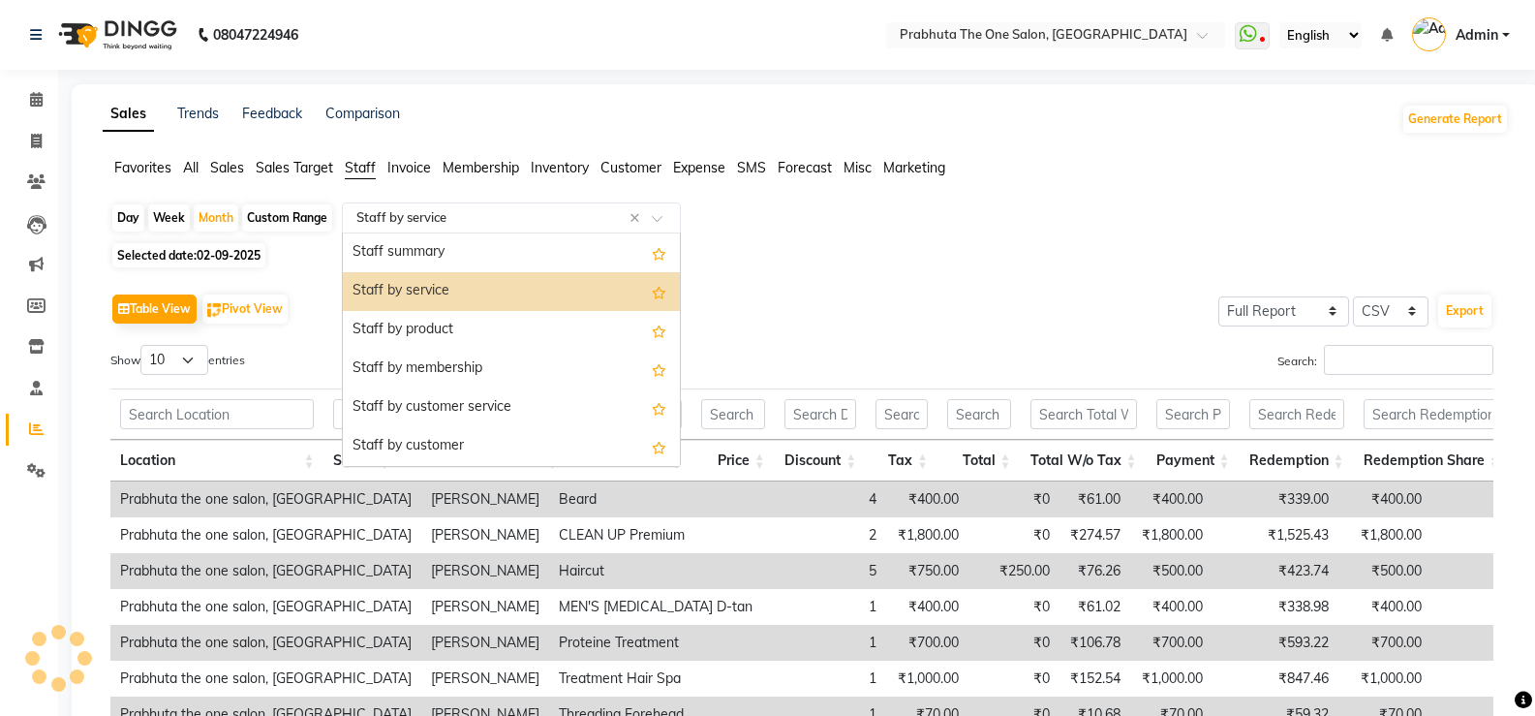
click at [424, 230] on div "Select Report Type × Staff by service ×" at bounding box center [511, 217] width 339 height 31
click at [423, 215] on input "text" at bounding box center [492, 217] width 279 height 19
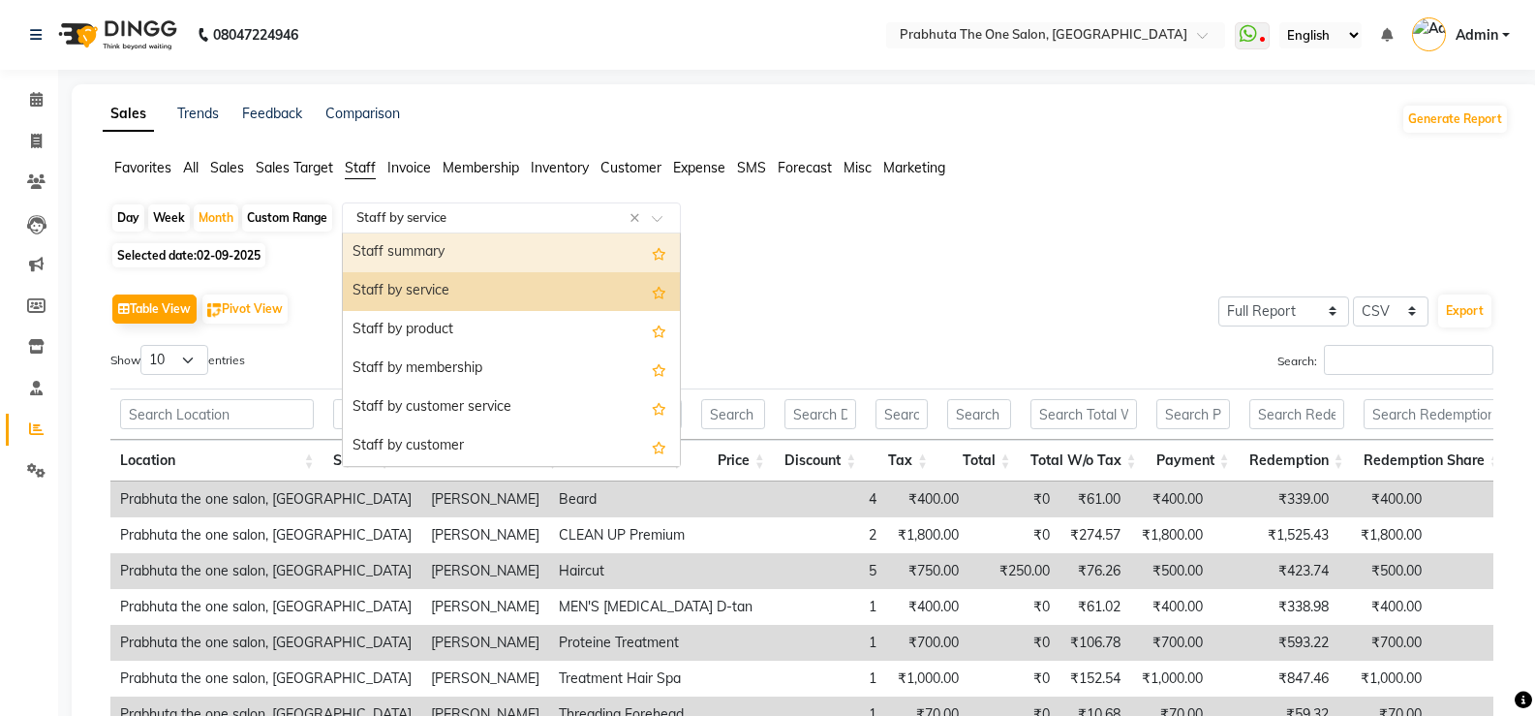
click at [436, 251] on div "Staff summary" at bounding box center [511, 252] width 337 height 39
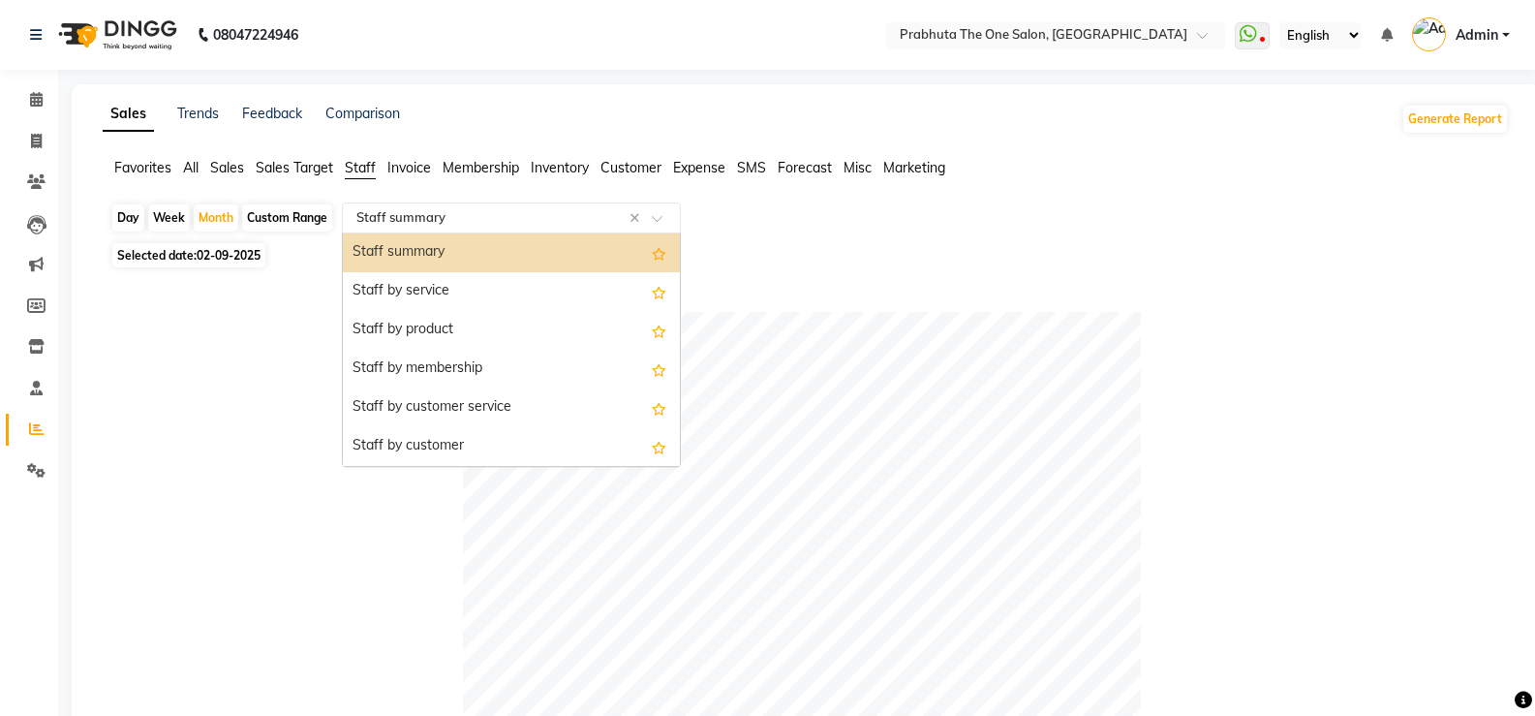
click at [475, 204] on div "Select Report Type × Staff summary ×" at bounding box center [511, 217] width 339 height 31
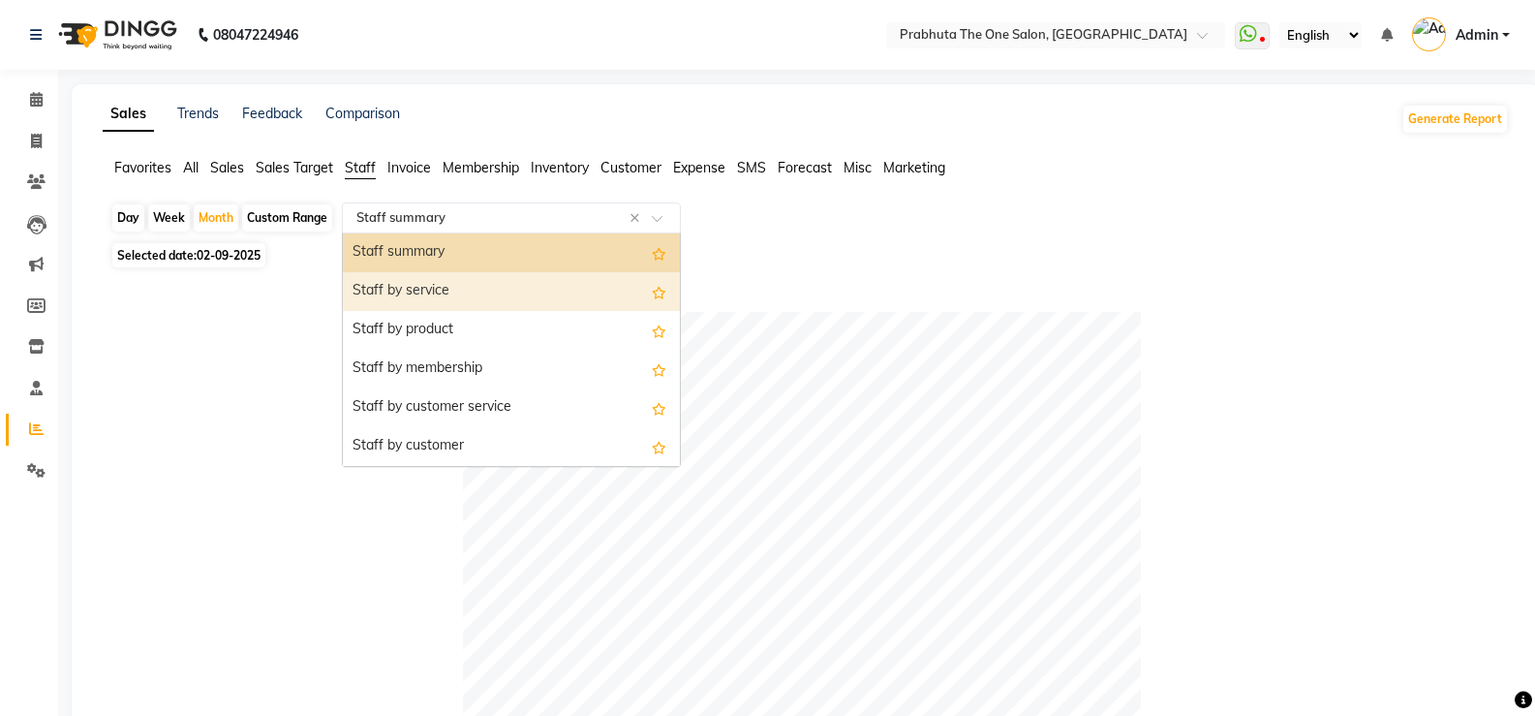
click at [455, 279] on div "Staff by service" at bounding box center [511, 291] width 337 height 39
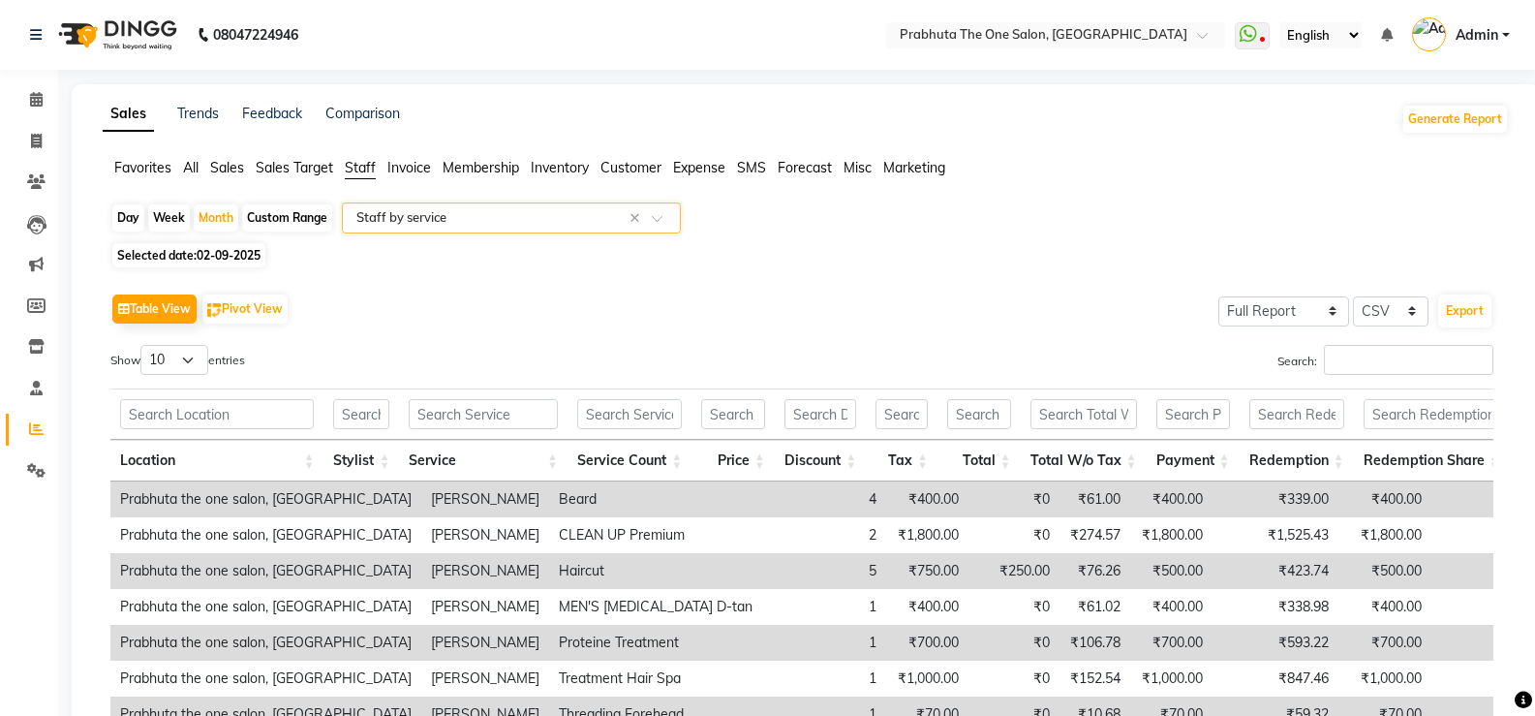
scroll to position [299, 0]
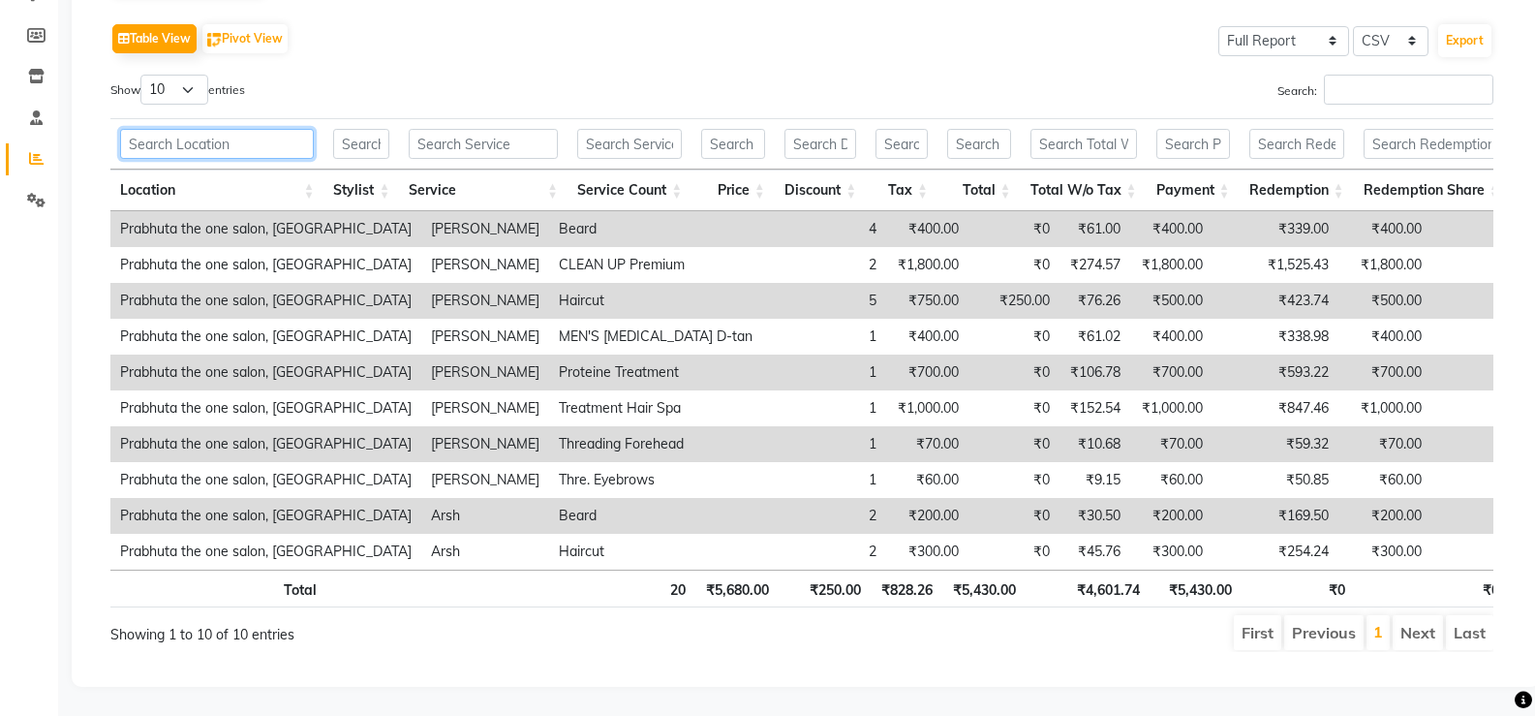
click at [229, 129] on input "text" at bounding box center [217, 144] width 194 height 30
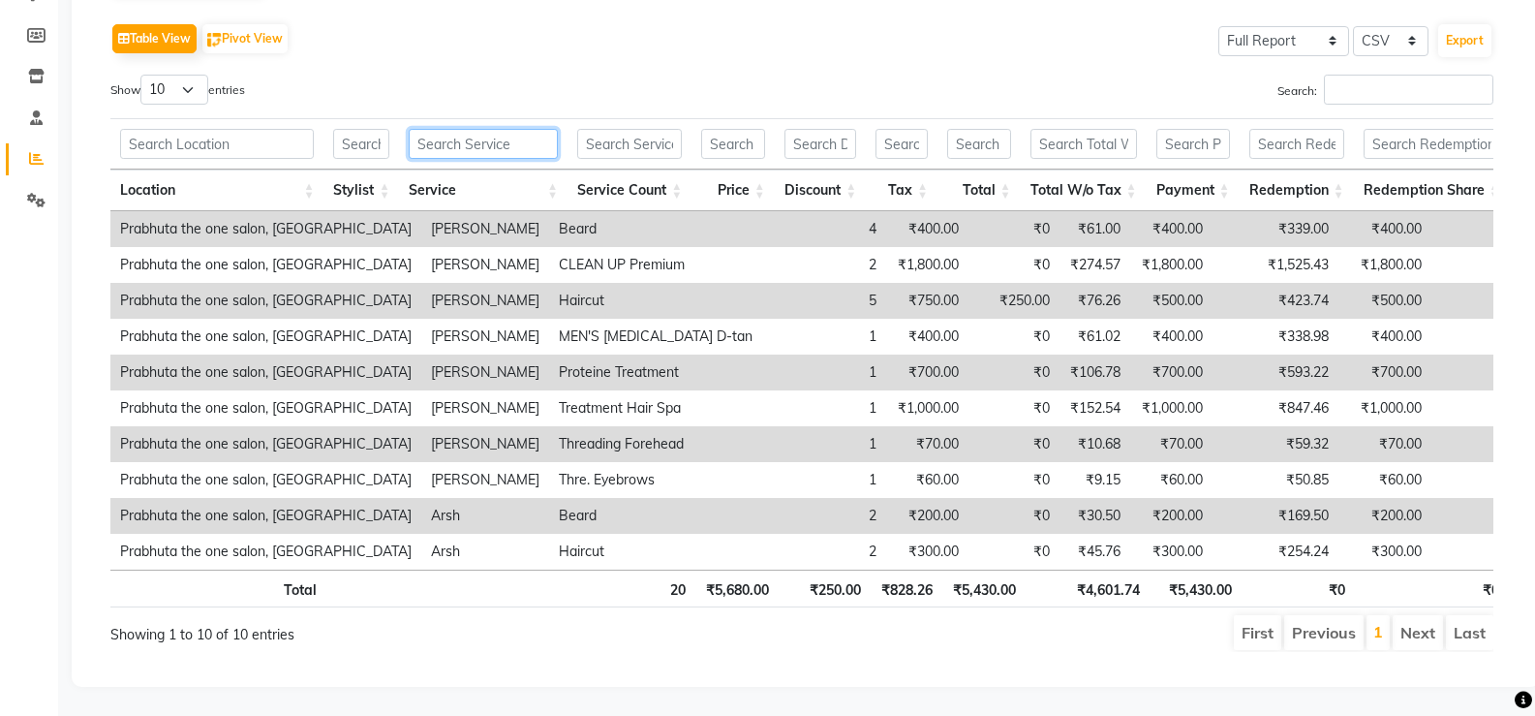
click at [471, 129] on input "text" at bounding box center [483, 144] width 149 height 30
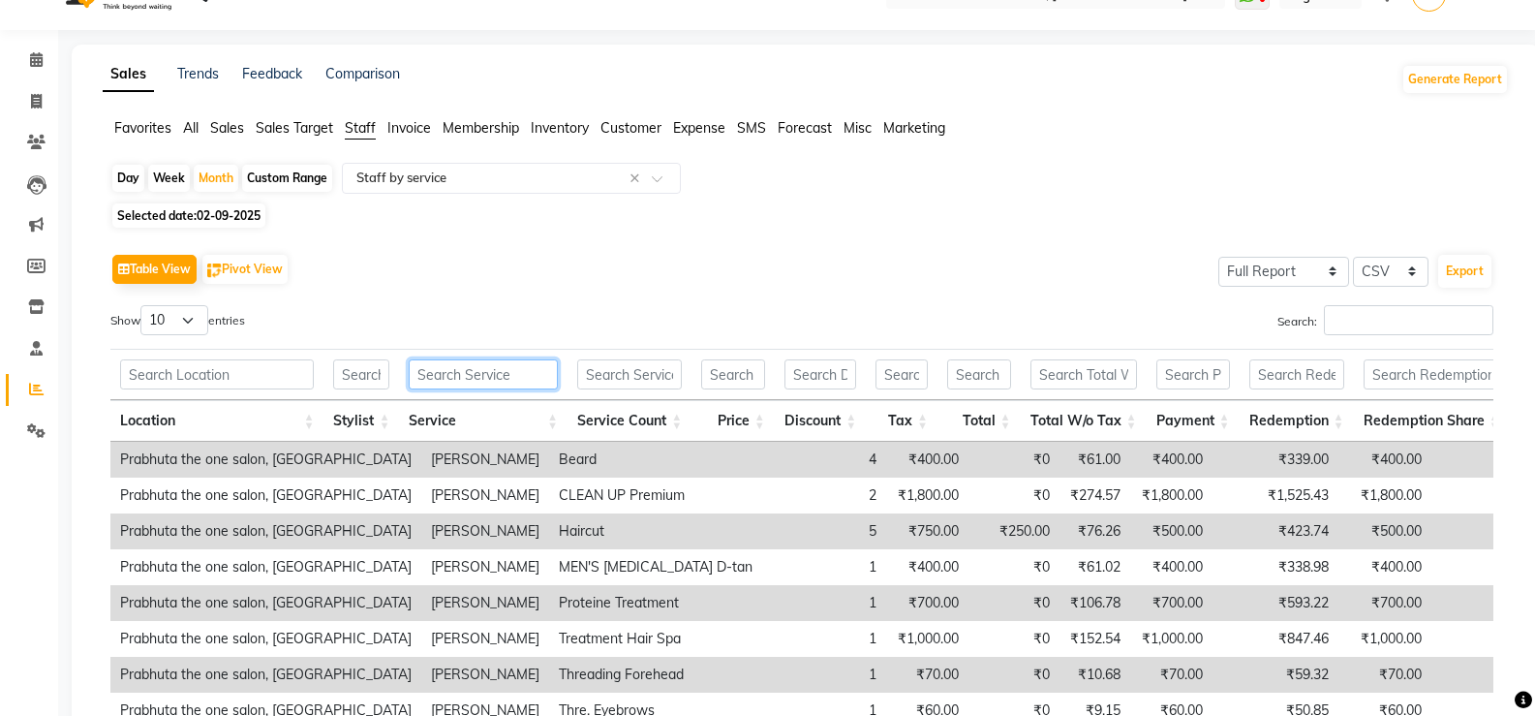
scroll to position [0, 0]
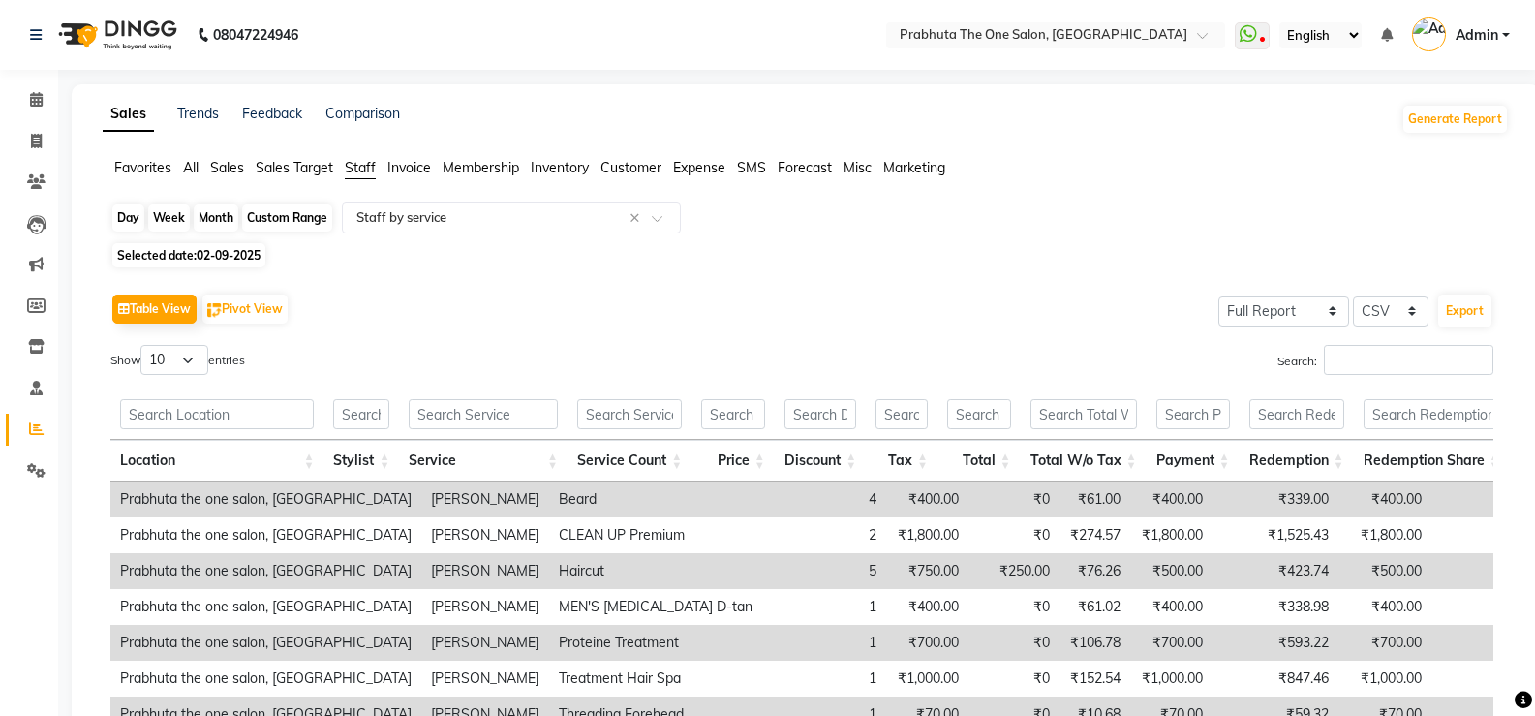
click at [220, 225] on div "Month" at bounding box center [216, 217] width 45 height 27
select select "9"
select select "2025"
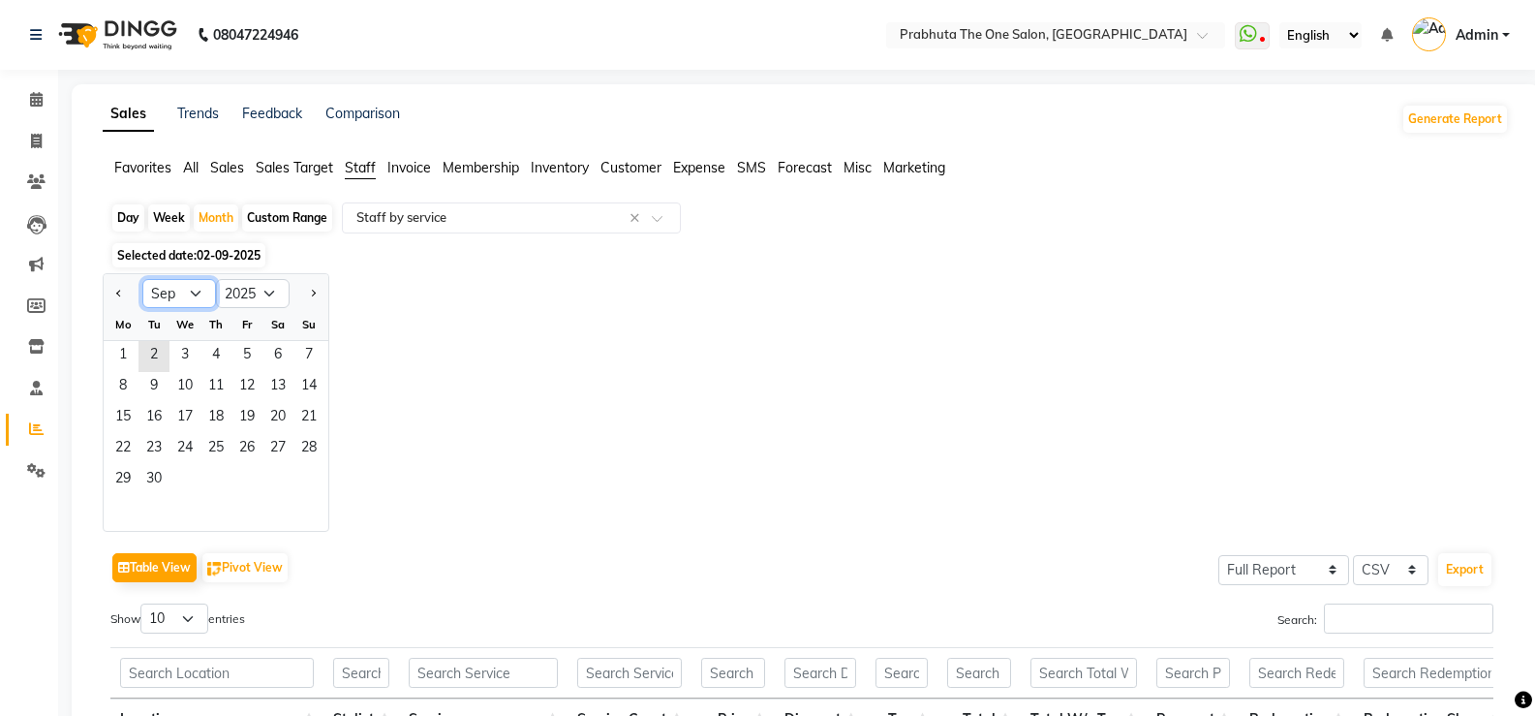
click at [184, 292] on select "Jan Feb Mar Apr May Jun [DATE] Aug Sep Oct Nov Dec" at bounding box center [179, 293] width 74 height 29
select select "8"
click at [142, 279] on select "Jan Feb Mar Apr May Jun [DATE] Aug Sep Oct Nov Dec" at bounding box center [179, 293] width 74 height 29
click at [294, 222] on div "Custom Range" at bounding box center [287, 217] width 90 height 27
select select "9"
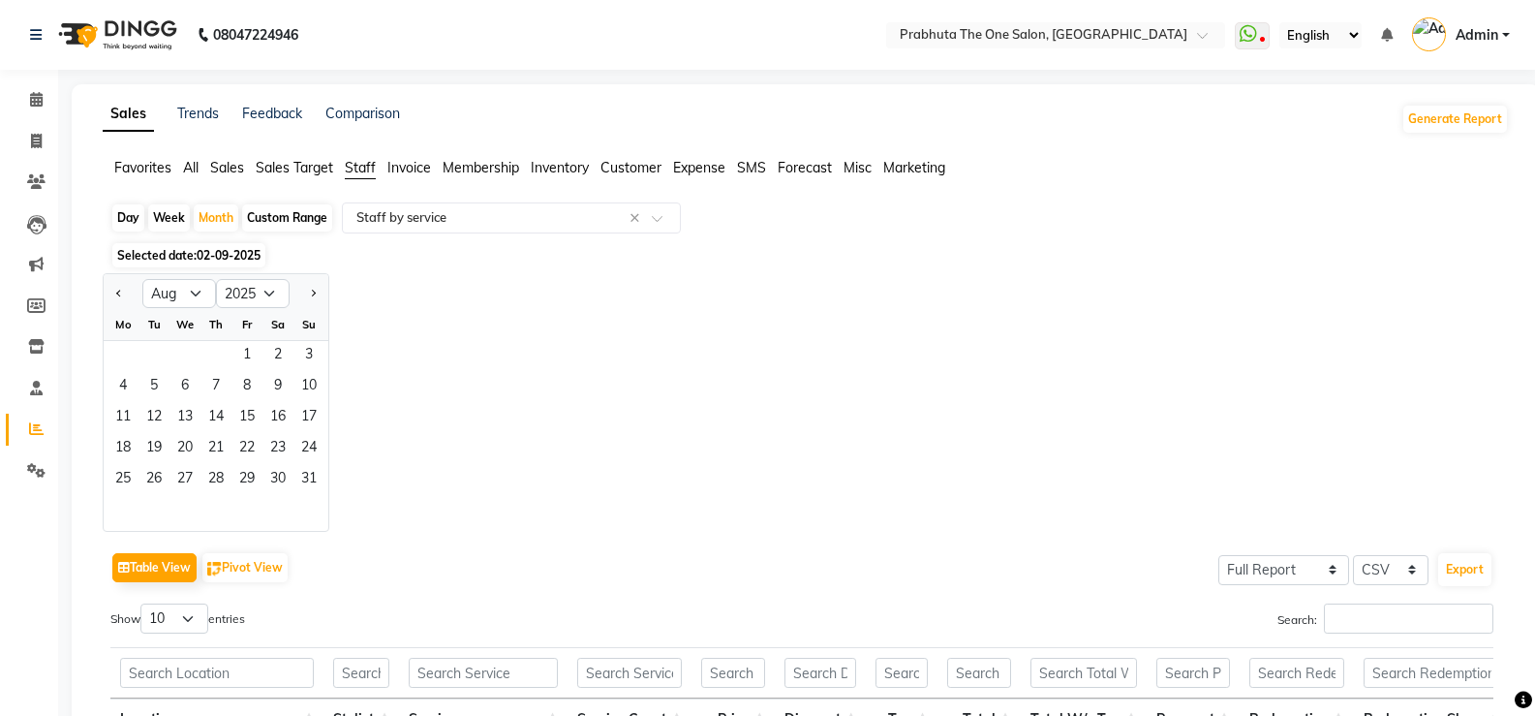
select select "2025"
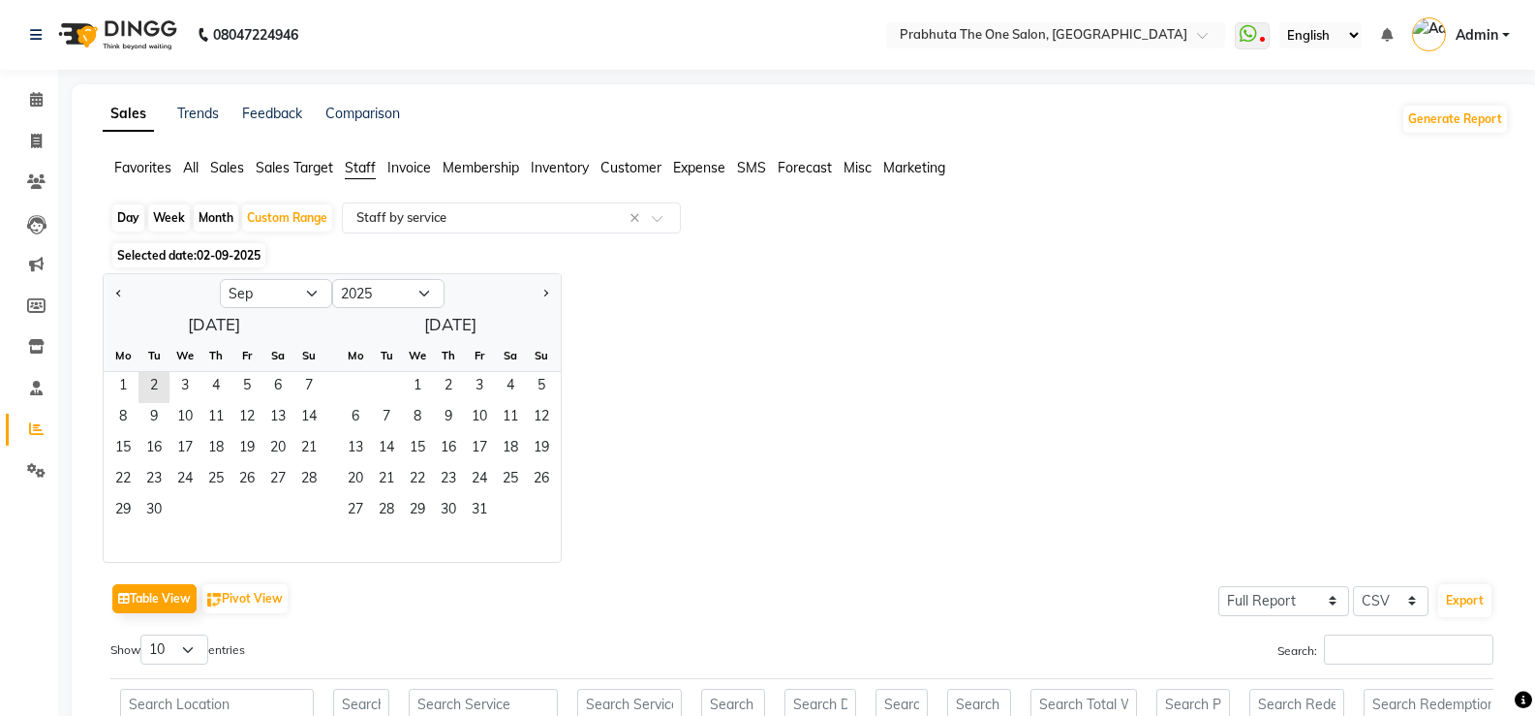
click at [275, 277] on div "Jan Feb Mar Apr May Jun [DATE] Aug Sep Oct Nov [DATE] 2016 2017 2018 2019 2020 …" at bounding box center [332, 291] width 457 height 35
click at [272, 296] on select "Jan Feb Mar Apr May Jun [DATE] Aug Sep Oct Nov Dec" at bounding box center [276, 293] width 112 height 29
select select "8"
click at [220, 279] on select "Jan Feb Mar Apr May Jun [DATE] Aug Sep Oct Nov Dec" at bounding box center [276, 293] width 112 height 29
drag, startPoint x: 232, startPoint y: 383, endPoint x: 318, endPoint y: 518, distance: 160.2
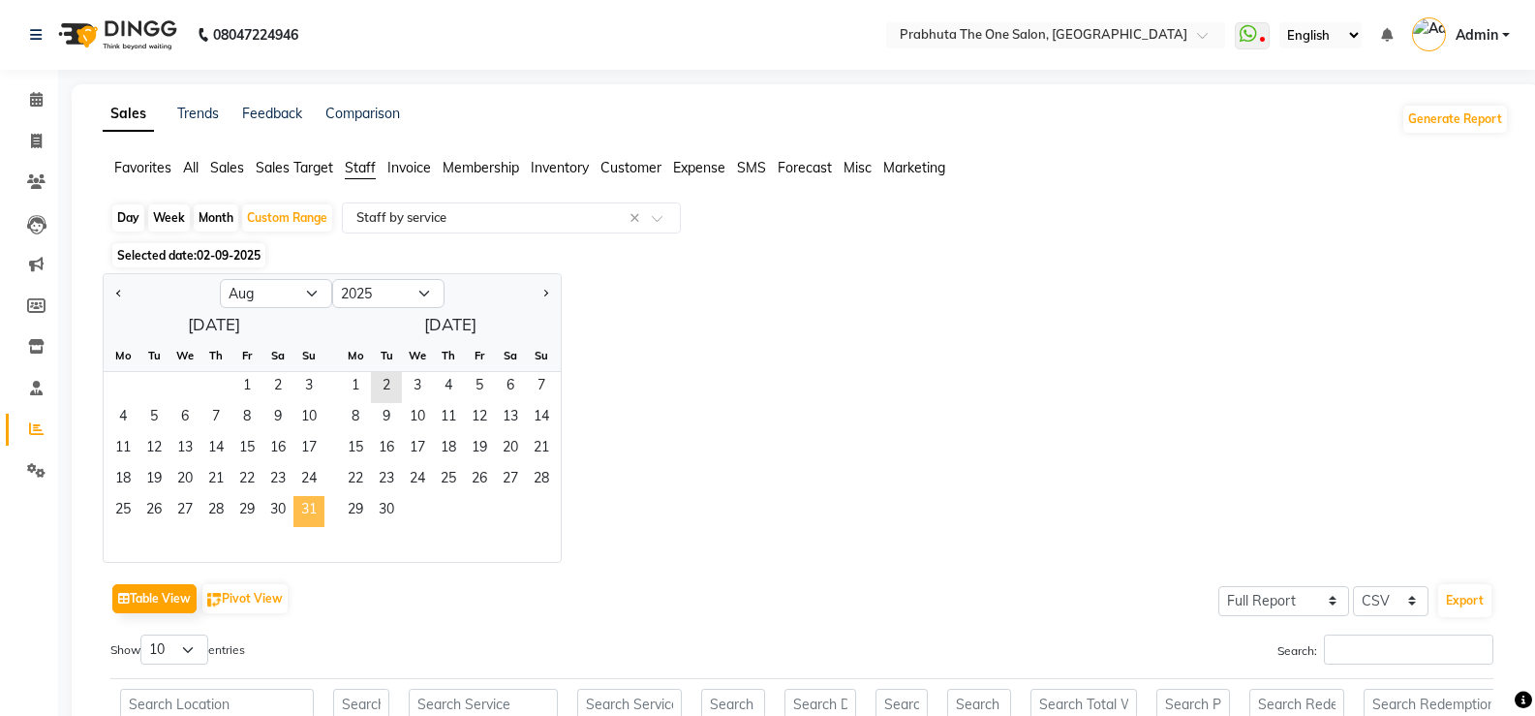
click at [318, 518] on ngb-datepicker-month "Mo Tu We Th Fr Sa Su 1 2 3 4 5 6 7 8 9 10 11 12 13 14 15 16 17 18 19 20 21 22 2…" at bounding box center [214, 451] width 221 height 222
click at [345, 526] on span "29" at bounding box center [355, 511] width 31 height 31
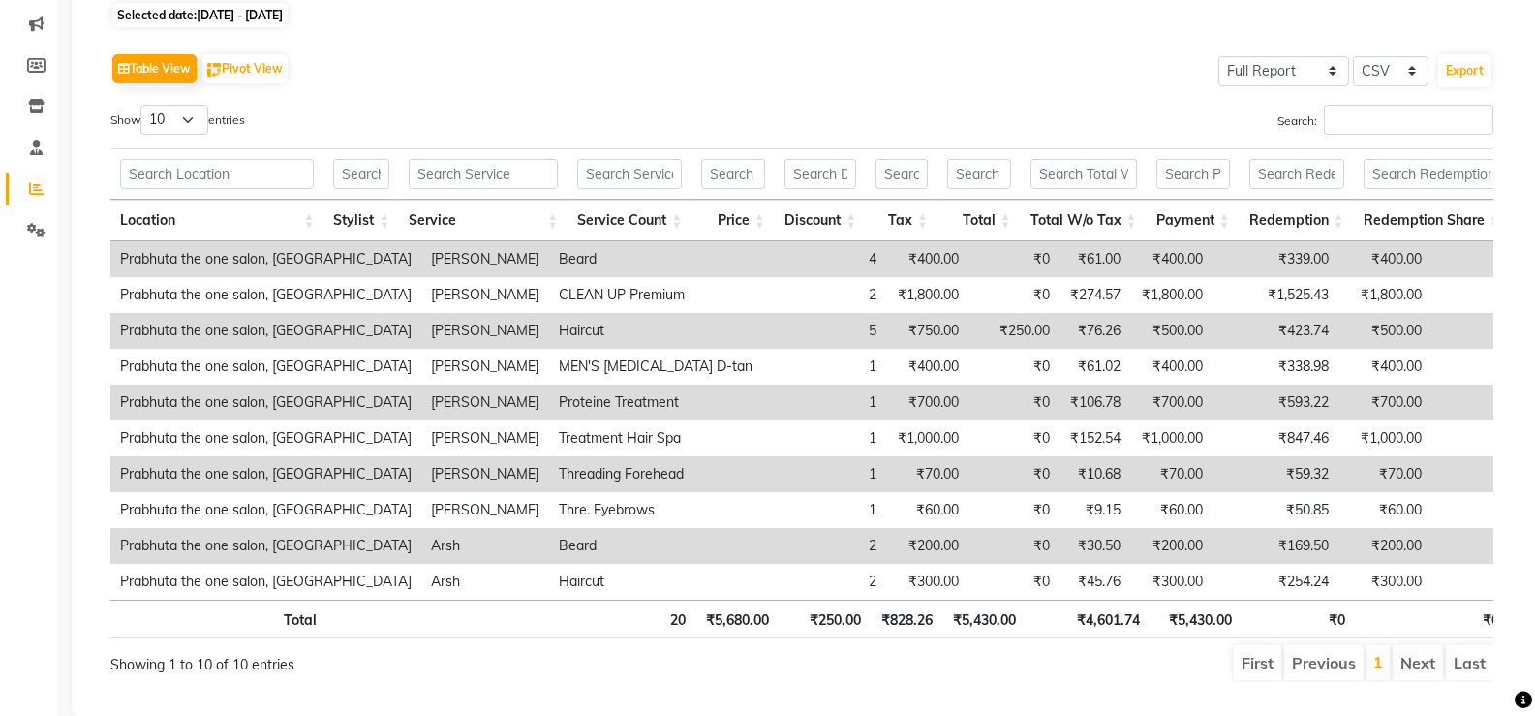
scroll to position [299, 0]
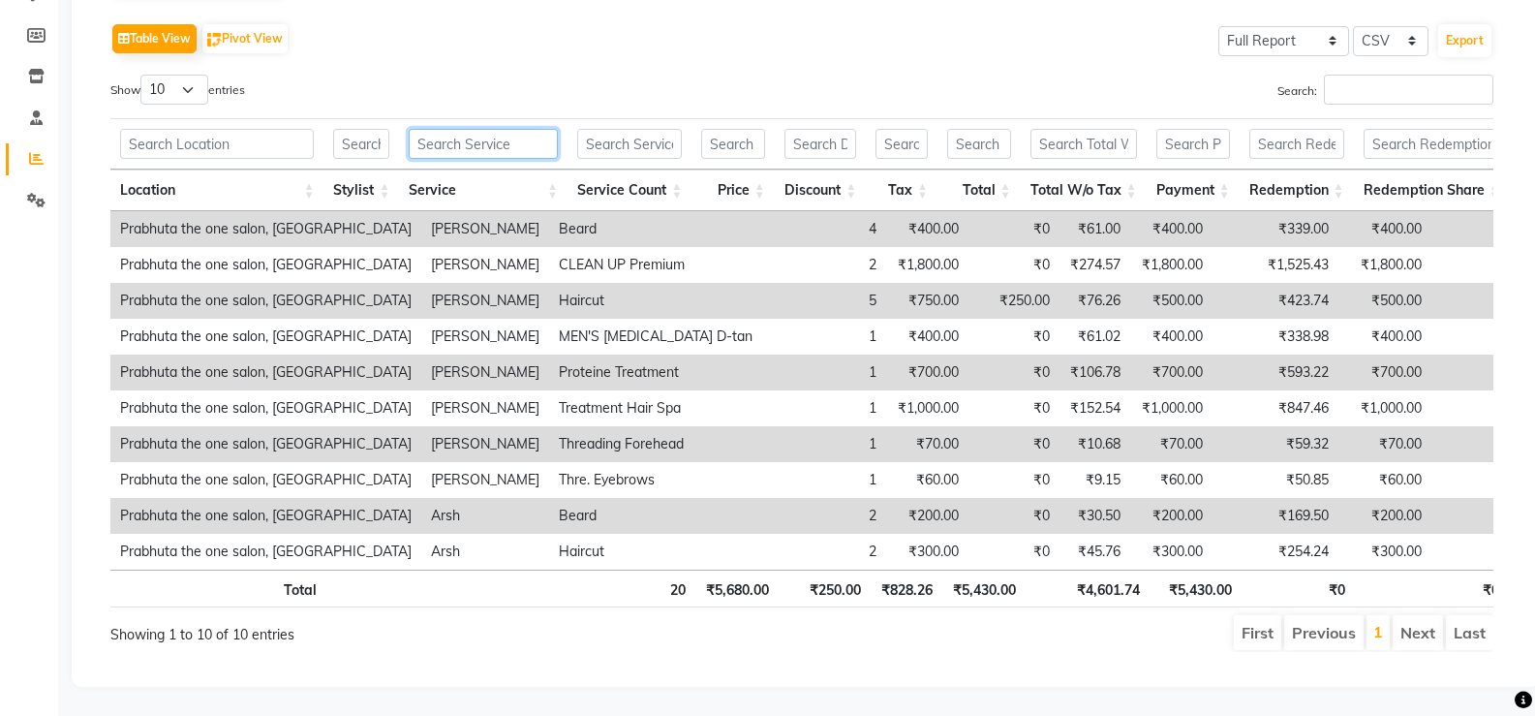
click at [461, 129] on input "text" at bounding box center [483, 144] width 149 height 30
type input "g"
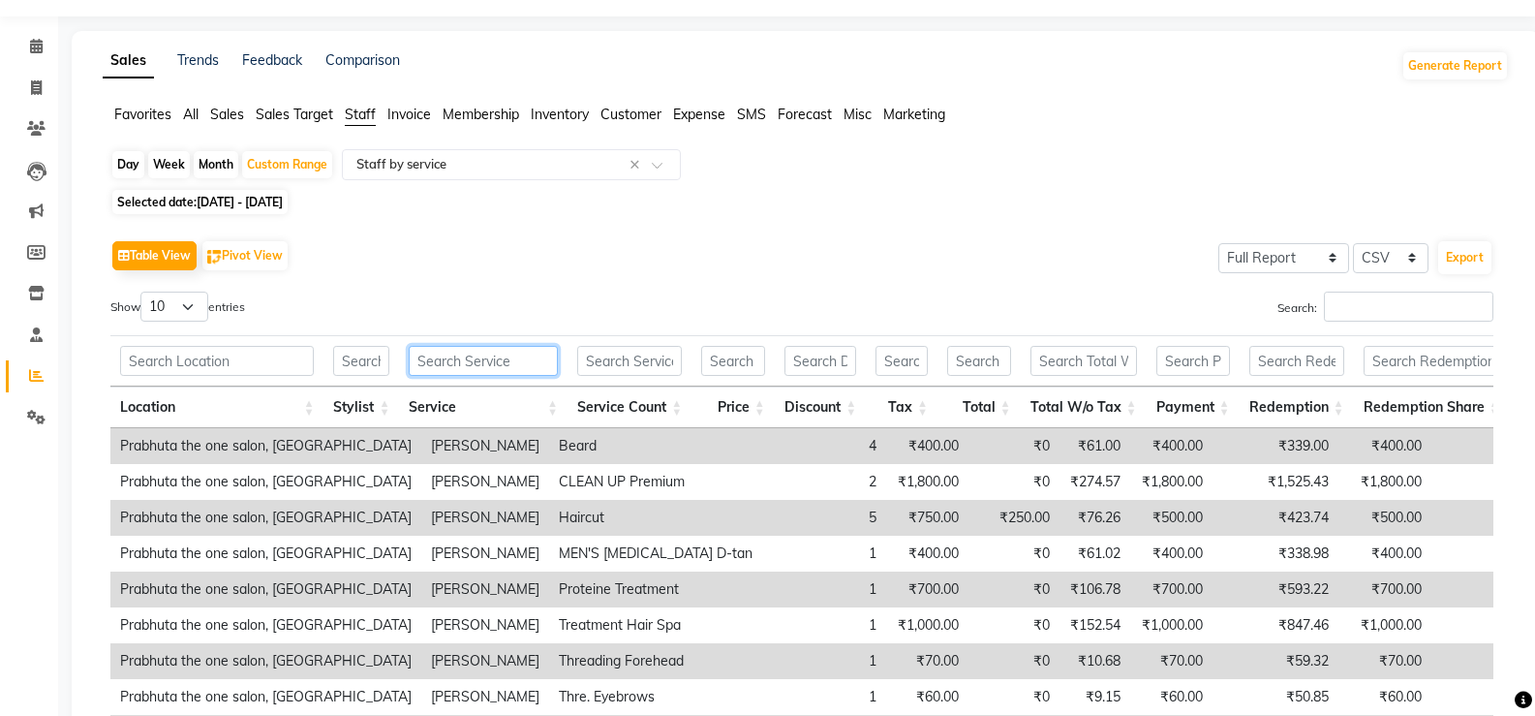
scroll to position [0, 0]
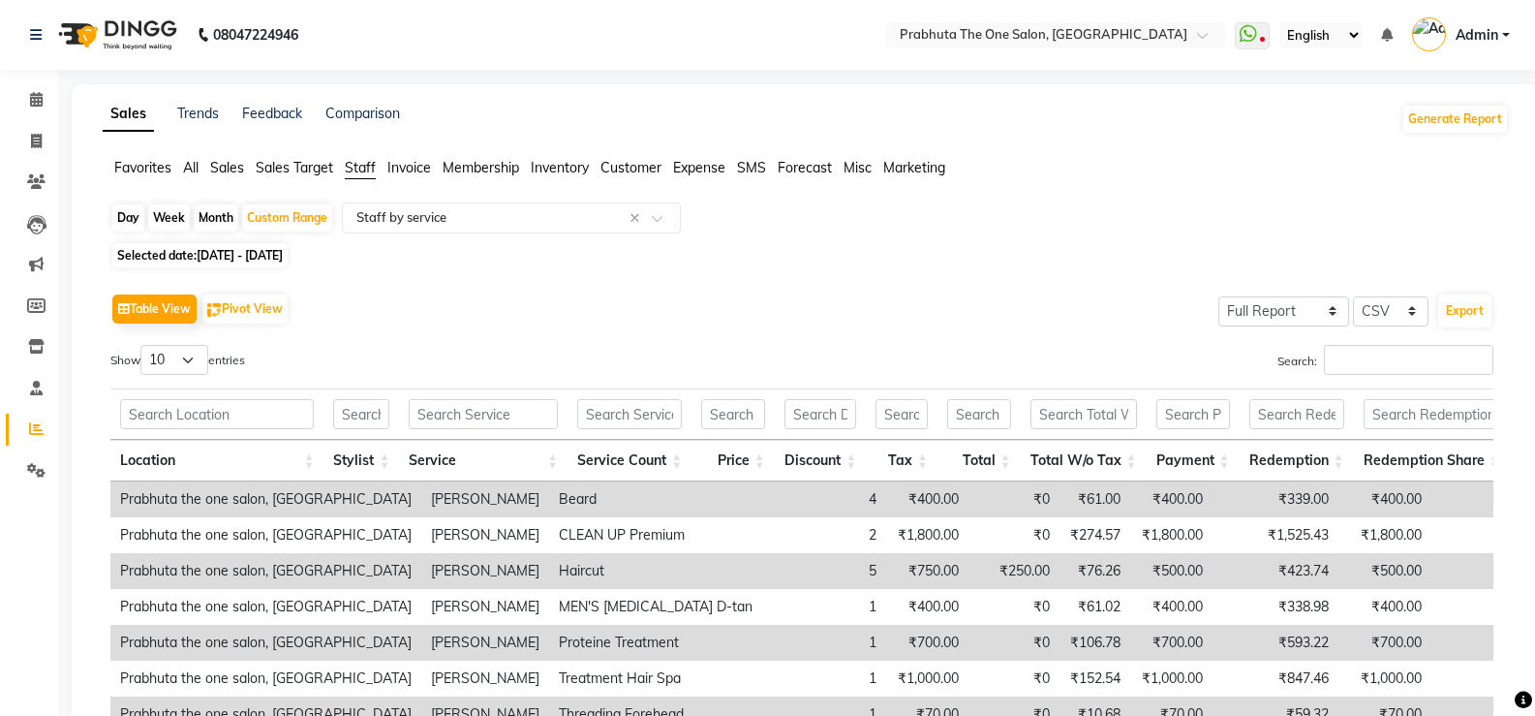
click at [317, 173] on span "Sales Target" at bounding box center [294, 167] width 77 height 17
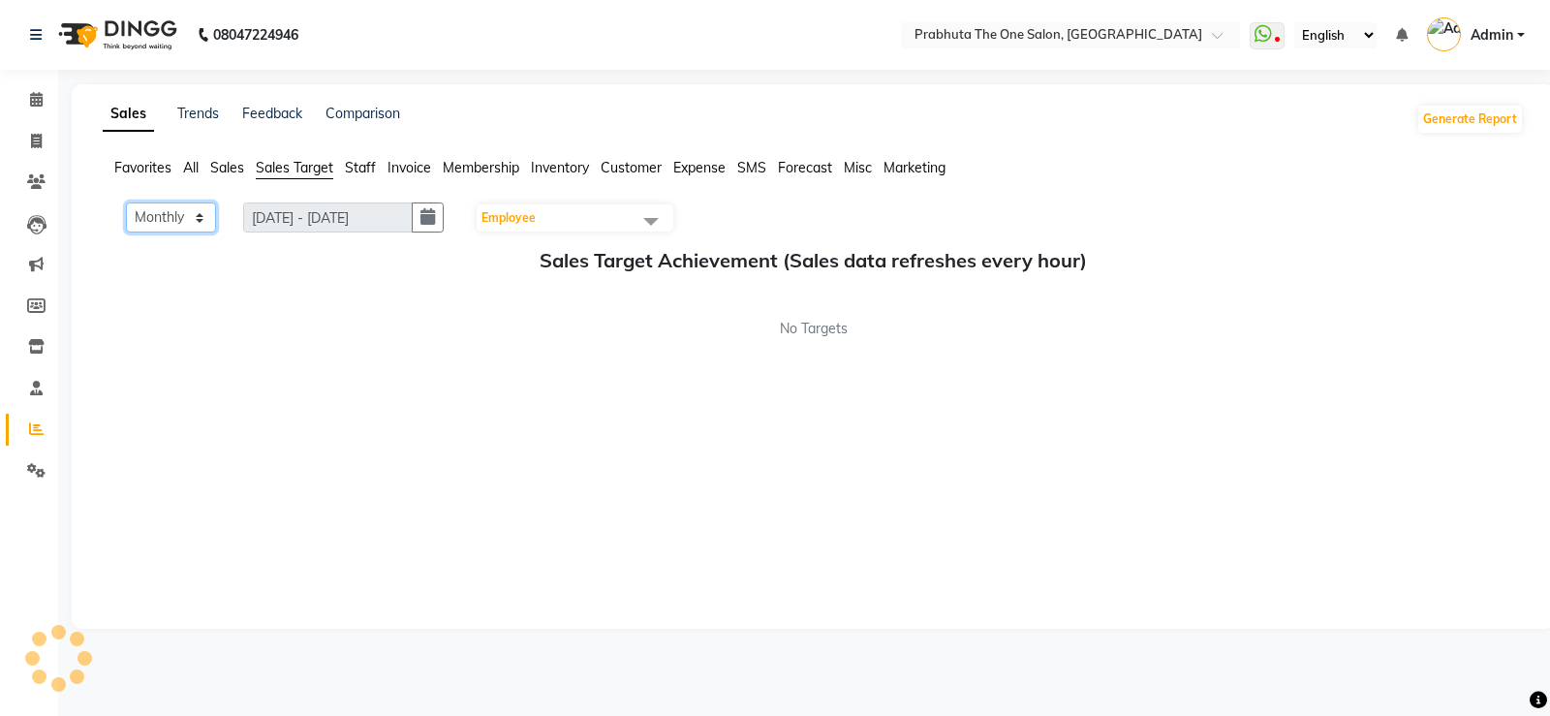
click at [191, 220] on select "Monthly Weekly" at bounding box center [171, 217] width 90 height 30
click at [126, 202] on select "Monthly Weekly" at bounding box center [171, 217] width 90 height 30
click at [444, 231] on button "button" at bounding box center [428, 217] width 32 height 30
select select "9"
select select "2025"
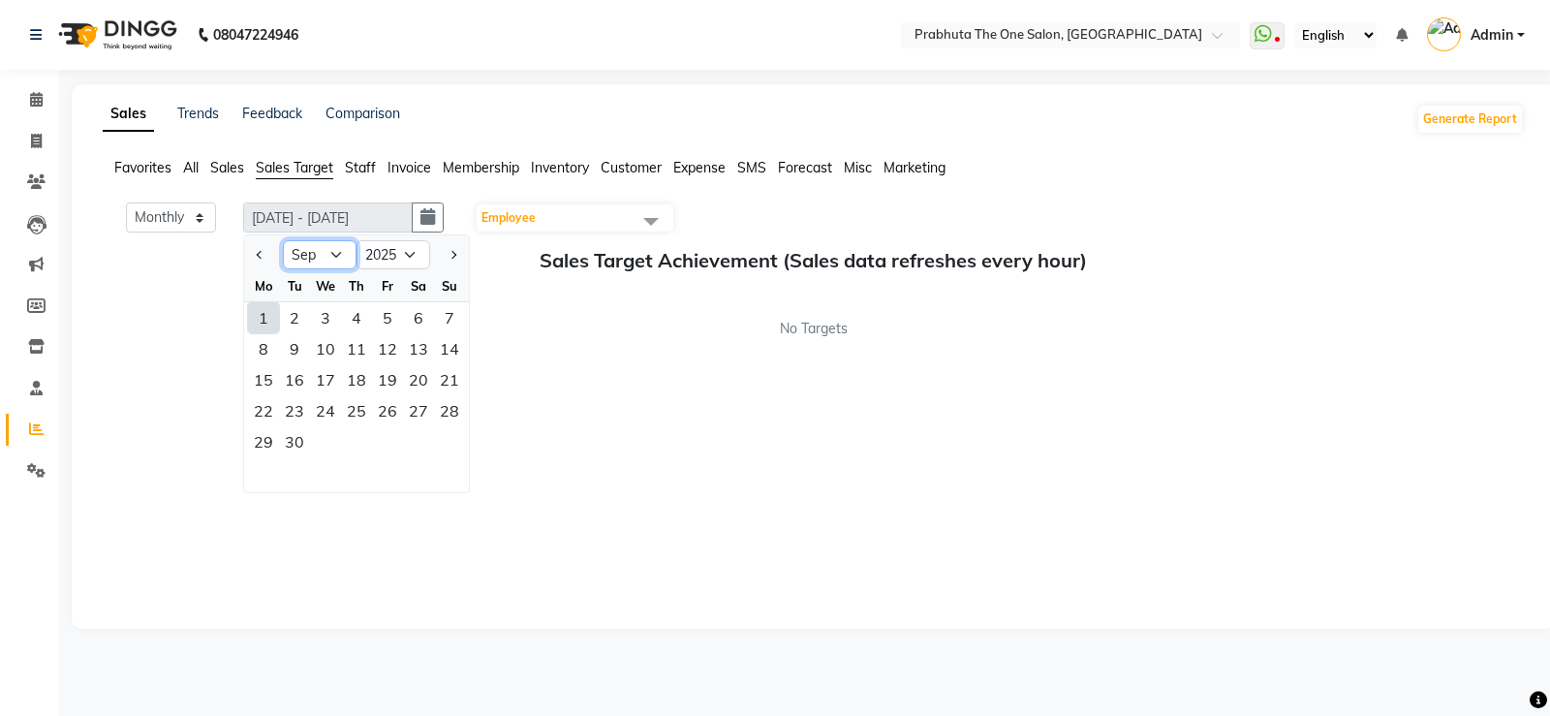
click at [335, 257] on select "Jan Feb Mar Apr May Jun [DATE] Aug Sep Oct Nov Dec" at bounding box center [320, 254] width 74 height 29
select select "8"
click at [284, 240] on select "Jan Feb Mar Apr May Jun [DATE] Aug Sep Oct Nov Dec" at bounding box center [320, 254] width 74 height 29
click at [382, 319] on div "1" at bounding box center [387, 317] width 31 height 31
type input "[DATE] - [DATE]"
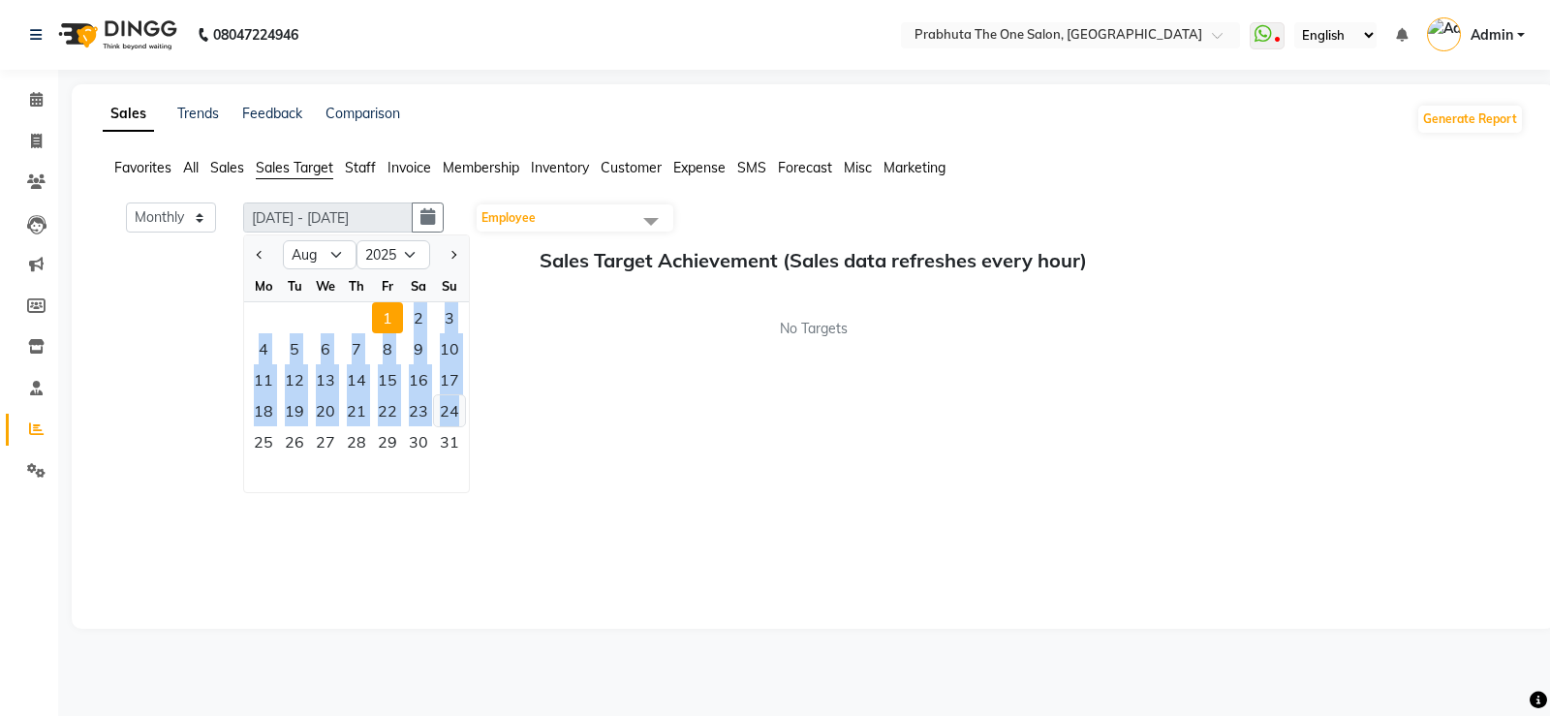
drag, startPoint x: 398, startPoint y: 324, endPoint x: 462, endPoint y: 423, distance: 118.5
click at [462, 423] on ngb-datepicker-month "Mo Tu We Th Fr Sa Su 1 2 3 4 5 6 7 8 9 10 11 12 13 14 15 16 17 18 19 20 21 22 2…" at bounding box center [356, 381] width 225 height 222
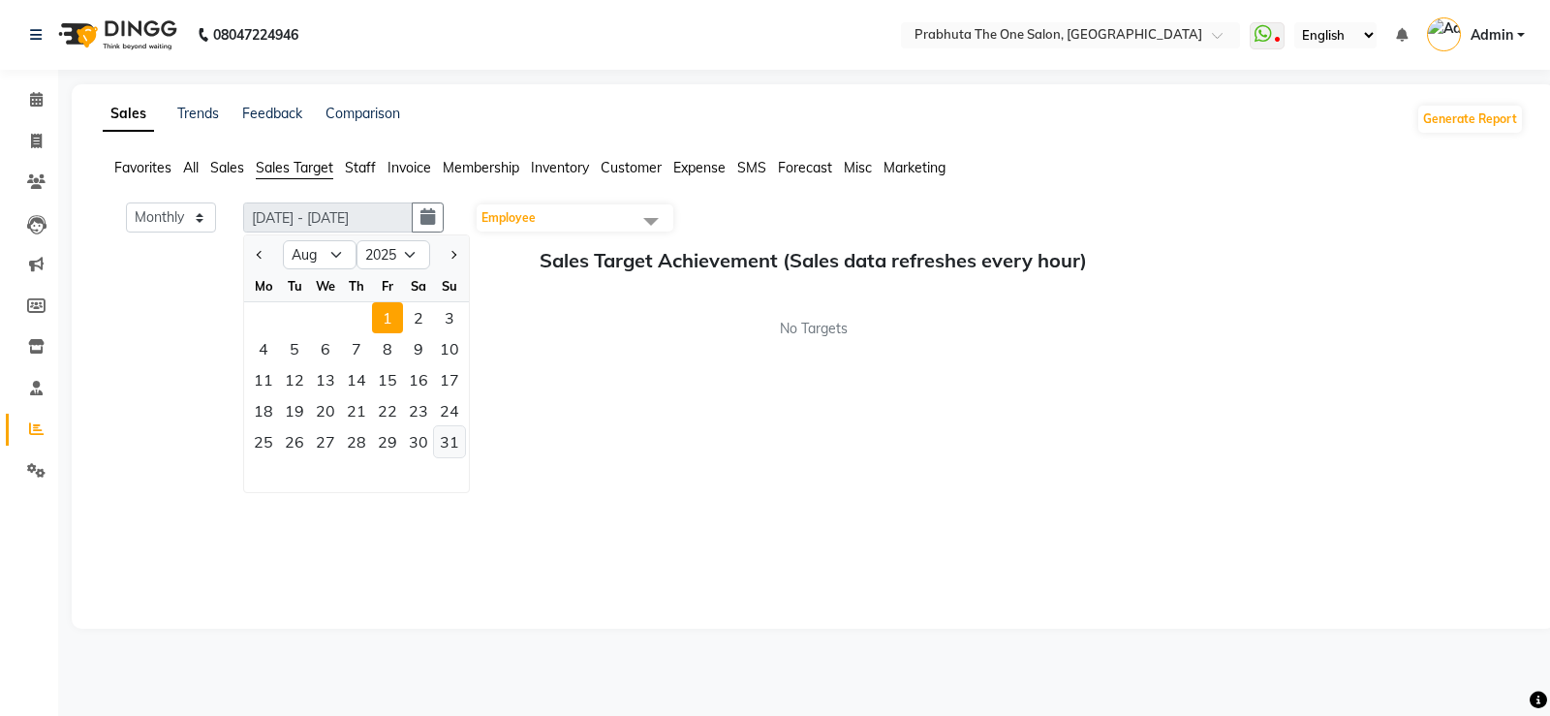
click at [453, 444] on div "31" at bounding box center [449, 441] width 31 height 31
drag, startPoint x: 381, startPoint y: 326, endPoint x: 411, endPoint y: 376, distance: 57.8
click at [387, 329] on div "1" at bounding box center [387, 317] width 31 height 31
drag, startPoint x: 415, startPoint y: 330, endPoint x: 438, endPoint y: 332, distance: 23.3
click at [422, 330] on div "2" at bounding box center [418, 317] width 31 height 31
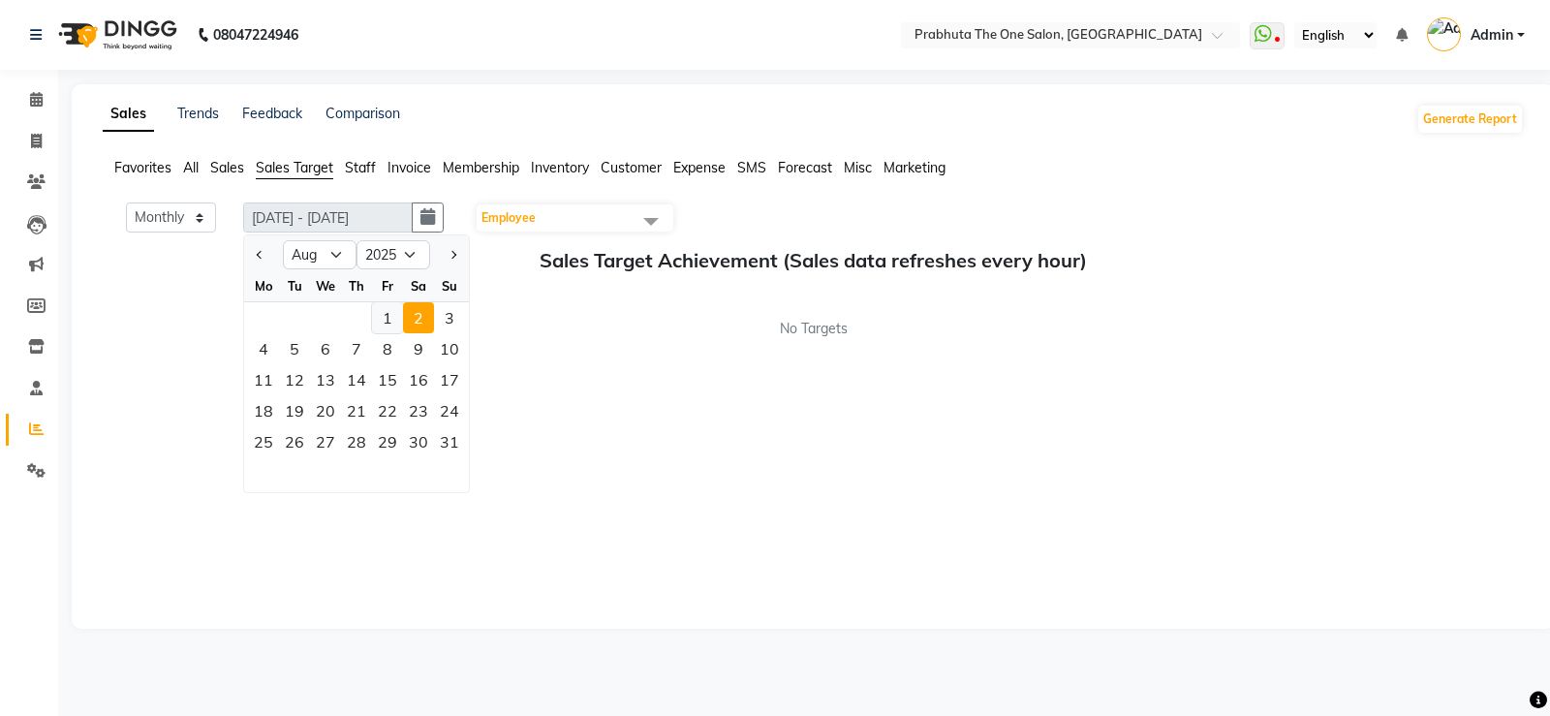
click at [379, 318] on div "1" at bounding box center [387, 317] width 31 height 31
click at [392, 320] on div "1" at bounding box center [387, 317] width 31 height 31
click at [406, 322] on div "1 2 3" at bounding box center [356, 317] width 225 height 31
click at [460, 450] on div "31" at bounding box center [449, 441] width 31 height 31
click at [521, 217] on span "Employee" at bounding box center [508, 217] width 54 height 15
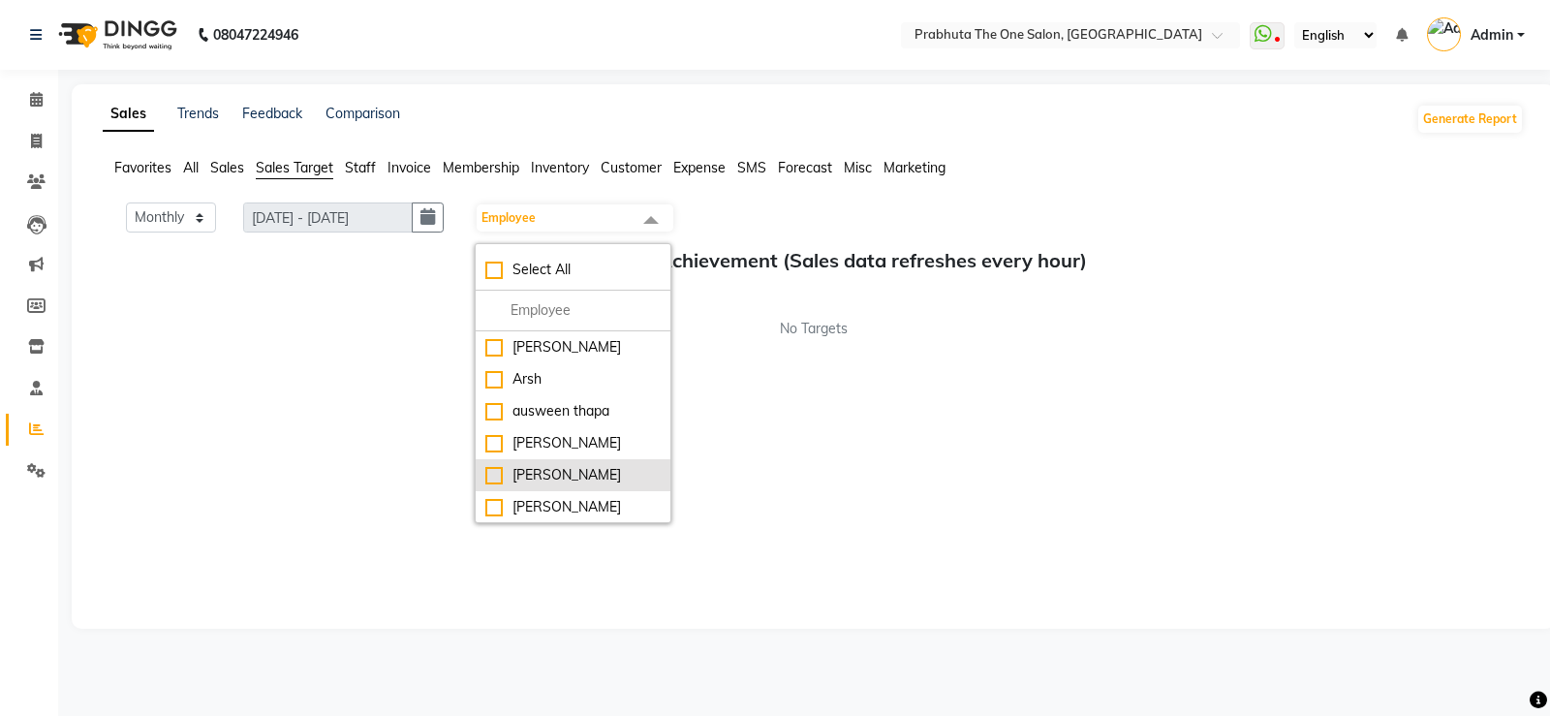
drag, startPoint x: 542, startPoint y: 514, endPoint x: 551, endPoint y: 496, distance: 20.4
click at [549, 509] on div "[PERSON_NAME]" at bounding box center [572, 507] width 175 height 20
checkbox input "true"
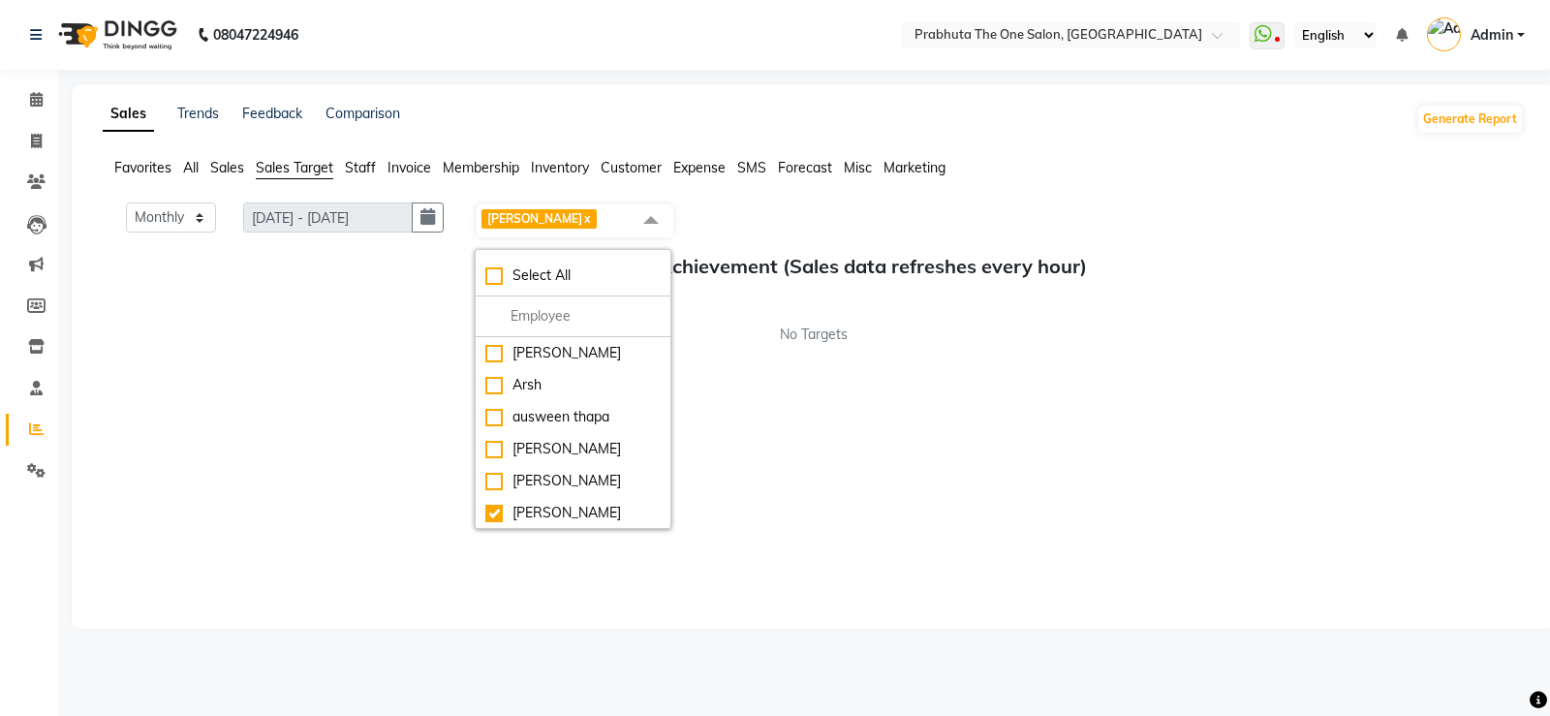
click at [331, 325] on div "No Targets" at bounding box center [813, 335] width 1421 height 20
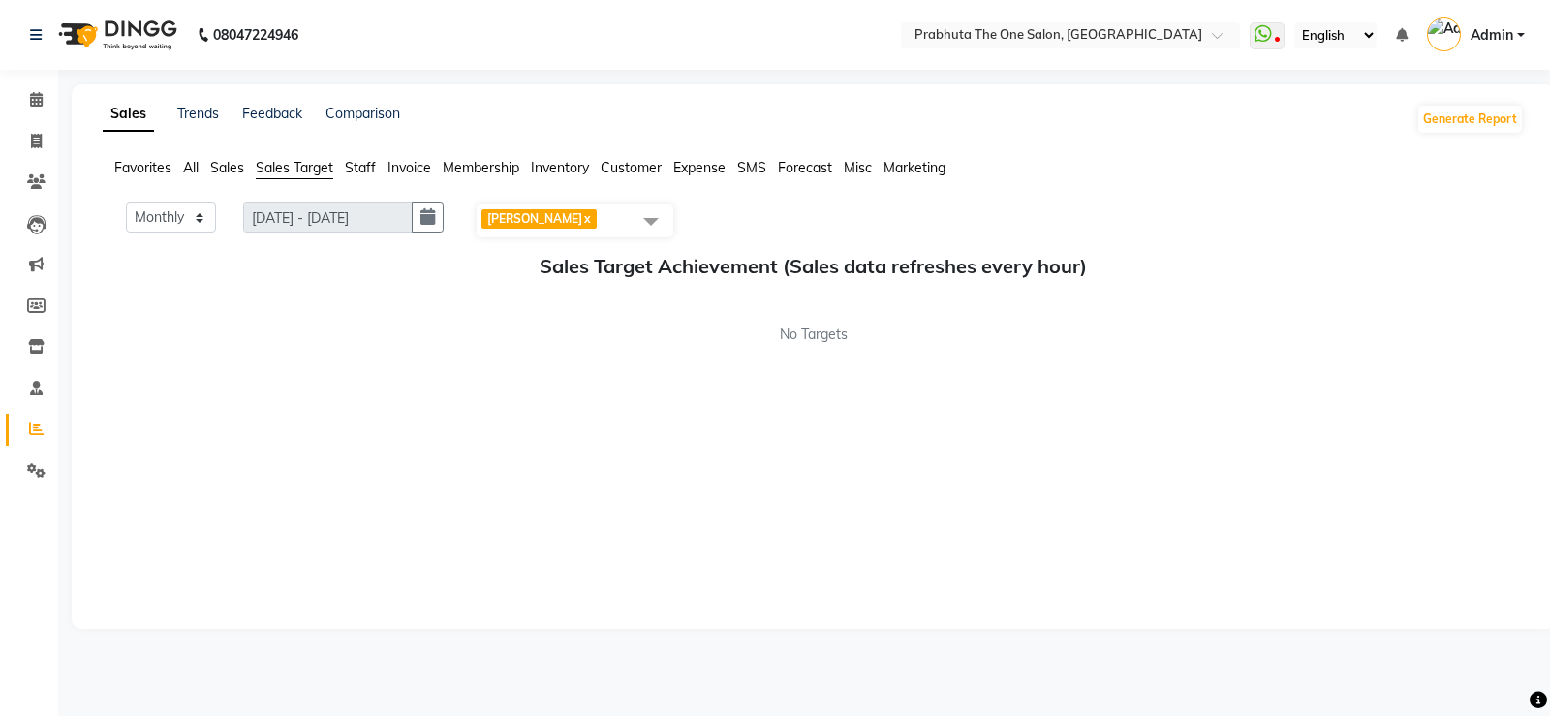
click at [359, 172] on span "Staff" at bounding box center [360, 167] width 31 height 17
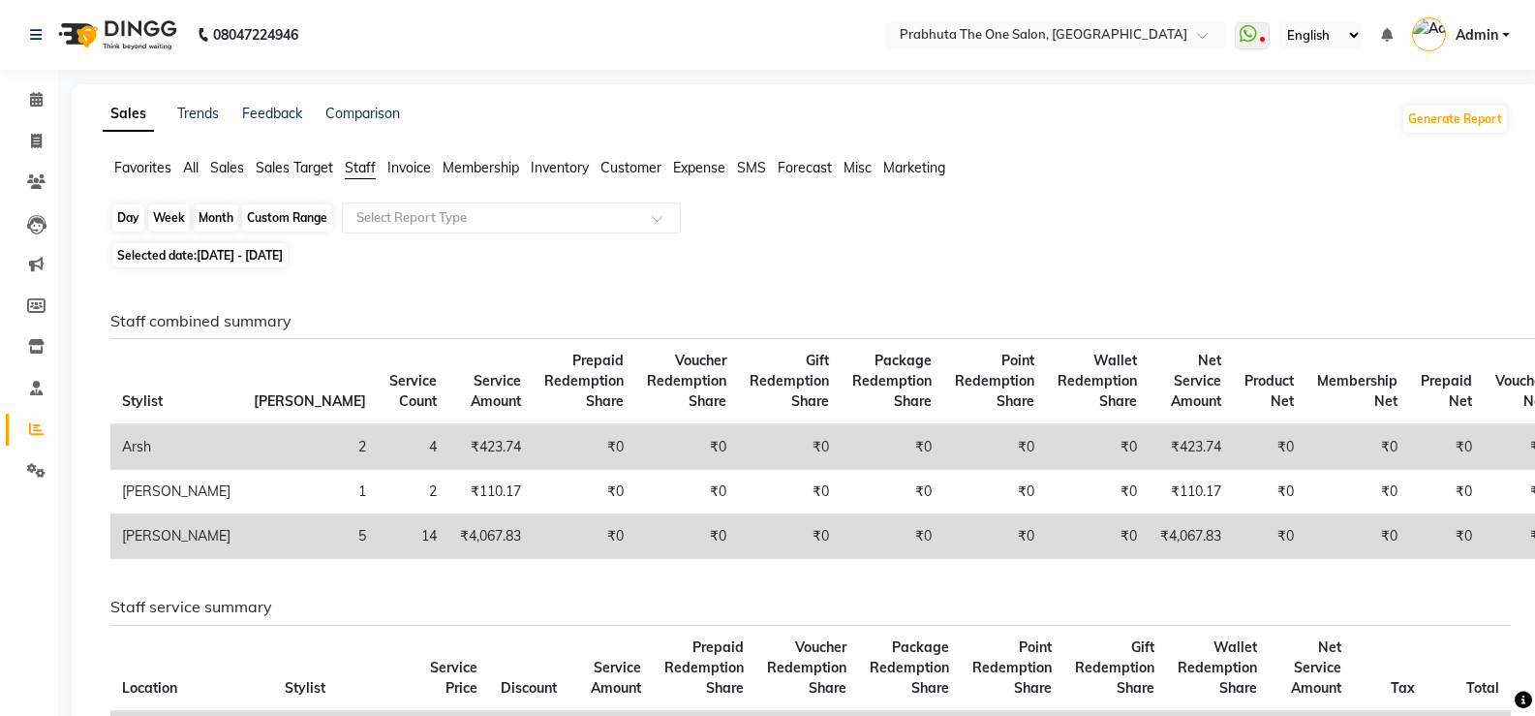
click at [289, 216] on div "Custom Range" at bounding box center [287, 217] width 90 height 27
select select "9"
select select "2025"
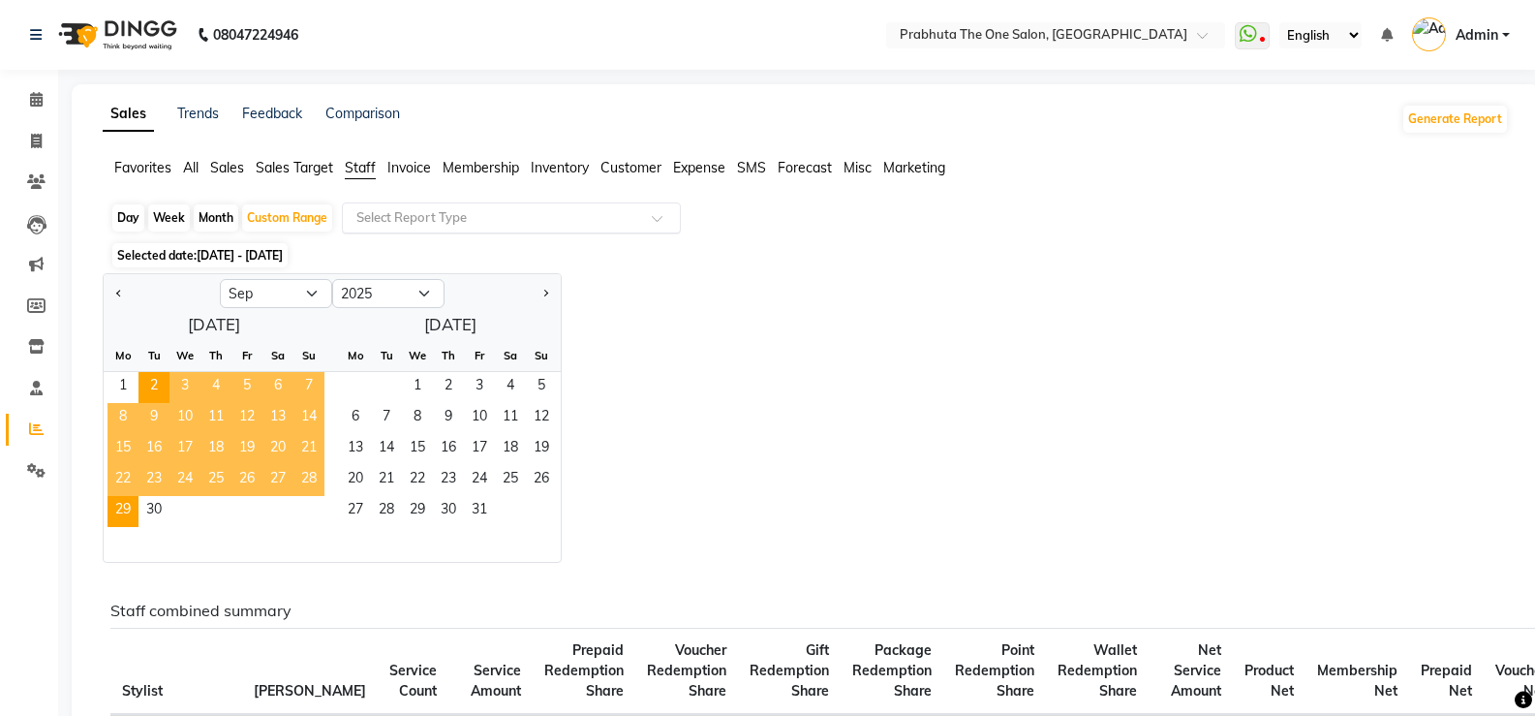
click at [379, 208] on input "text" at bounding box center [492, 217] width 279 height 19
click at [678, 519] on div "Jan Feb Mar Apr May Jun [DATE] Aug Sep Oct Nov [DATE] 2016 2017 2018 2019 2020 …" at bounding box center [806, 418] width 1407 height 290
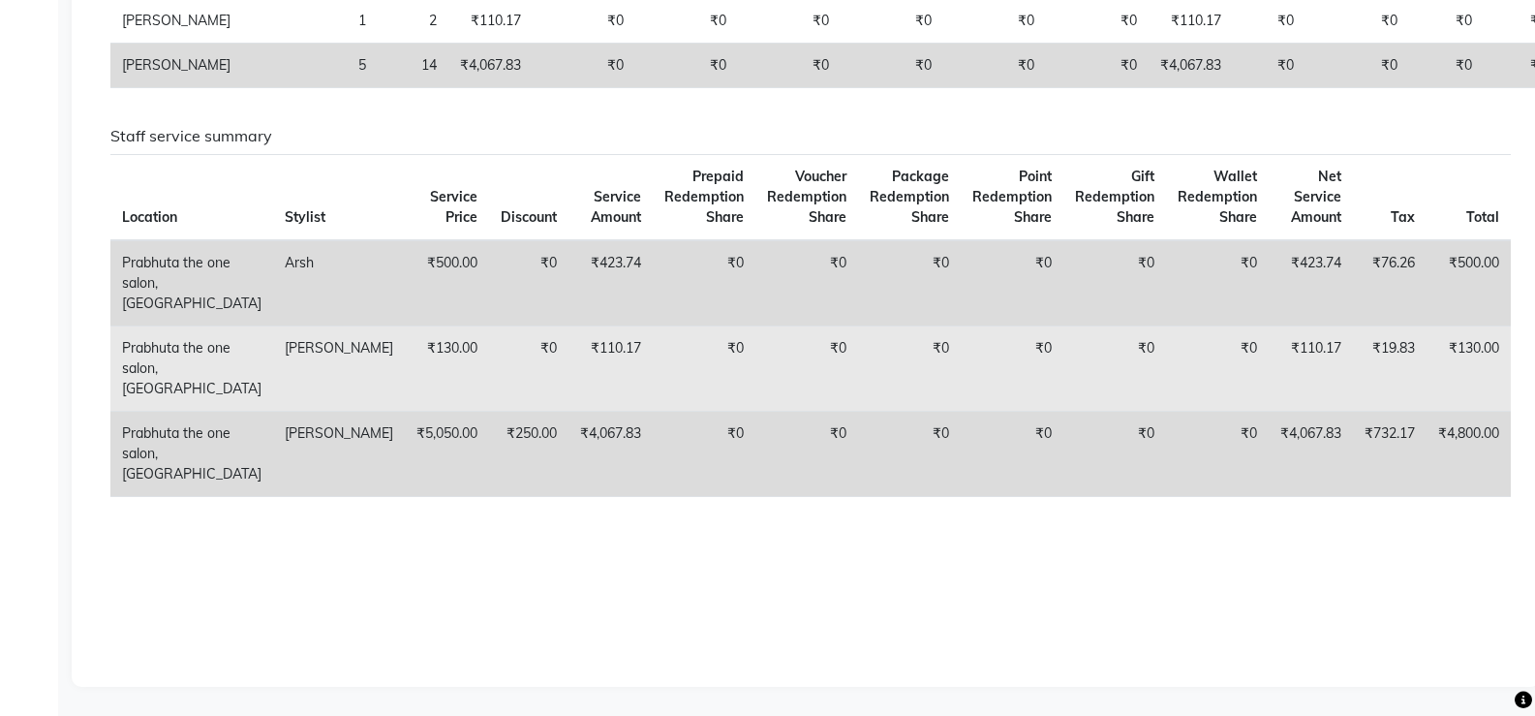
scroll to position [195, 0]
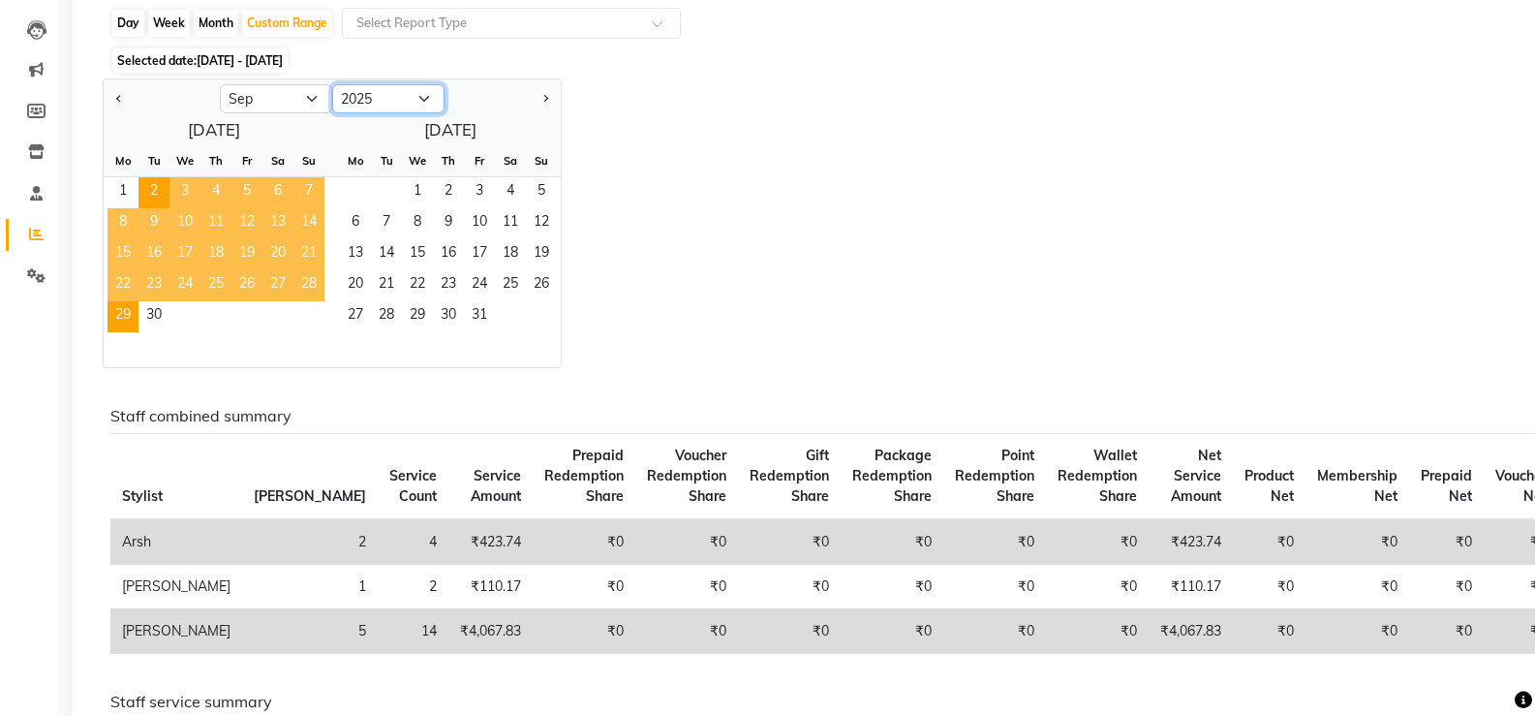
click at [382, 97] on select "2015 2016 2017 2018 2019 2020 2021 2022 2023 2024 2025 2026 2027 2028 2029 2030…" at bounding box center [388, 98] width 112 height 29
click at [811, 336] on div "Jan Feb Mar Apr May Jun [DATE] Aug Sep Oct Nov [DATE] 2016 2017 2018 2019 2020 …" at bounding box center [806, 223] width 1407 height 290
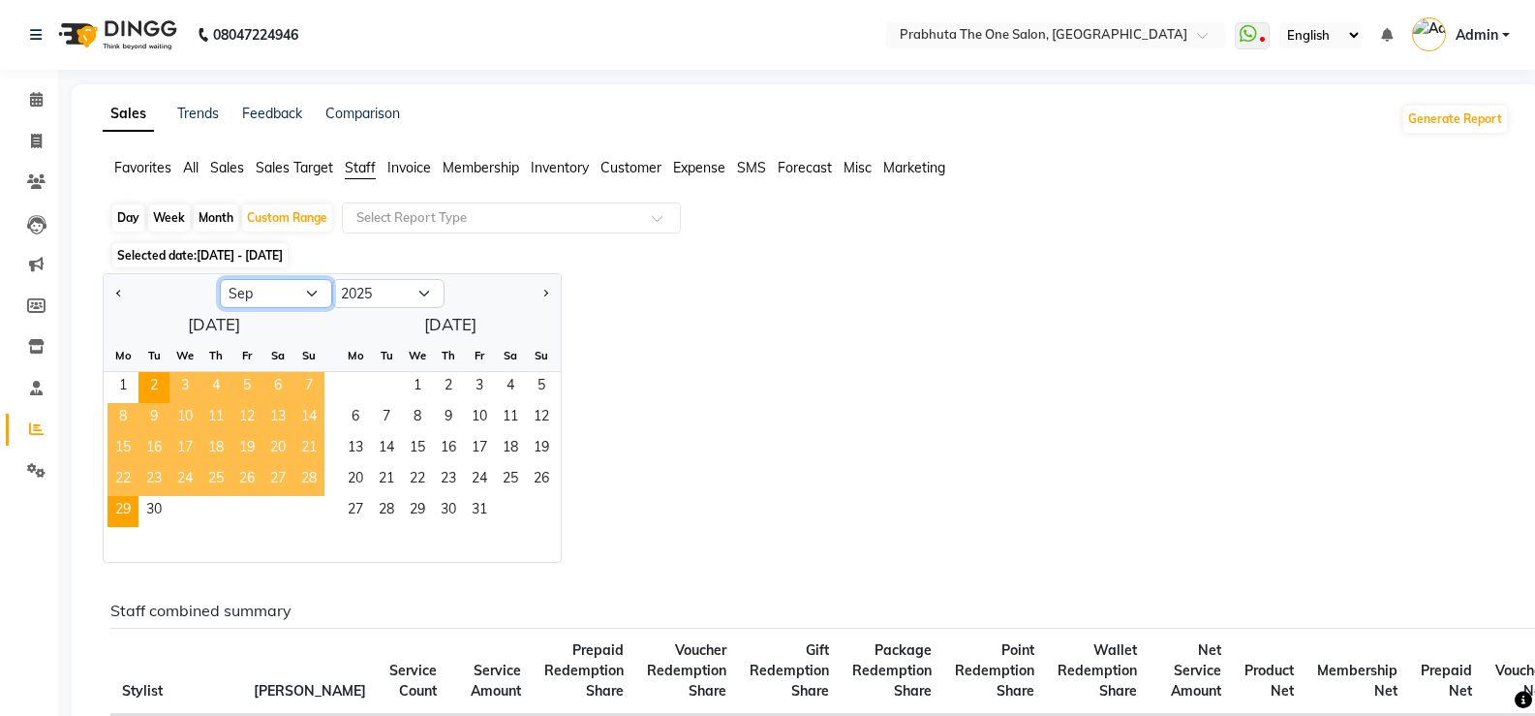
click at [294, 294] on select "Jan Feb Mar Apr May Jun [DATE] Aug Sep Oct Nov Dec" at bounding box center [276, 293] width 112 height 29
select select "8"
click at [220, 279] on select "Jan Feb Mar Apr May Jun [DATE] Aug Sep Oct Nov Dec" at bounding box center [276, 293] width 112 height 29
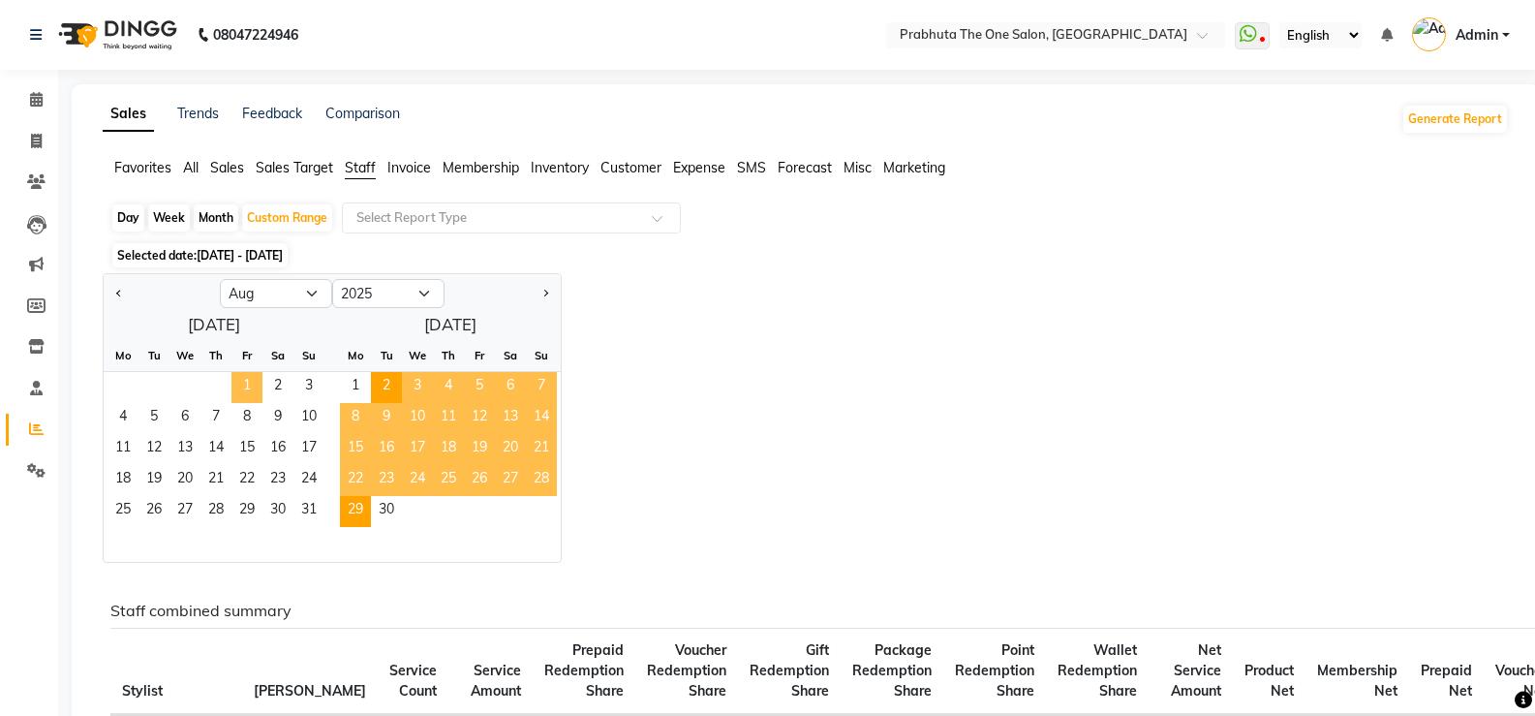
click at [236, 382] on span "1" at bounding box center [247, 387] width 31 height 31
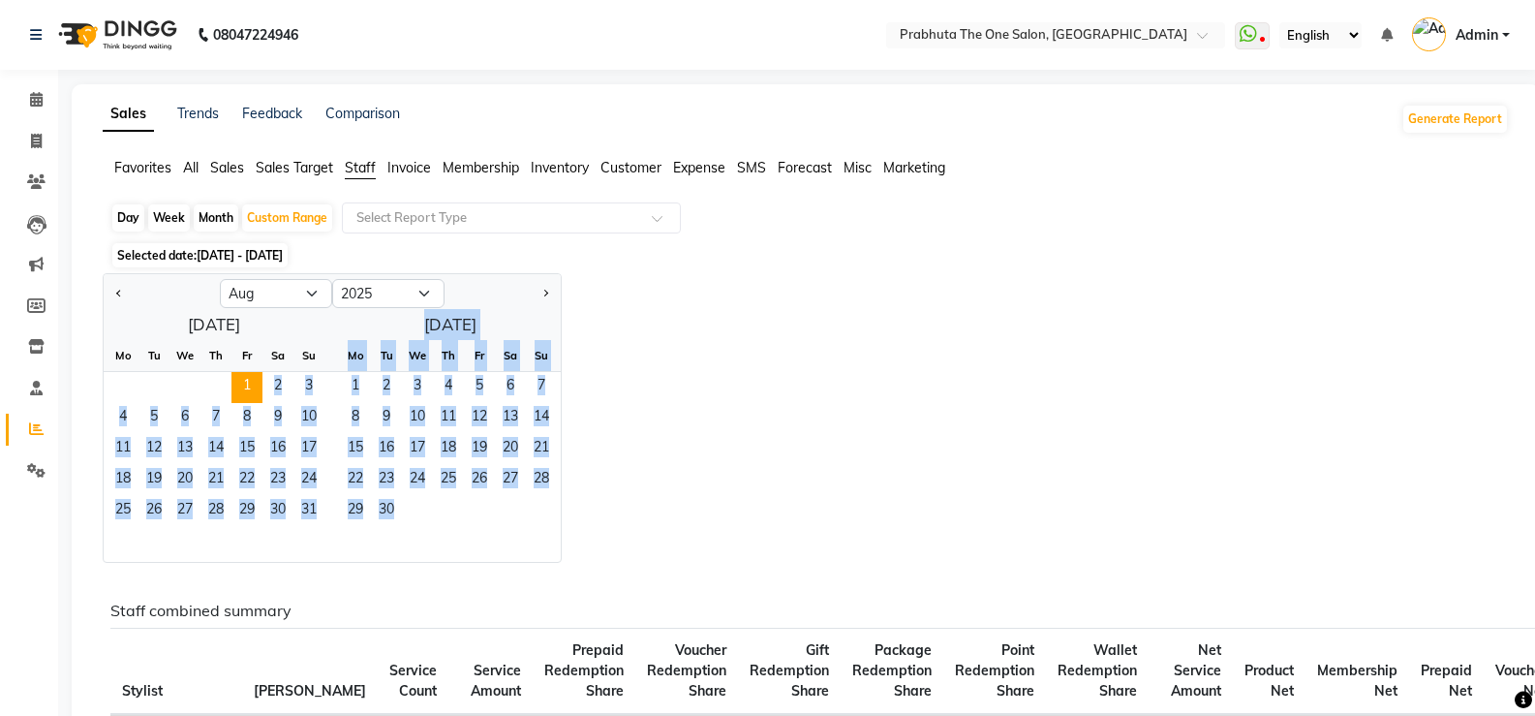
drag, startPoint x: 236, startPoint y: 382, endPoint x: 342, endPoint y: 528, distance: 180.4
click at [342, 528] on div "[DATE] Mo Tu We Th Fr Sa Su 1 2 3 4 5 6 7 8 9 10 11 12 13 14 15 16 17 18 19 20 …" at bounding box center [332, 435] width 457 height 253
click at [324, 521] on span "31" at bounding box center [309, 511] width 31 height 31
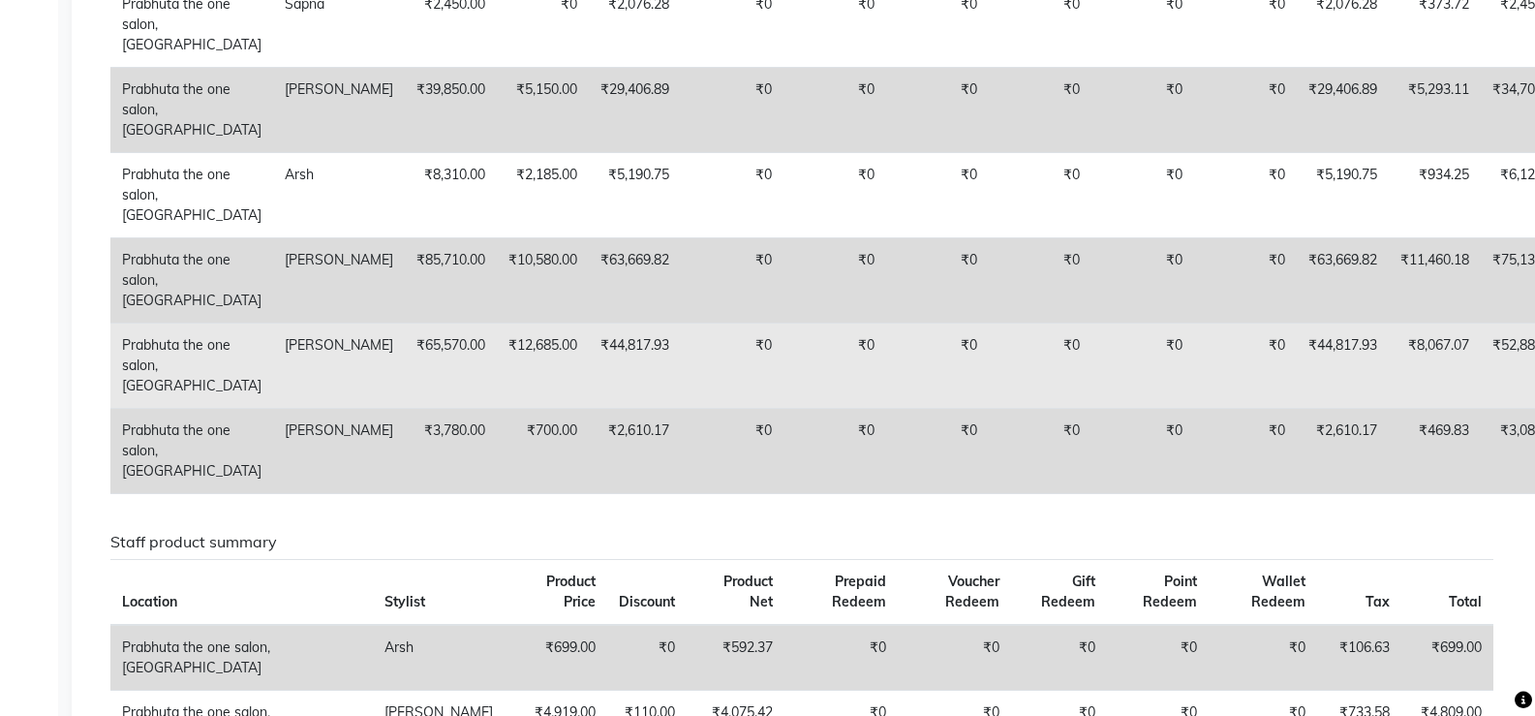
scroll to position [627, 0]
